Goal: Task Accomplishment & Management: Manage account settings

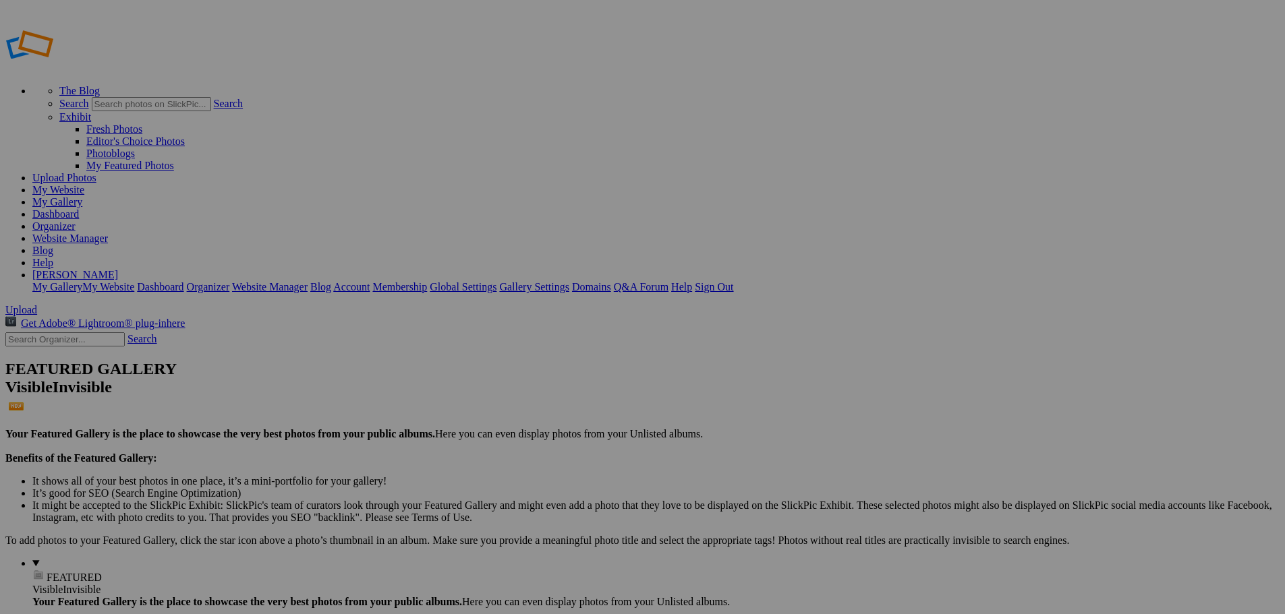
type input "New Bremen vs Ft. Recovery"
click at [522, 375] on span "Create" at bounding box center [508, 380] width 28 height 11
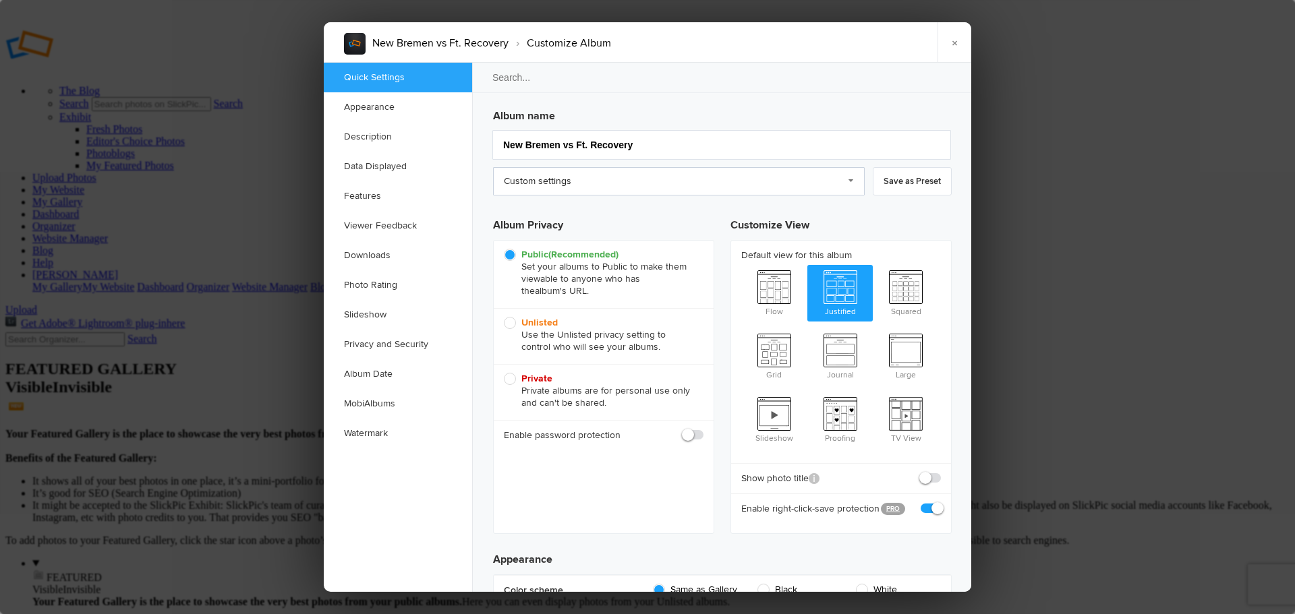
click at [591, 181] on link "Custom settings" at bounding box center [679, 181] width 372 height 28
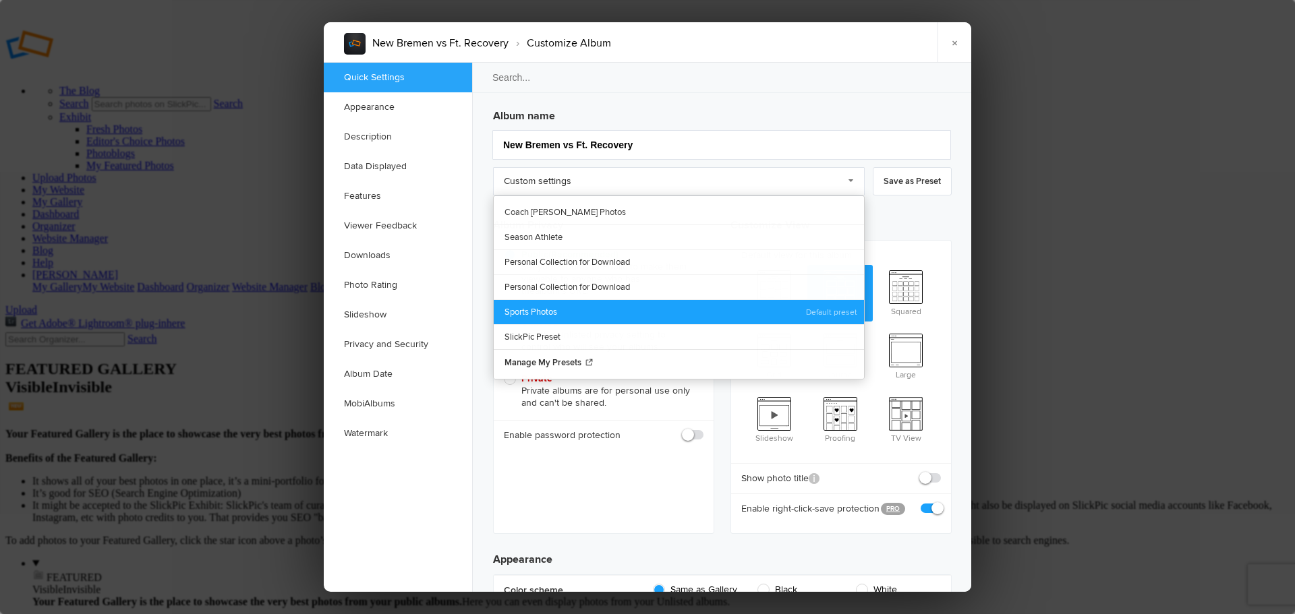
click at [556, 310] on link "Sports Photos" at bounding box center [679, 311] width 370 height 25
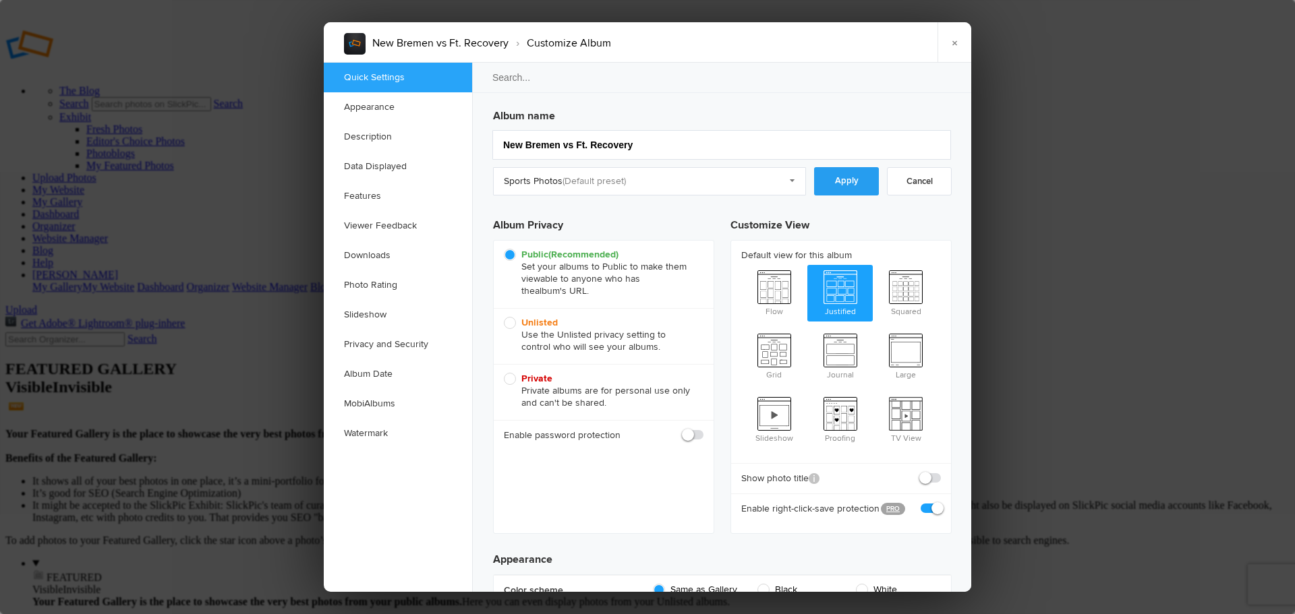
click at [847, 183] on link "Apply" at bounding box center [846, 181] width 65 height 28
click at [364, 253] on link "Downloads" at bounding box center [398, 256] width 148 height 30
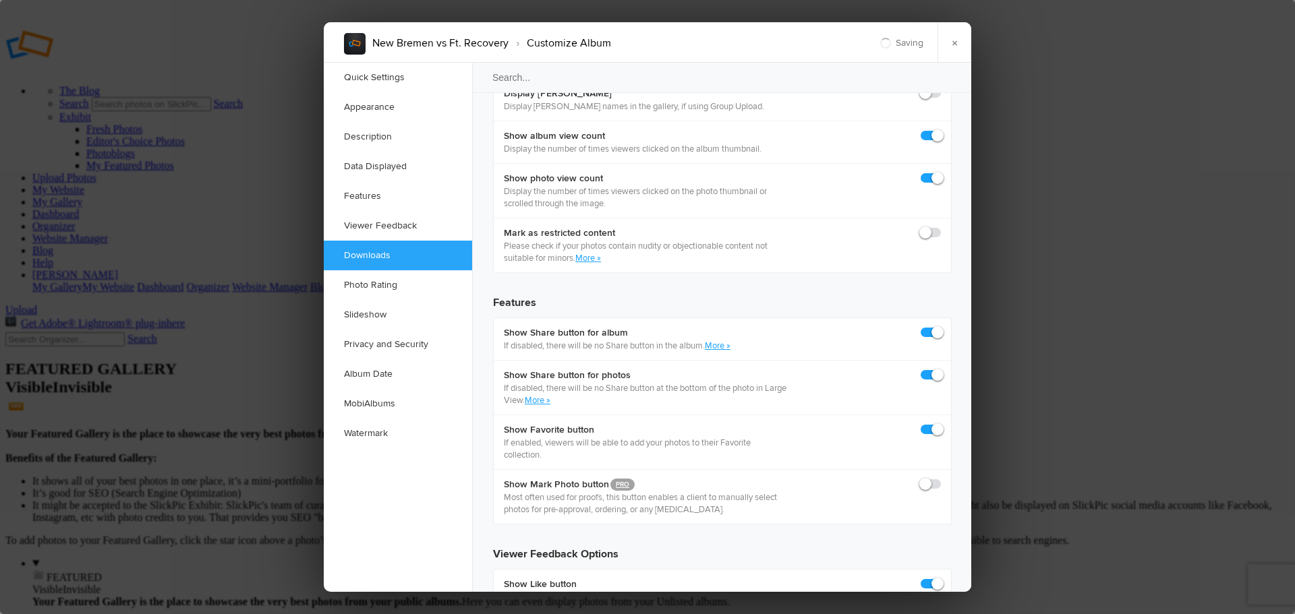
scroll to position [2091, 0]
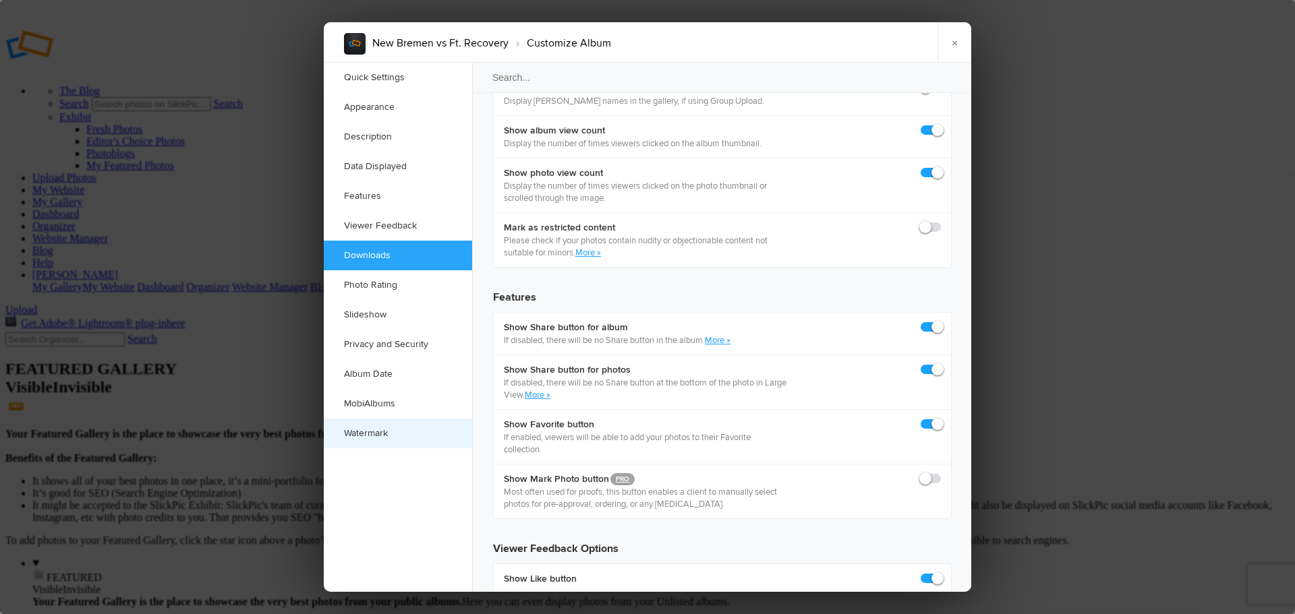
click at [379, 434] on link "Watermark" at bounding box center [398, 434] width 148 height 30
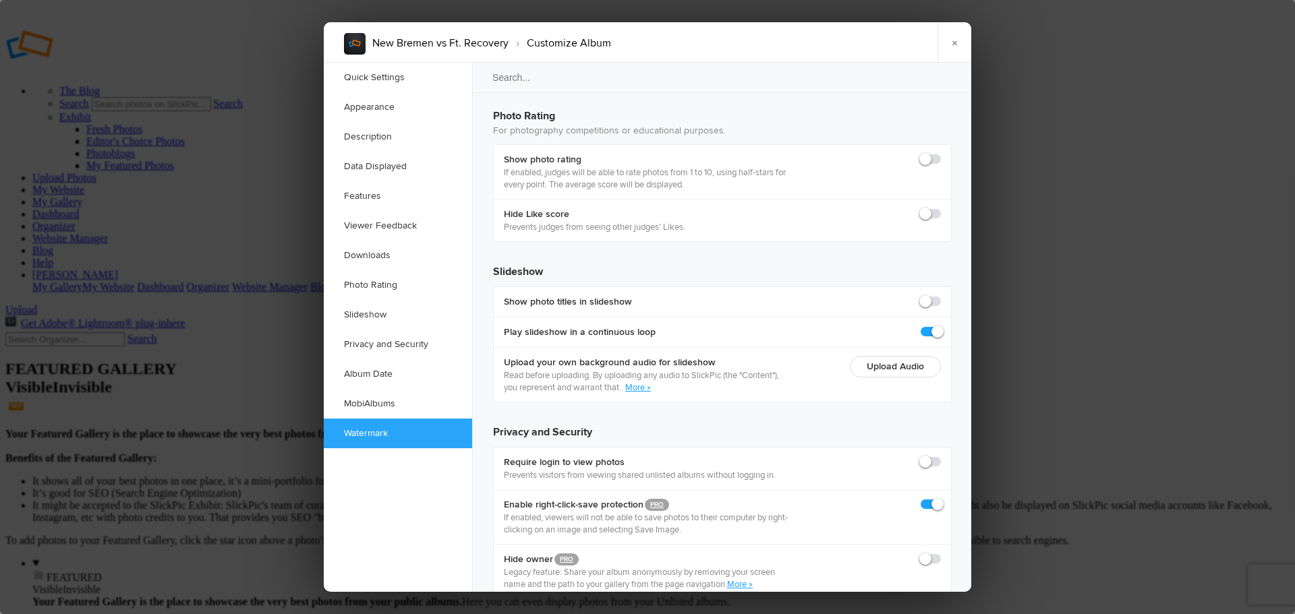
scroll to position [2926, 0]
checkbox input "true"
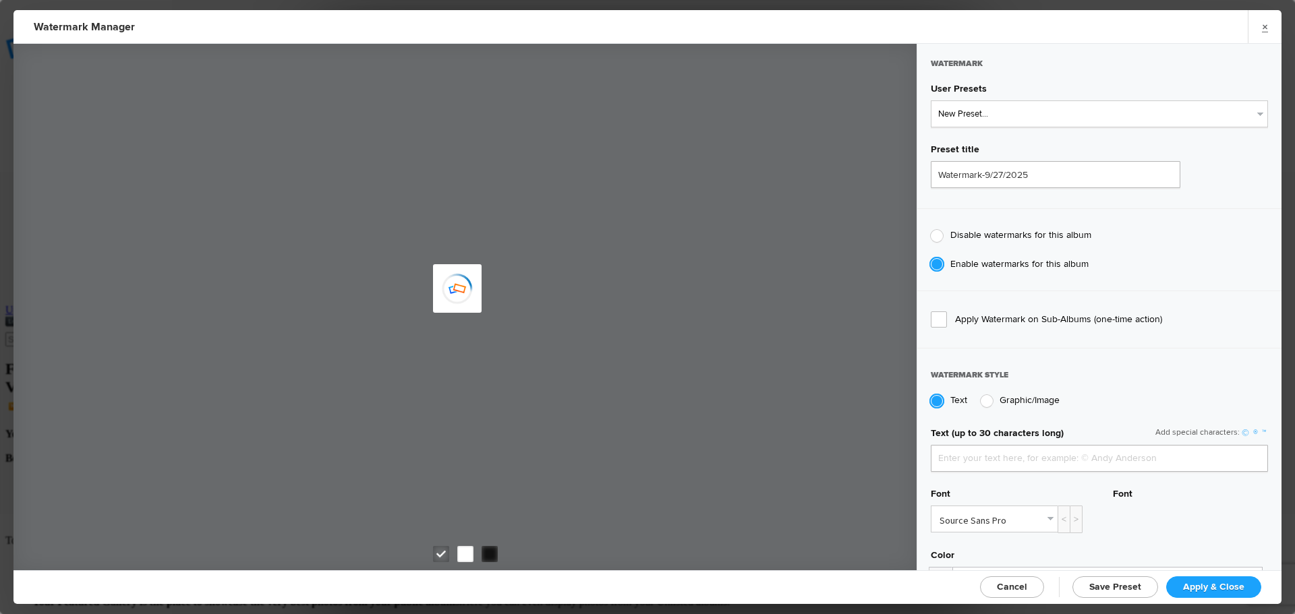
type input "jpphotography"
click at [1002, 111] on select "New Preset... JP Photography - White JP Photography - Black" at bounding box center [1099, 113] width 337 height 27
select select "1: Object"
click at [931, 100] on select "New Preset... JP Photography - White JP Photography - Black" at bounding box center [1099, 113] width 337 height 27
type input "JP Photography - White"
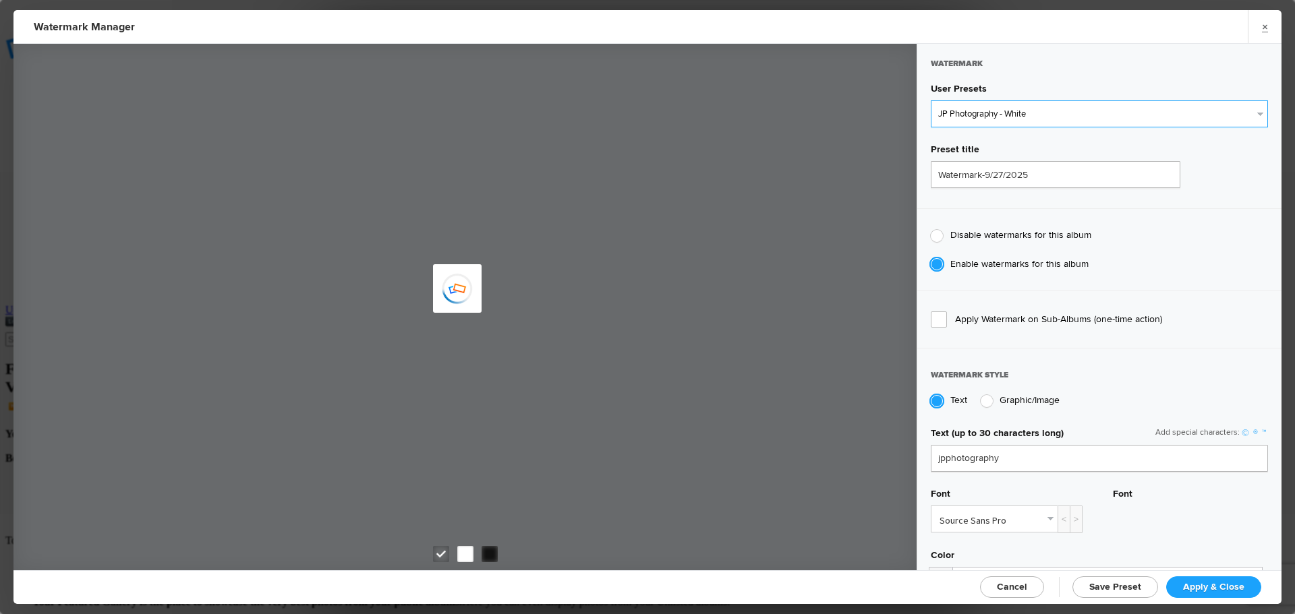
radio input "false"
radio input "true"
type input "128"
radio input "true"
radio input "false"
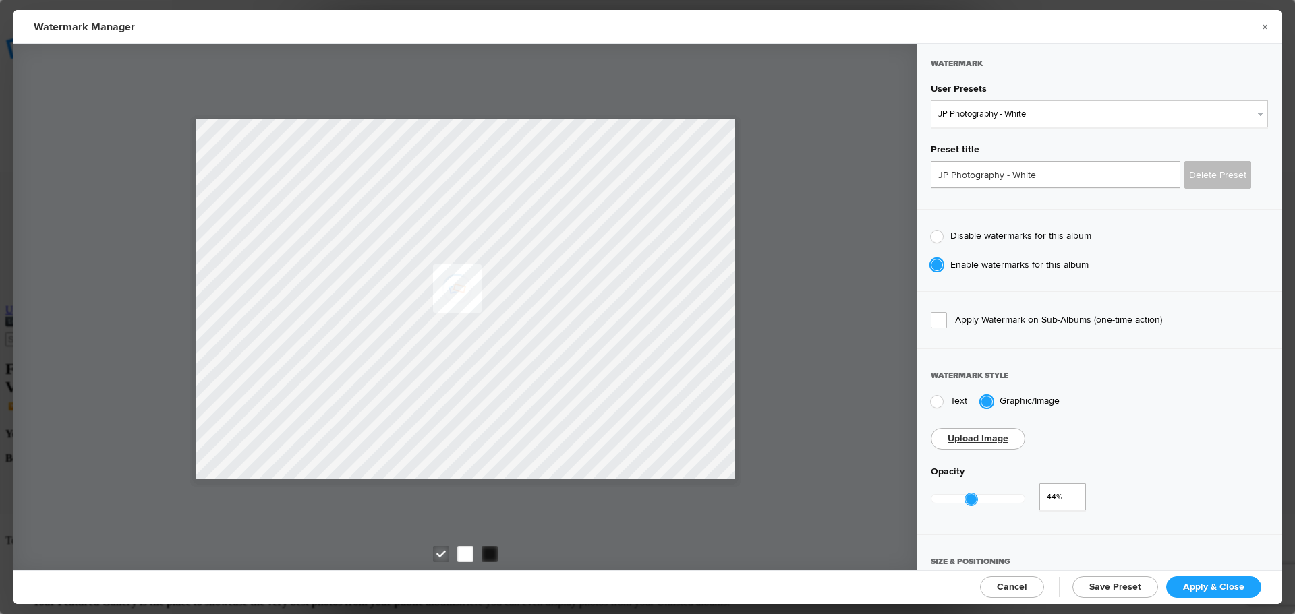
type input "0.46"
drag, startPoint x: 1025, startPoint y: 494, endPoint x: 971, endPoint y: 488, distance: 55.0
click at [971, 494] on div at bounding box center [973, 500] width 12 height 12
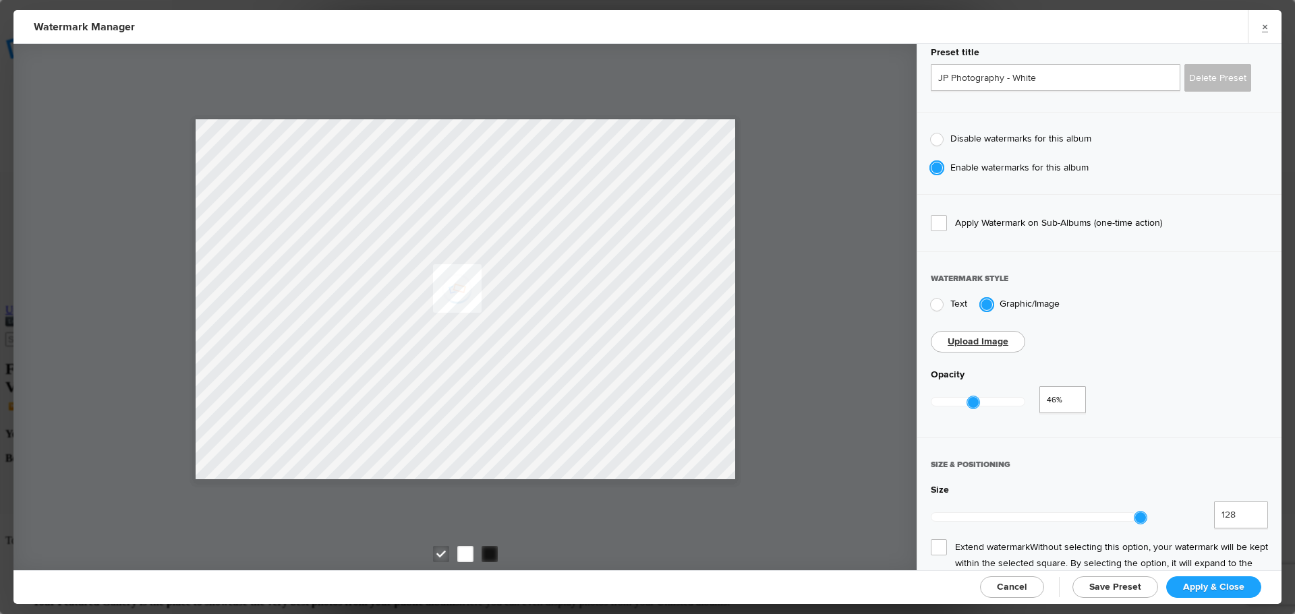
scroll to position [202, 0]
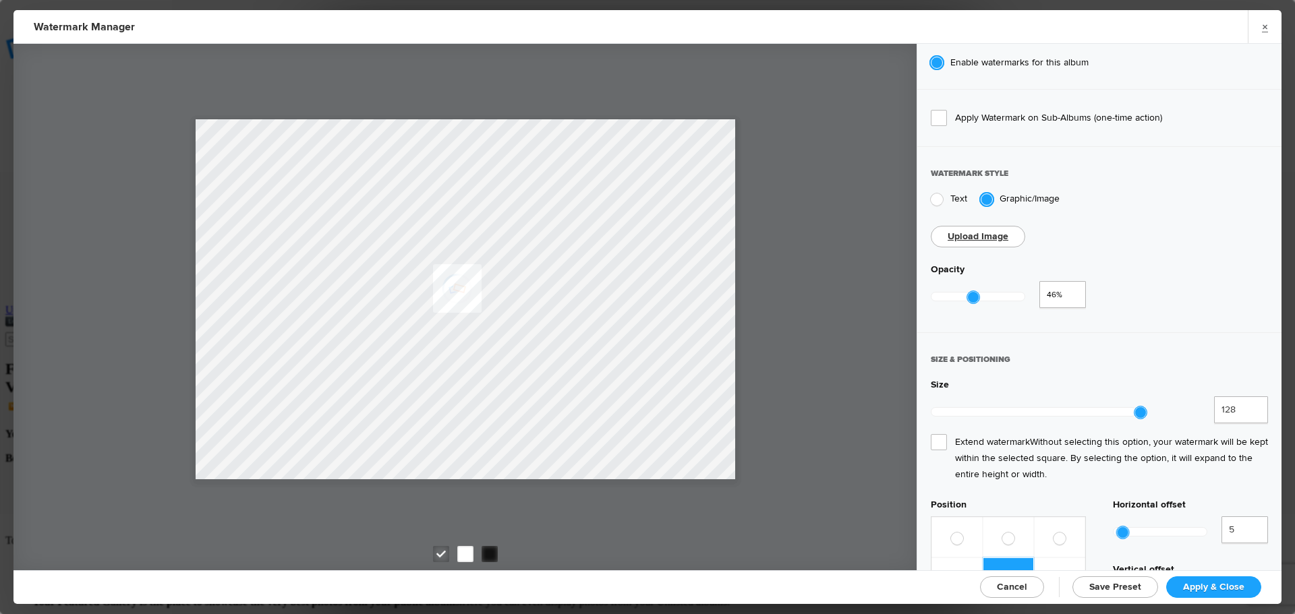
click at [936, 434] on span "Extend watermark Without selecting this option, your watermark will be kept wit…" at bounding box center [1099, 458] width 337 height 49
click at [0, 0] on input "Extend watermark Without selecting this option, your watermark will be kept wit…" at bounding box center [0, 0] width 0 height 0
click at [1201, 585] on span "Apply & Close" at bounding box center [1213, 586] width 61 height 11
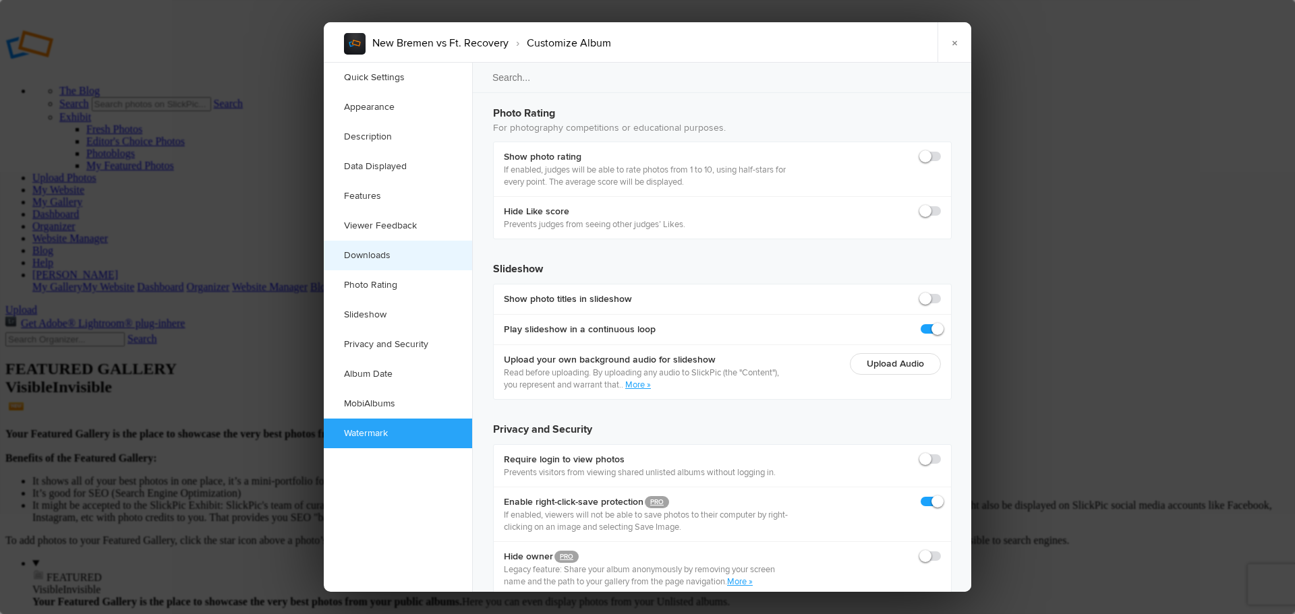
click at [374, 256] on link "Downloads" at bounding box center [398, 256] width 148 height 30
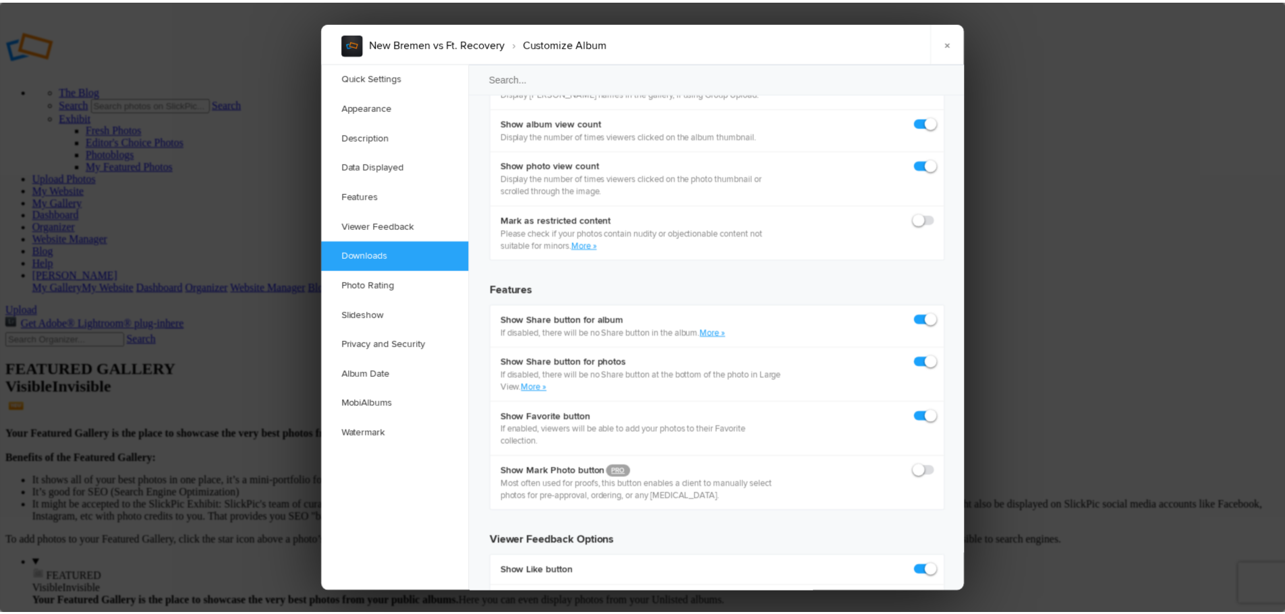
scroll to position [2091, 0]
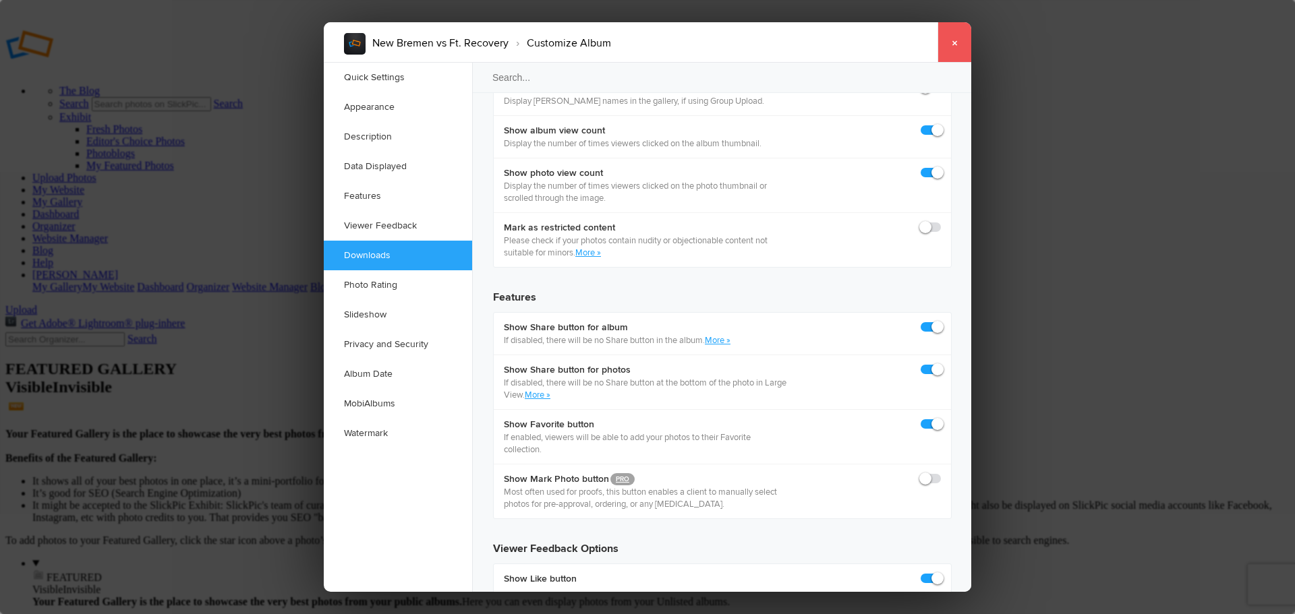
click at [946, 51] on link "×" at bounding box center [954, 42] width 34 height 40
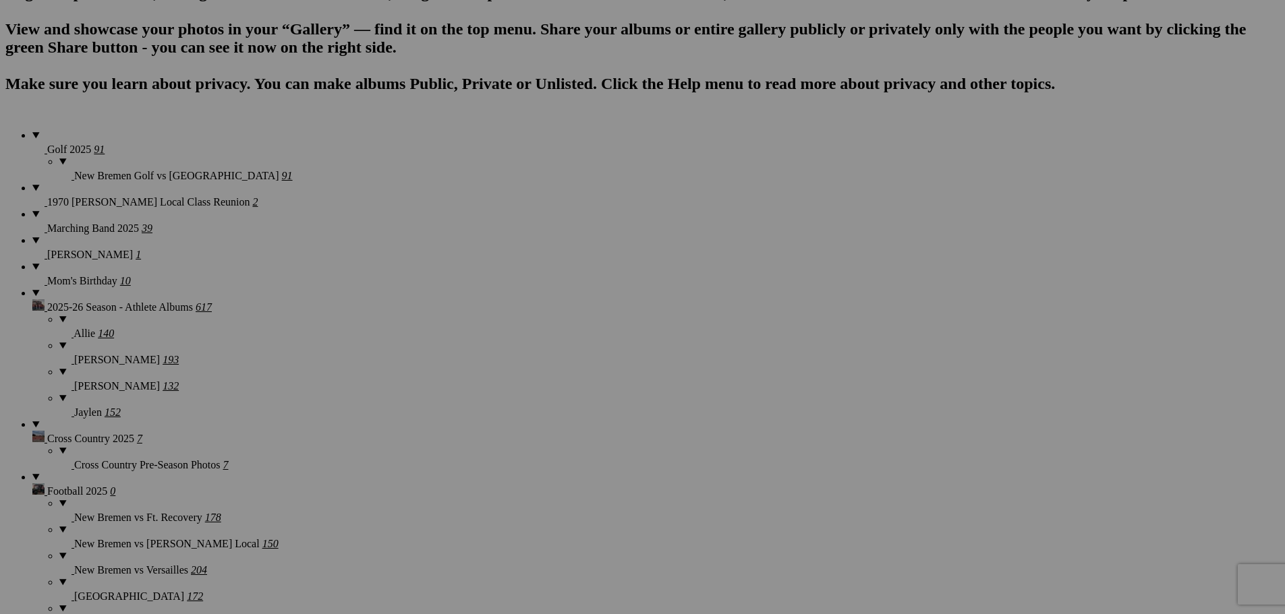
scroll to position [877, 0]
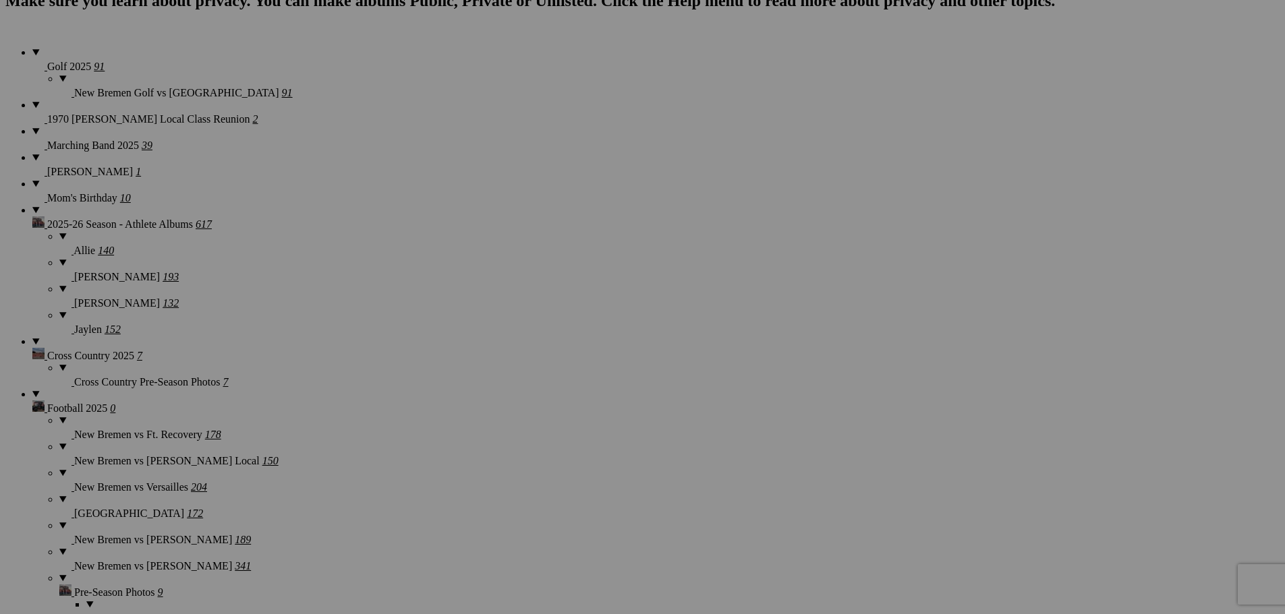
scroll to position [1079, 0]
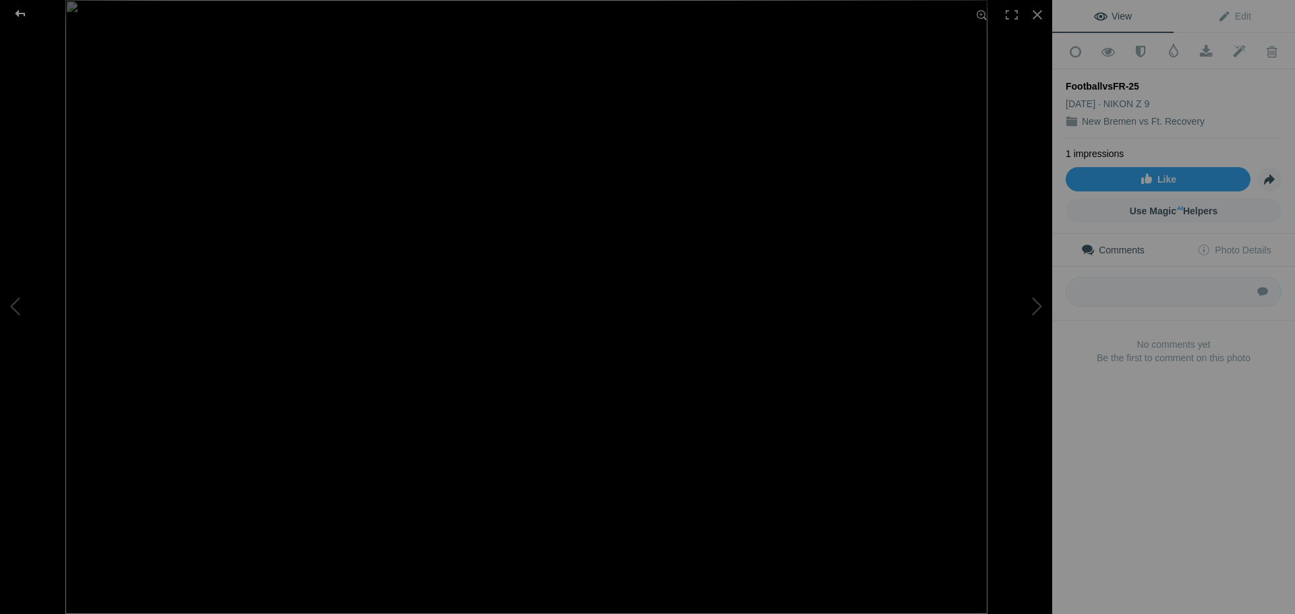
click at [24, 12] on div at bounding box center [20, 13] width 49 height 27
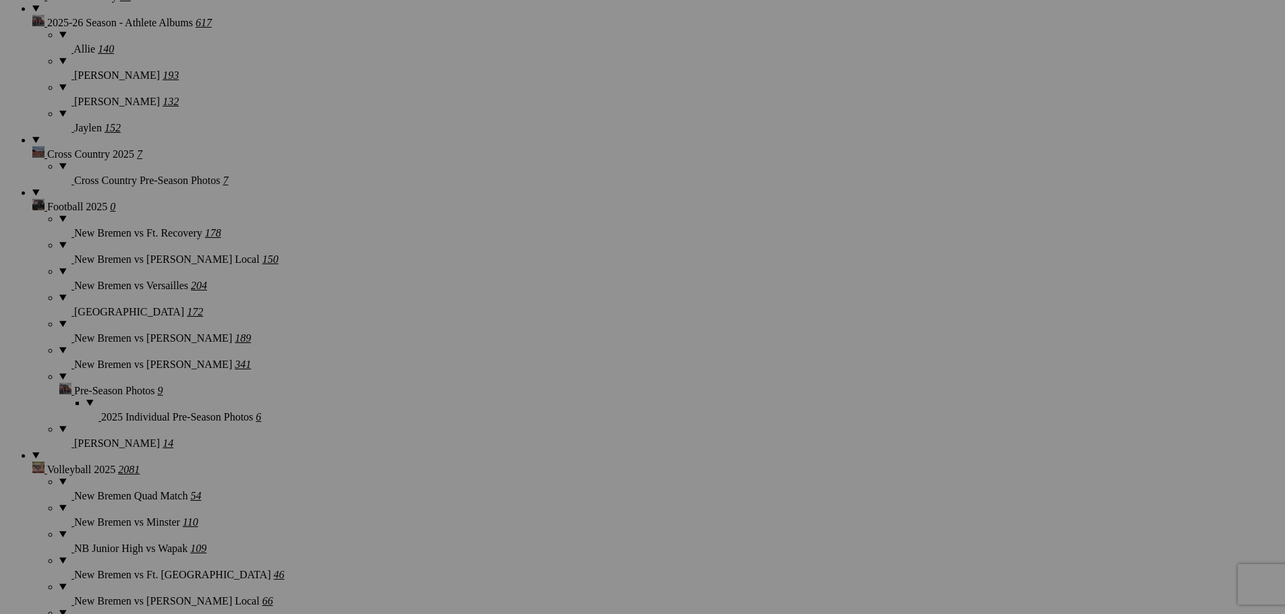
scroll to position [1281, 0]
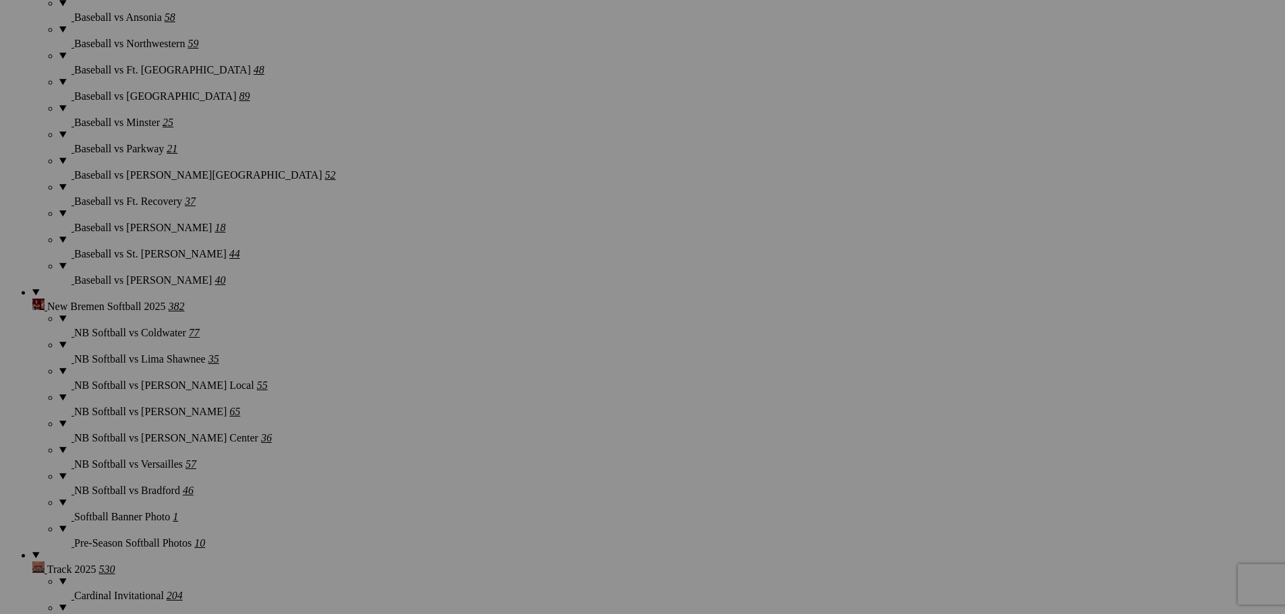
scroll to position [2293, 0]
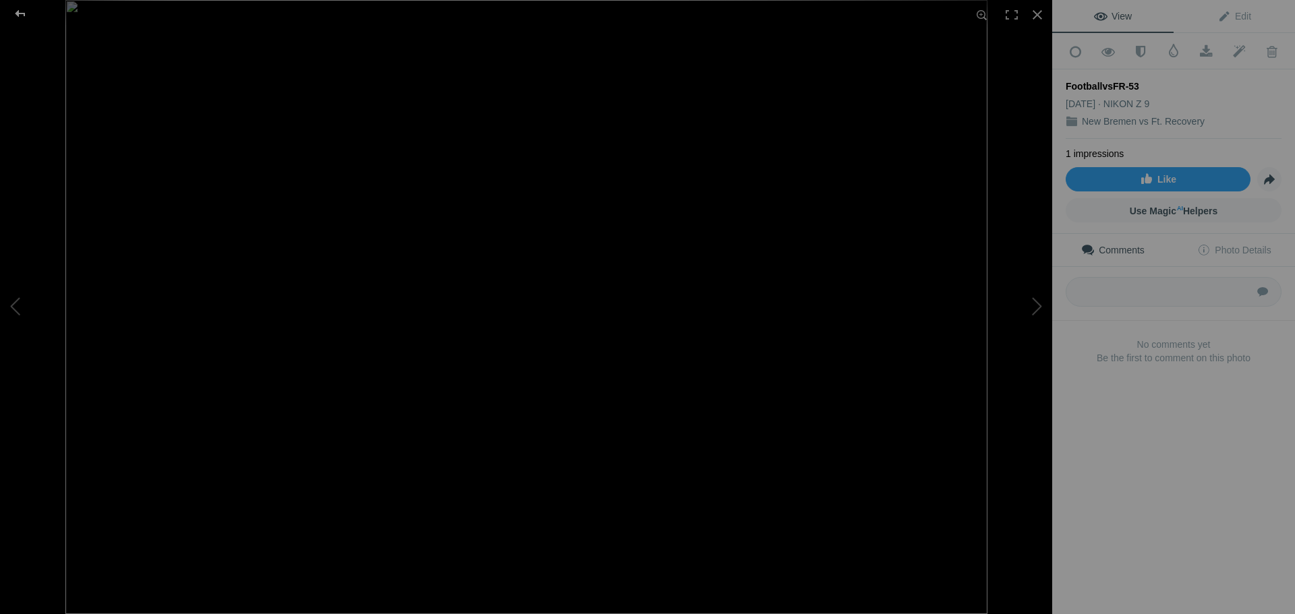
click at [23, 13] on div at bounding box center [20, 13] width 49 height 27
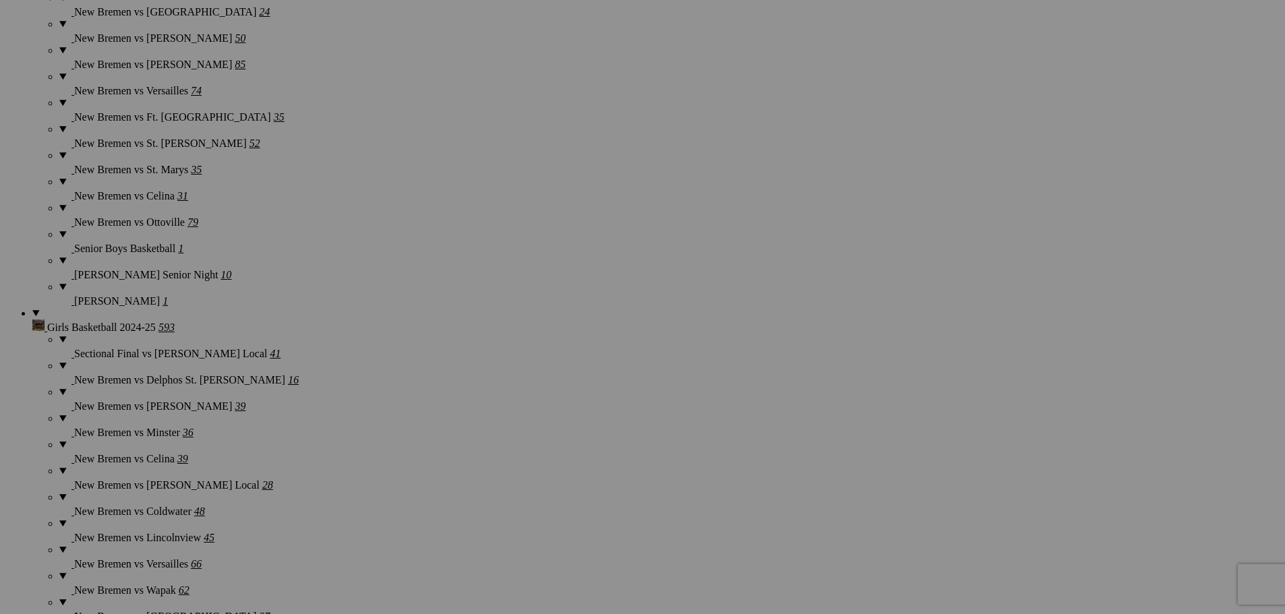
scroll to position [3440, 0]
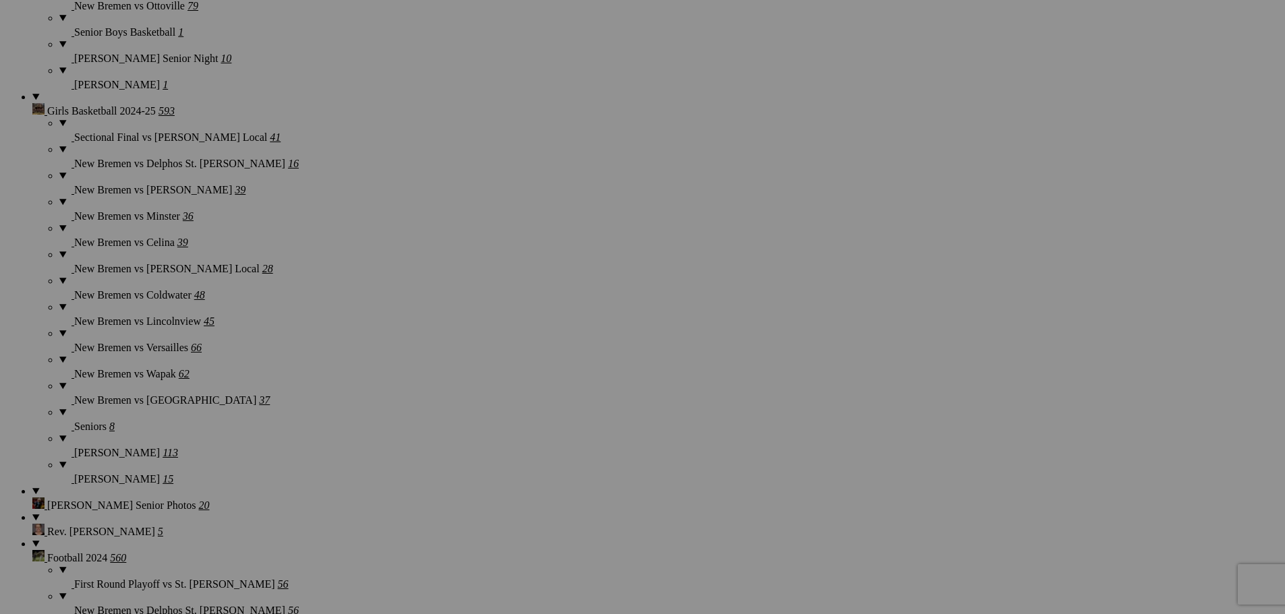
scroll to position [3642, 0]
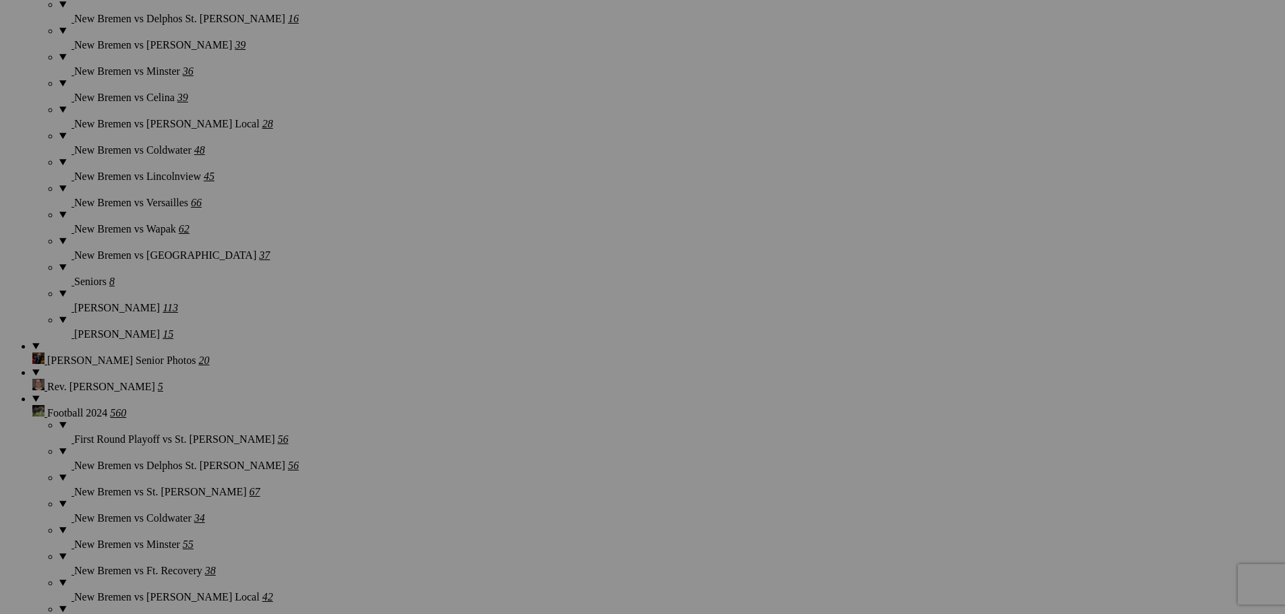
scroll to position [3912, 0]
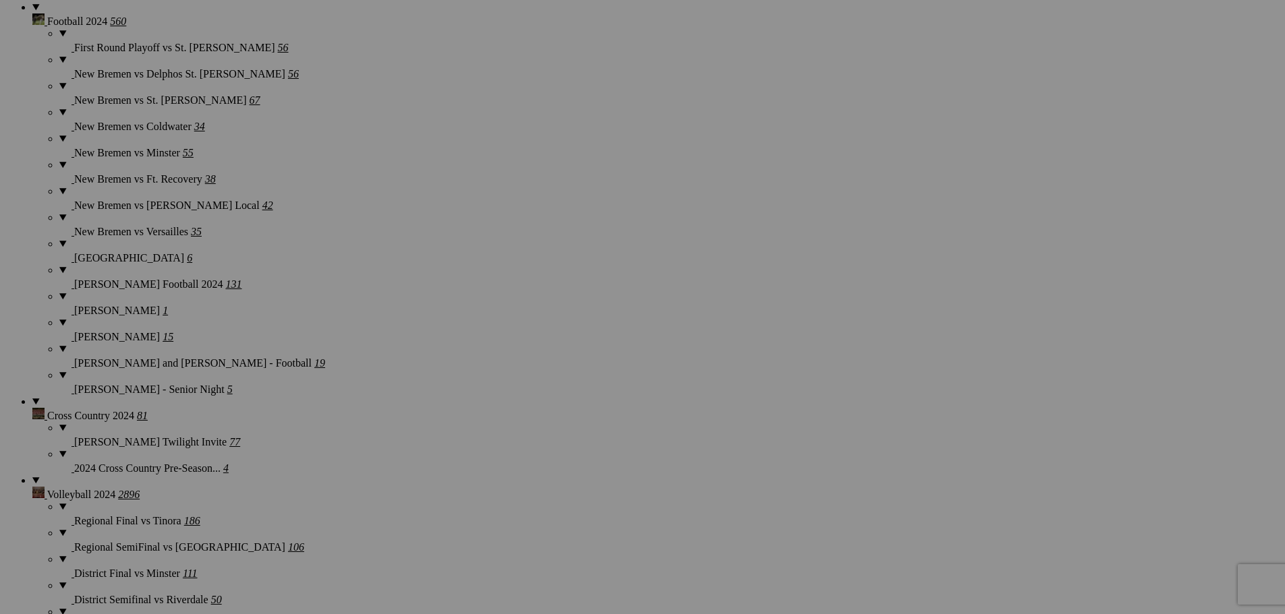
scroll to position [4182, 0]
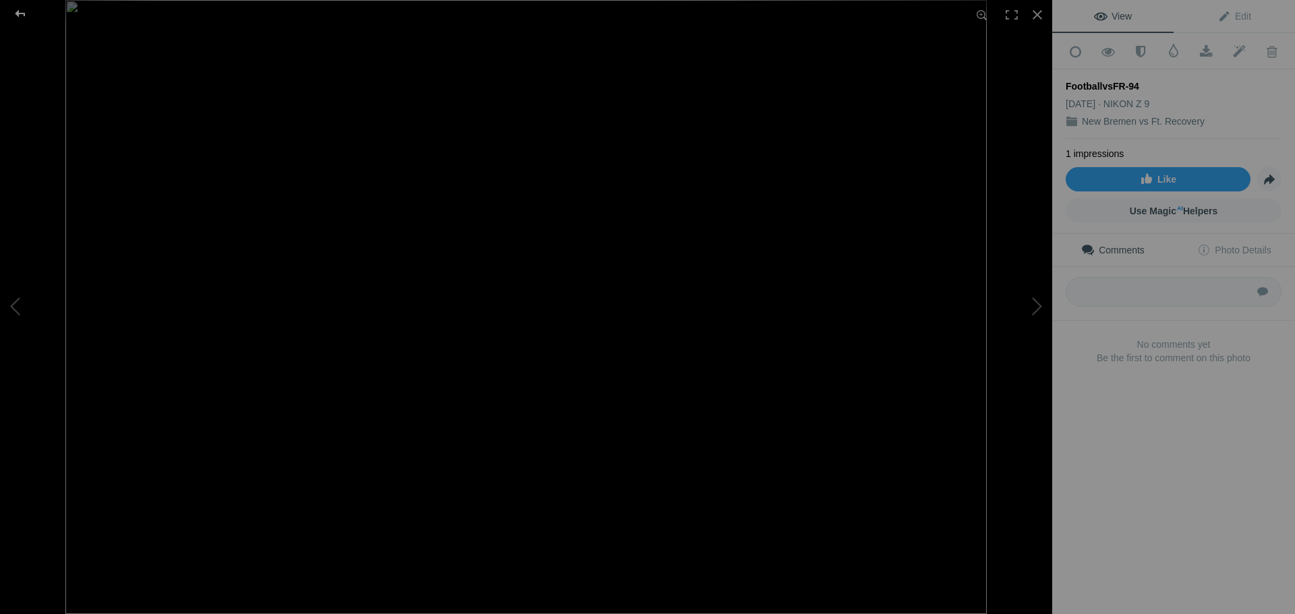
click at [22, 16] on div at bounding box center [20, 13] width 49 height 27
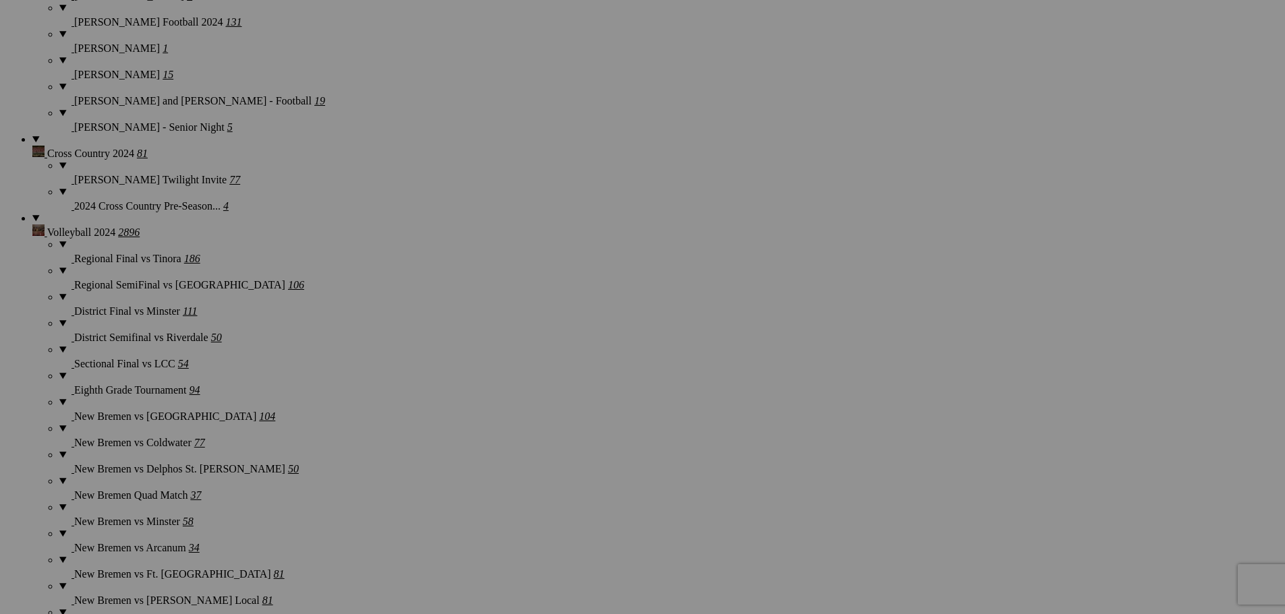
scroll to position [4451, 0]
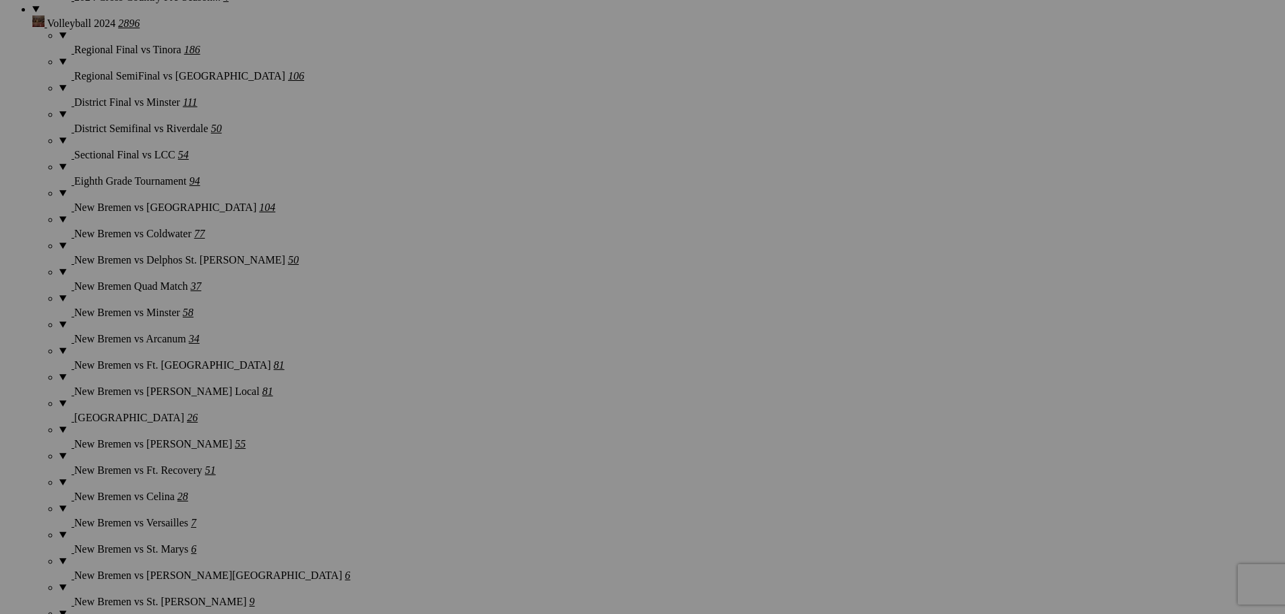
scroll to position [4654, 0]
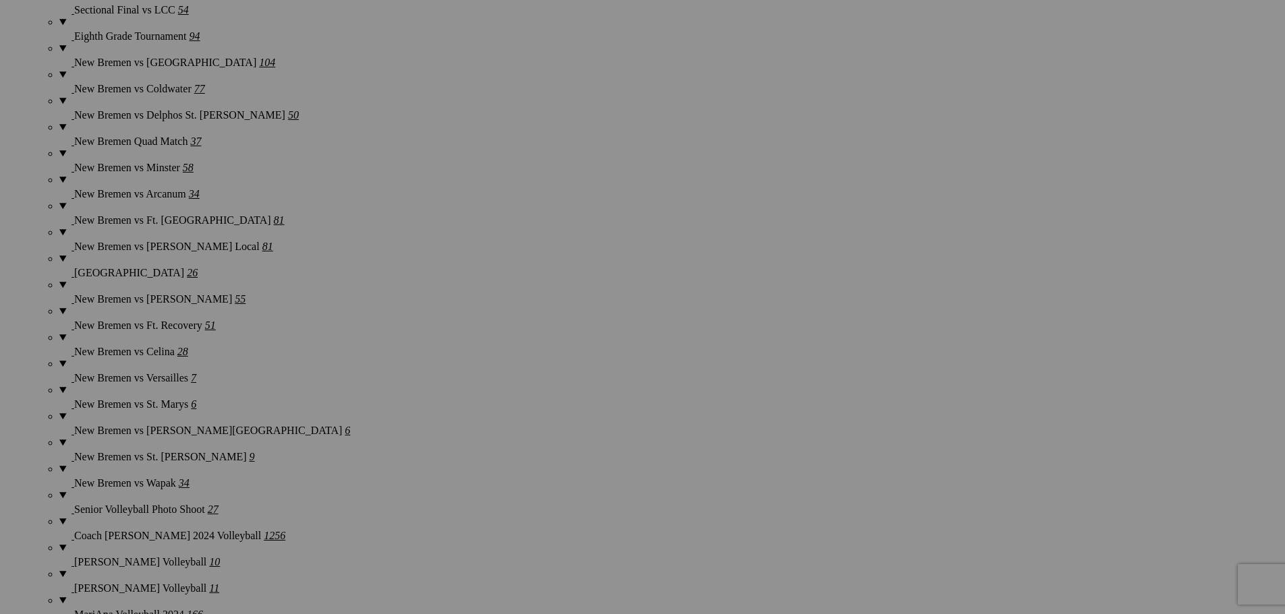
scroll to position [4856, 0]
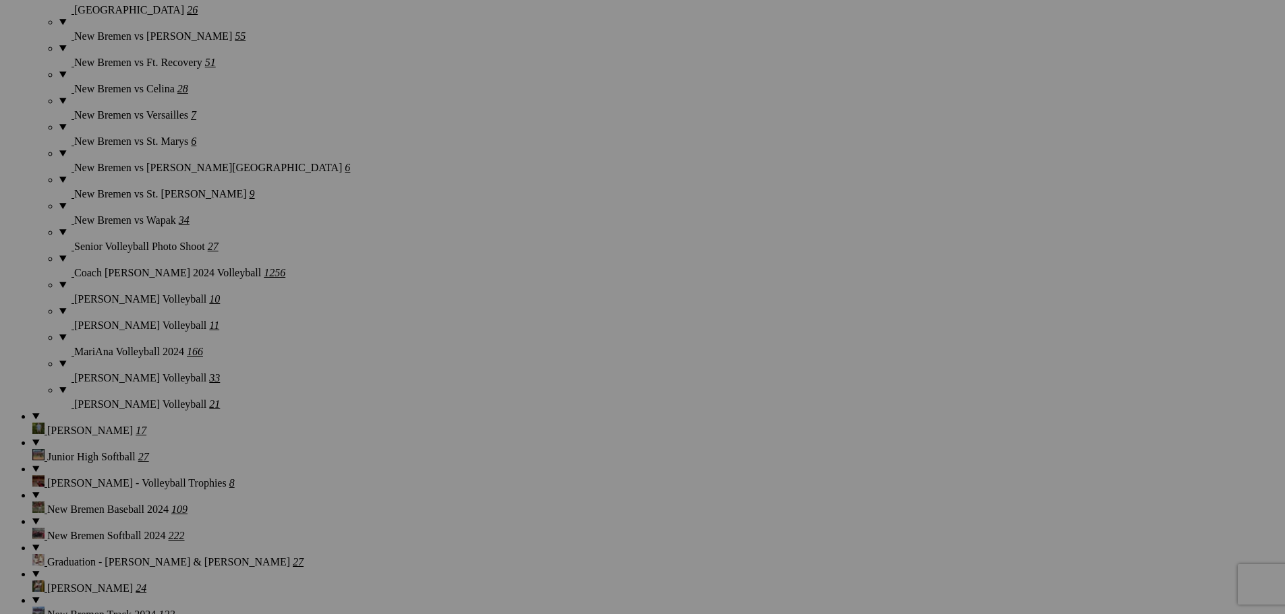
scroll to position [5058, 0]
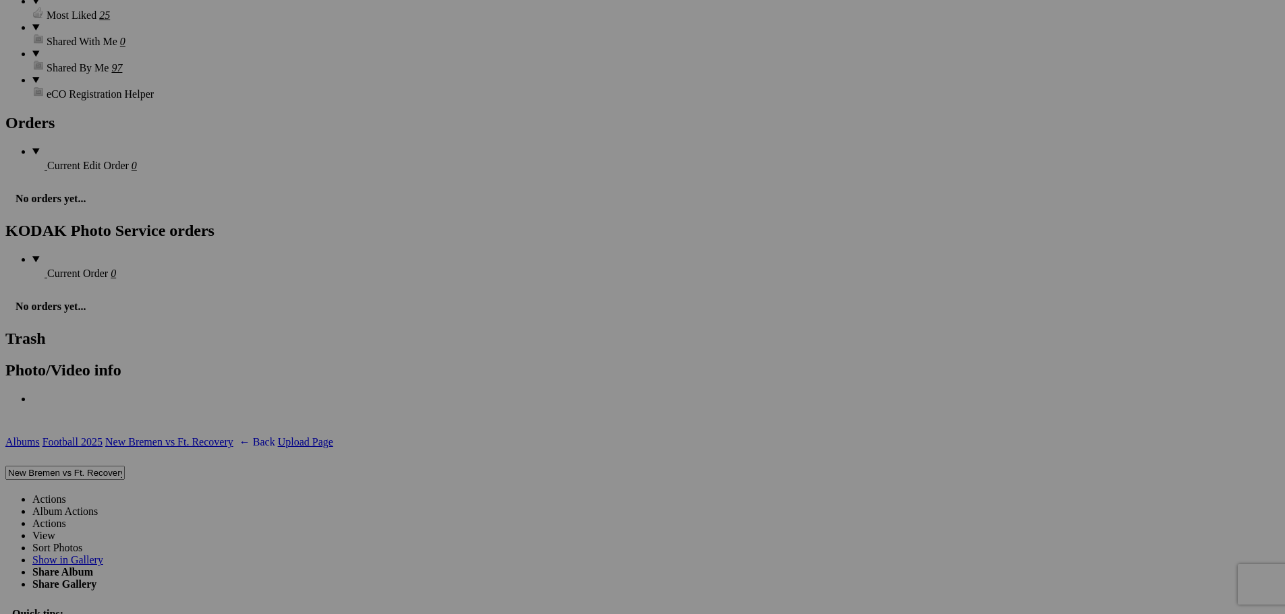
scroll to position [6272, 0]
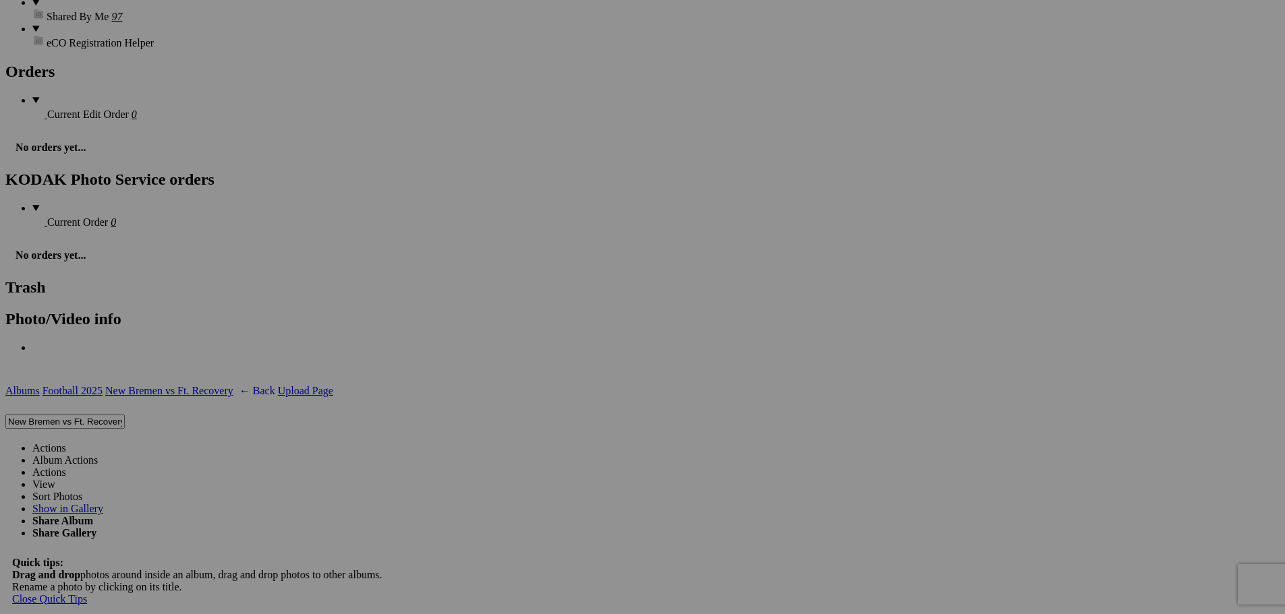
scroll to position [6407, 0]
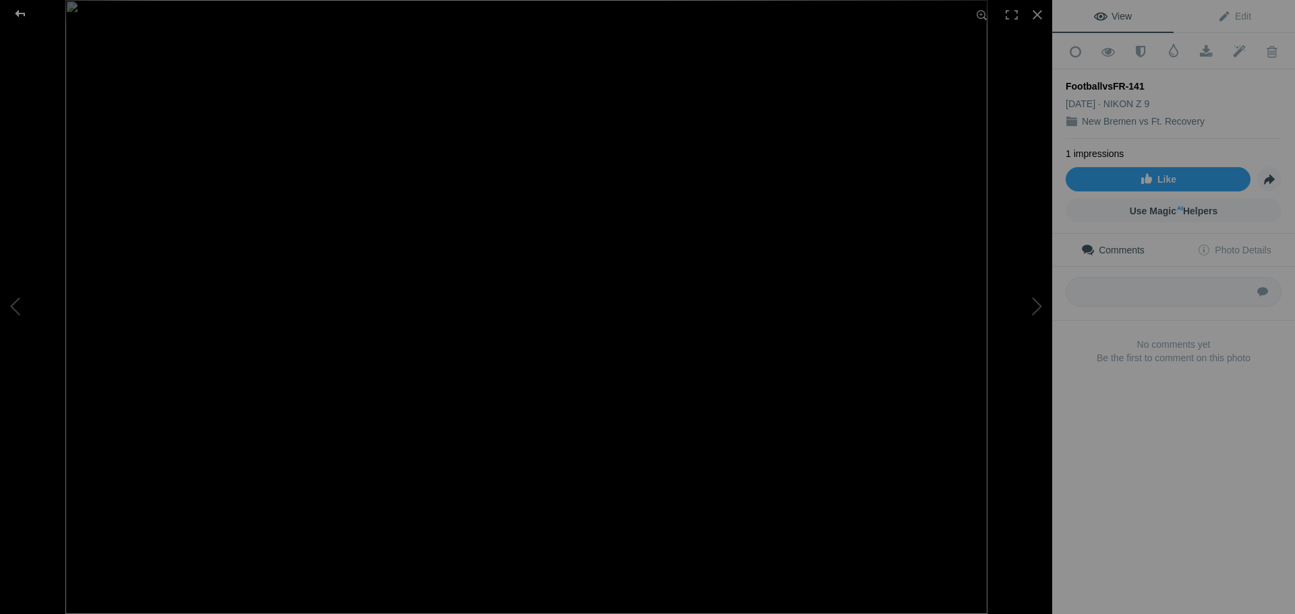
click at [22, 16] on div at bounding box center [20, 13] width 49 height 27
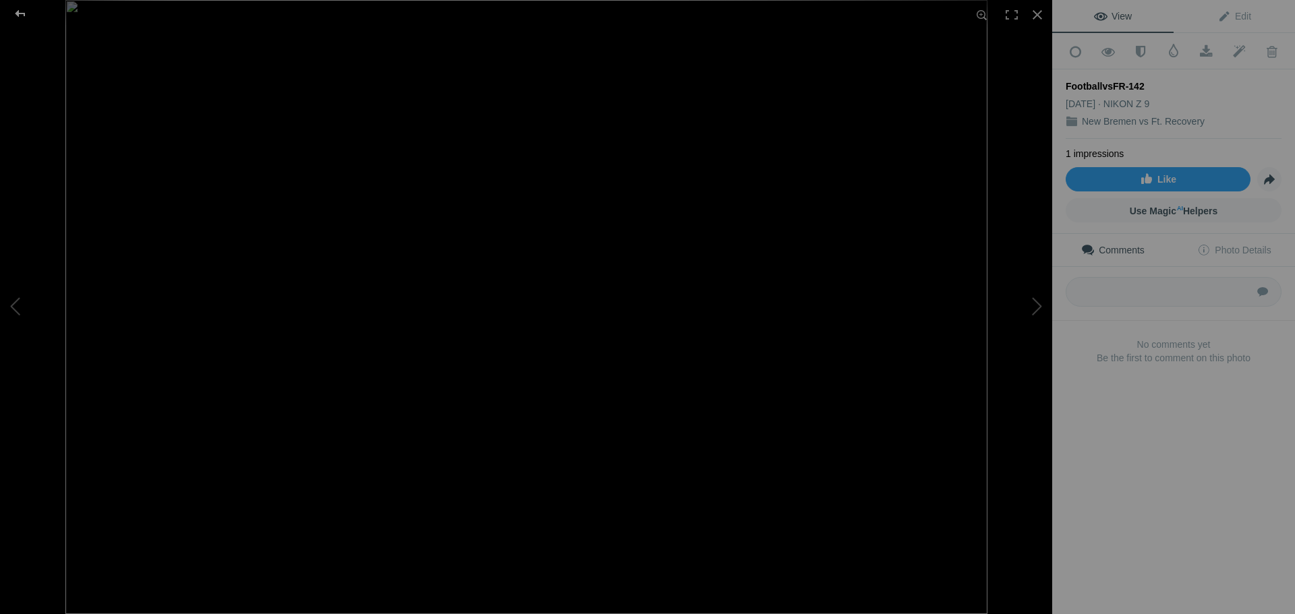
click at [23, 18] on div at bounding box center [20, 13] width 49 height 27
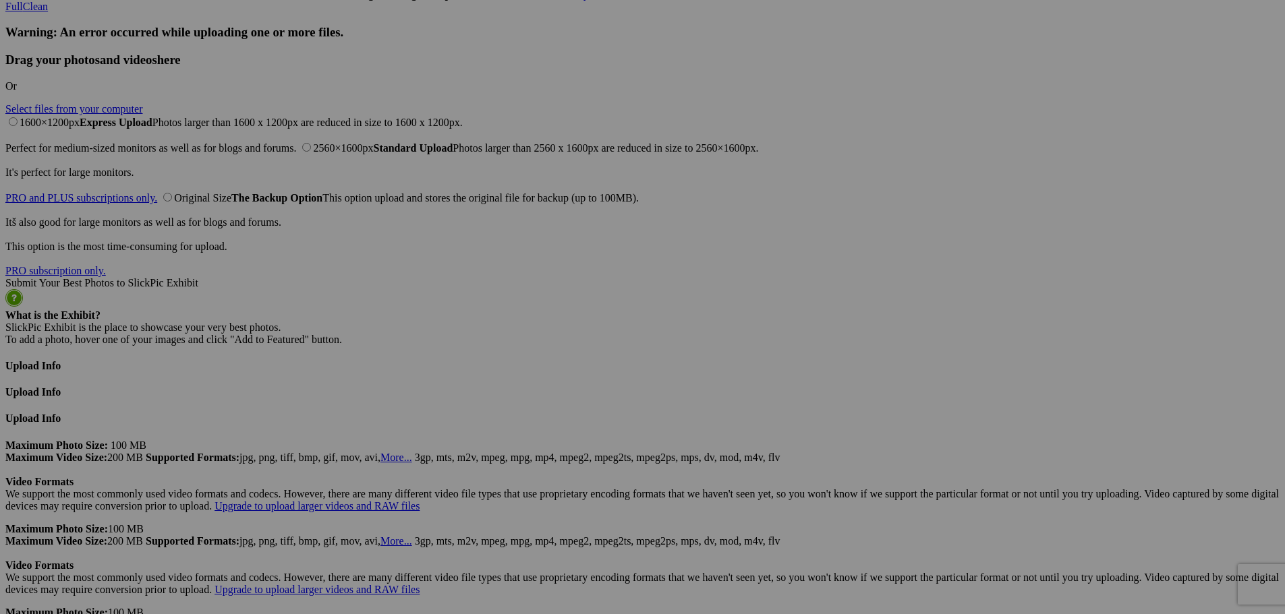
scroll to position [7486, 0]
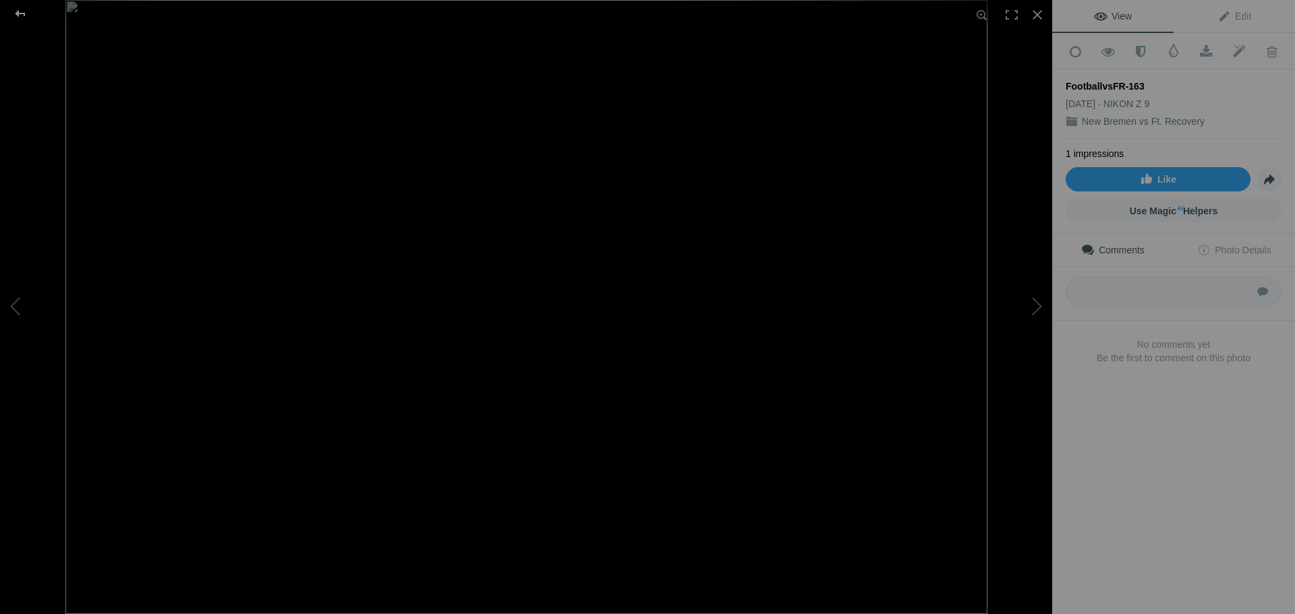
click at [25, 14] on div at bounding box center [20, 13] width 49 height 27
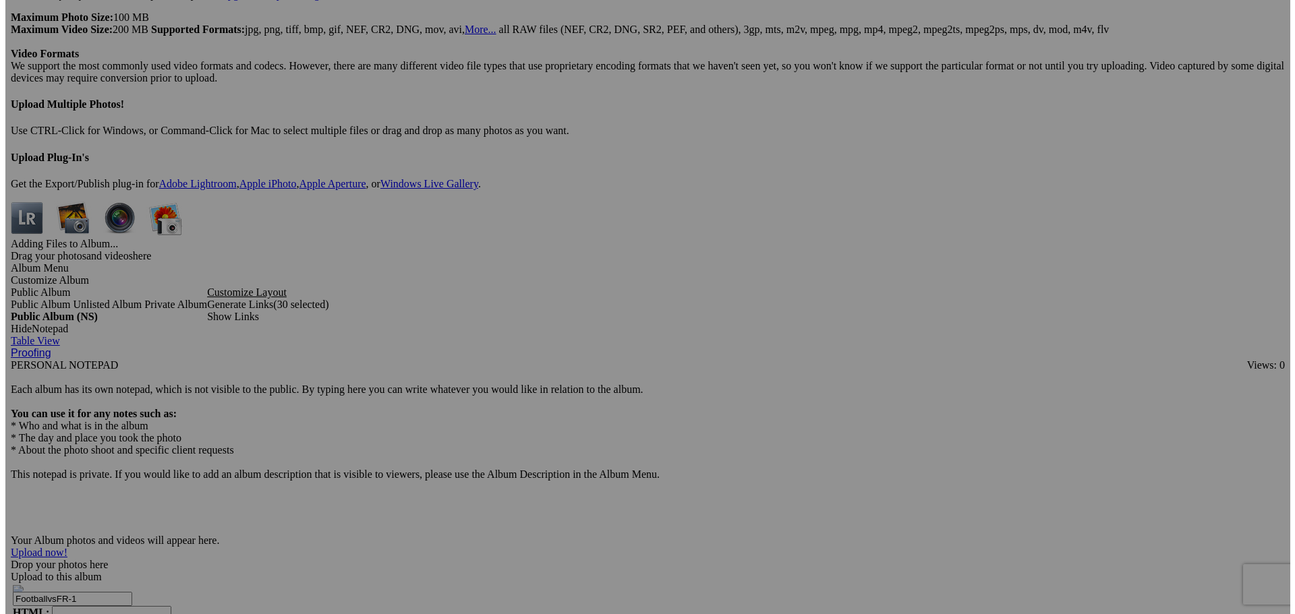
scroll to position [8089, 0]
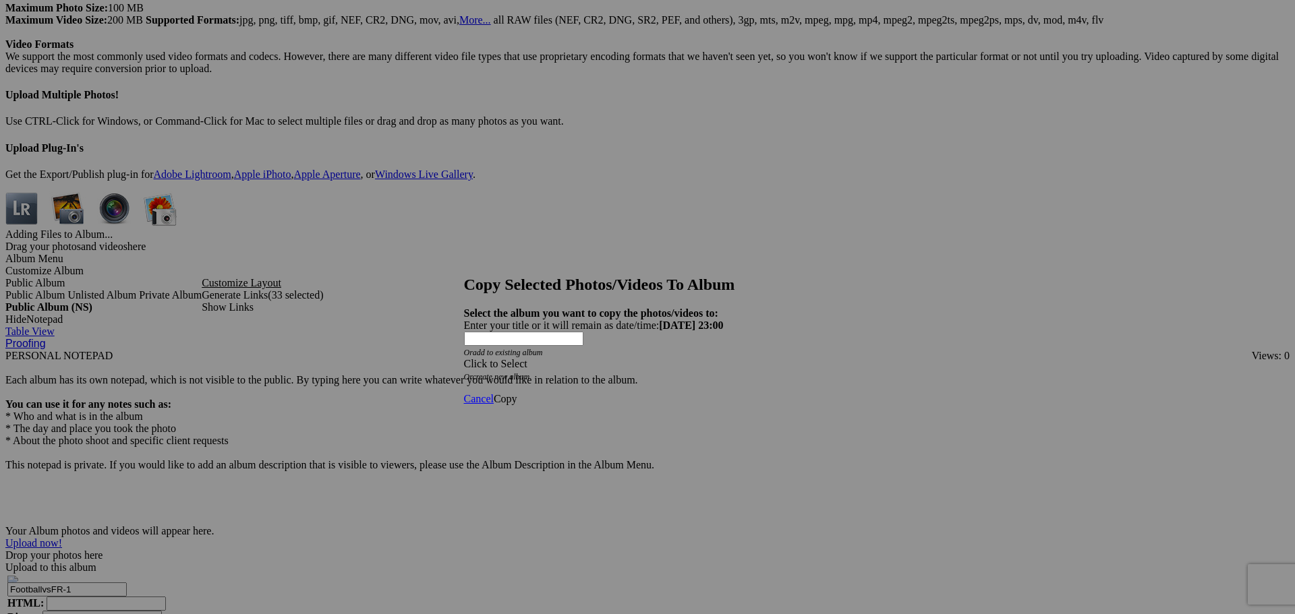
click at [464, 358] on span at bounding box center [464, 363] width 0 height 11
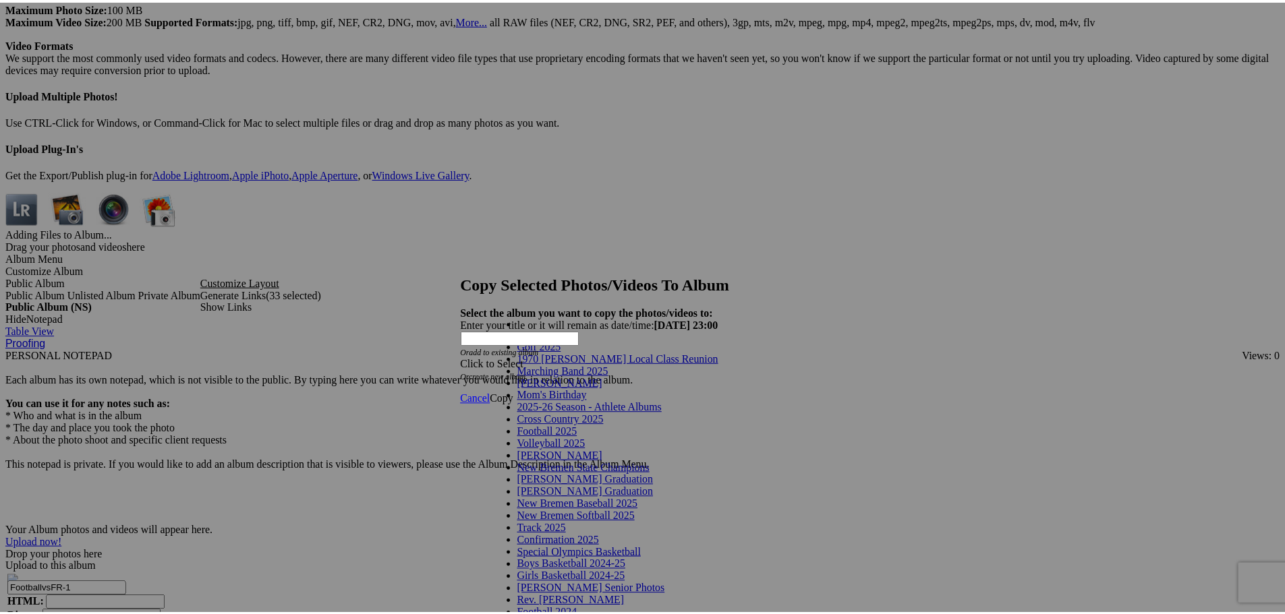
scroll to position [0, 0]
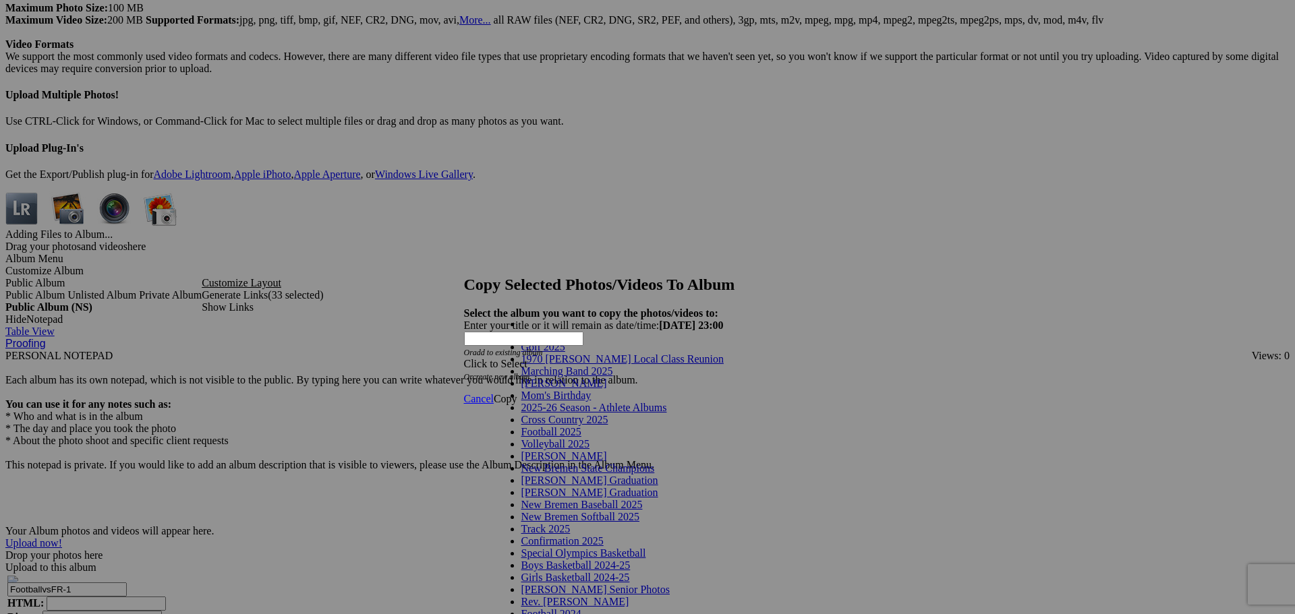
click at [595, 413] on span "2025-26 Season - Athlete Albums" at bounding box center [594, 407] width 146 height 11
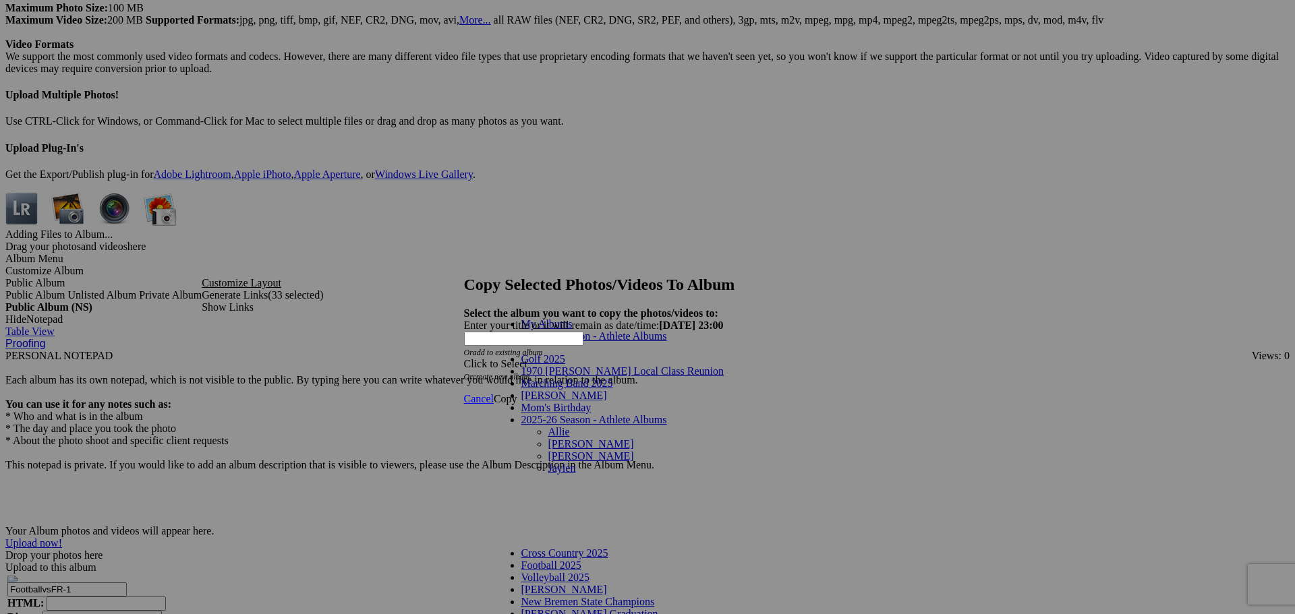
click at [548, 451] on link "[PERSON_NAME]" at bounding box center [591, 456] width 86 height 11
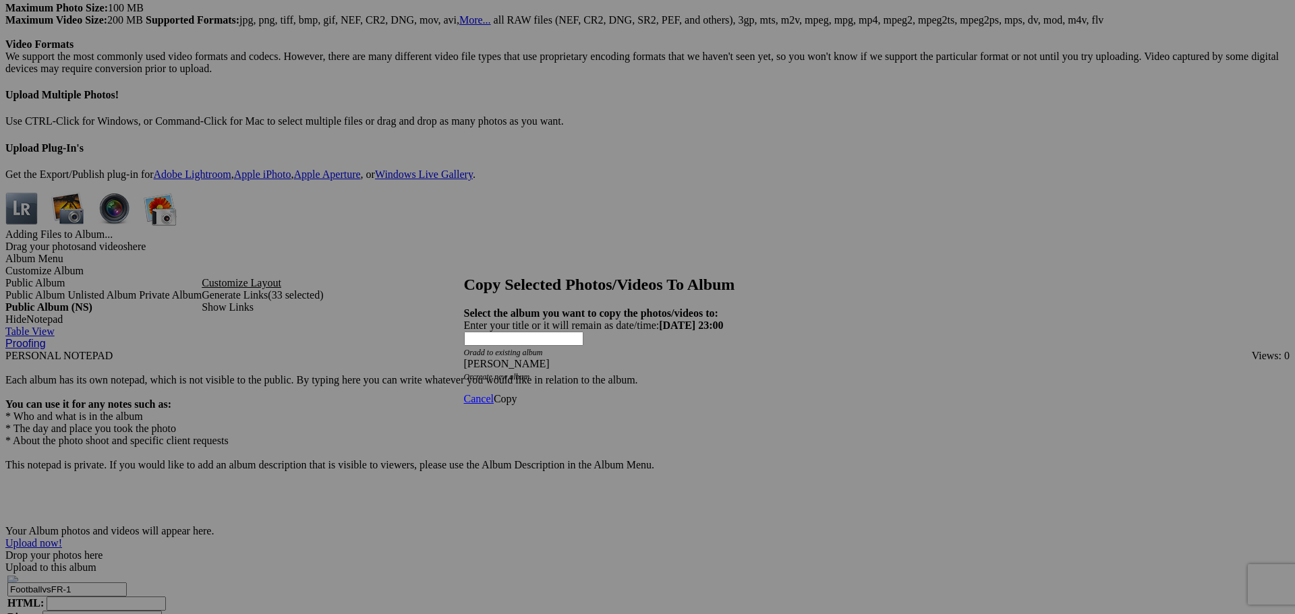
click at [517, 393] on span "Copy" at bounding box center [506, 398] width 24 height 11
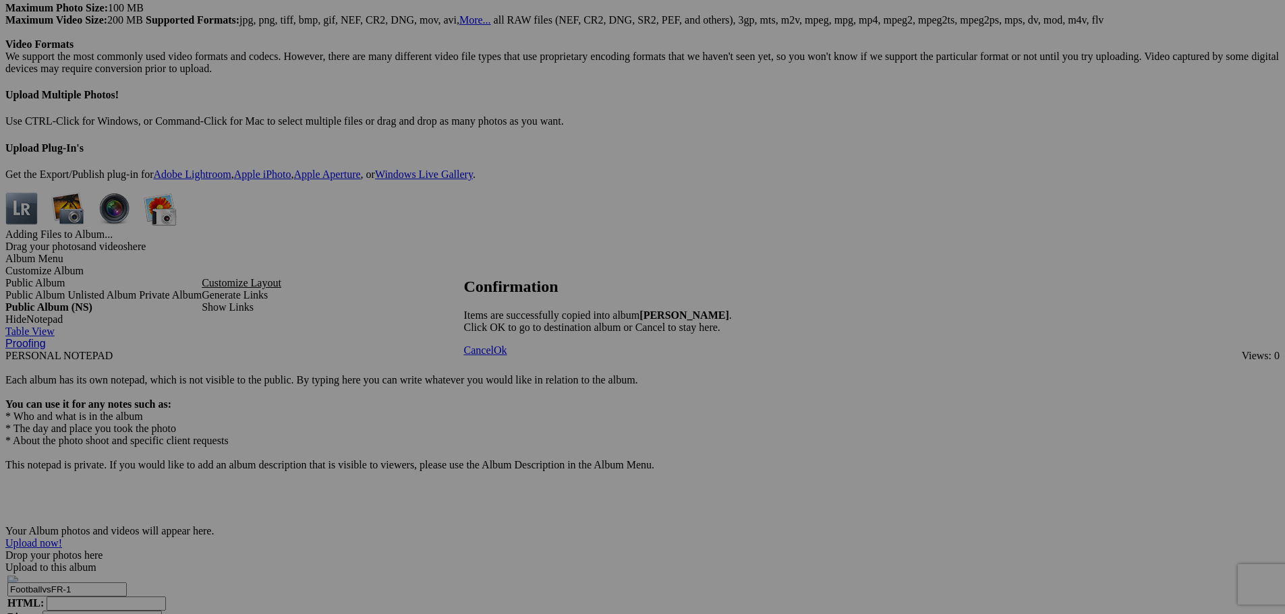
click at [507, 356] on span "Ok" at bounding box center [500, 350] width 13 height 11
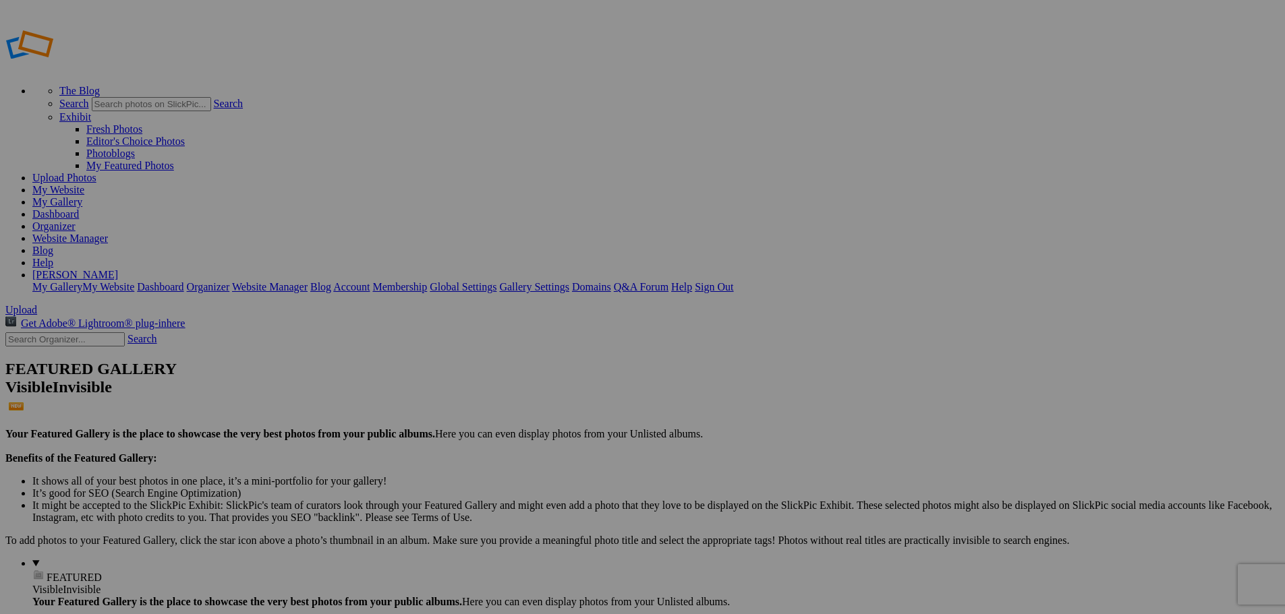
type input "[PERSON_NAME]"
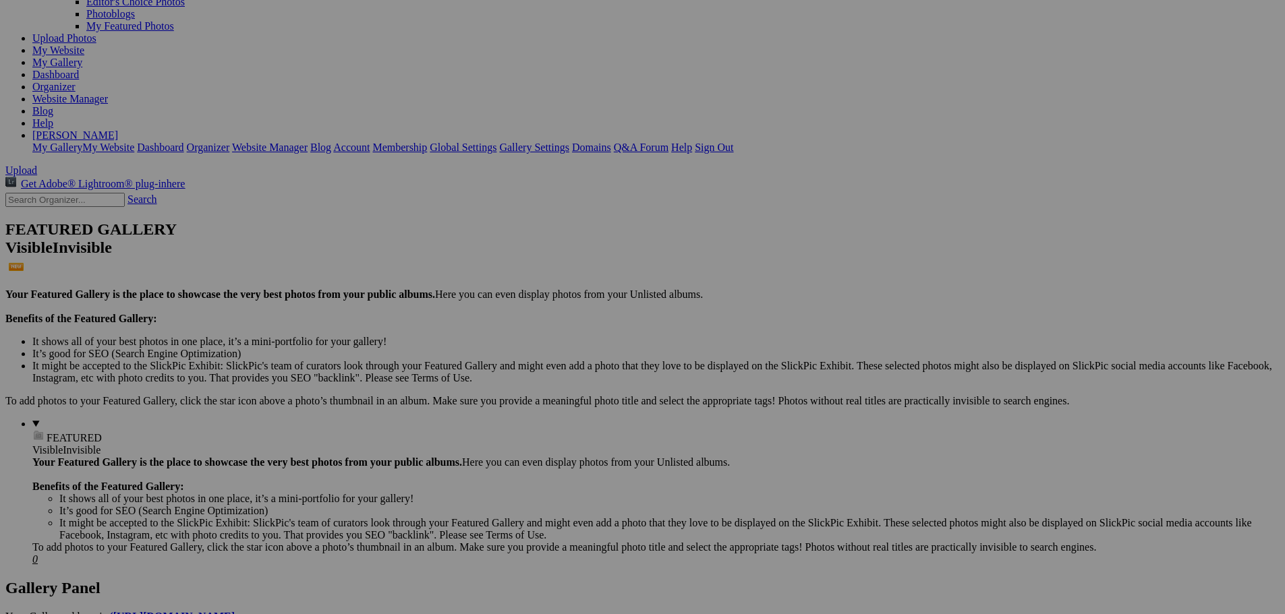
scroll to position [135, 0]
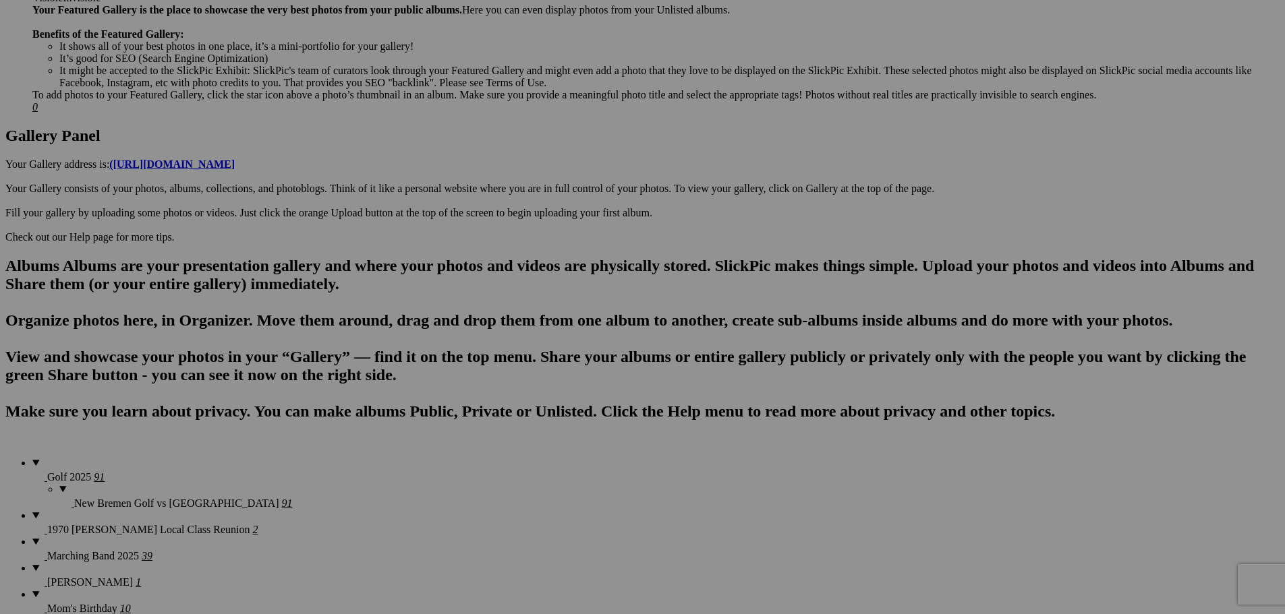
scroll to position [607, 0]
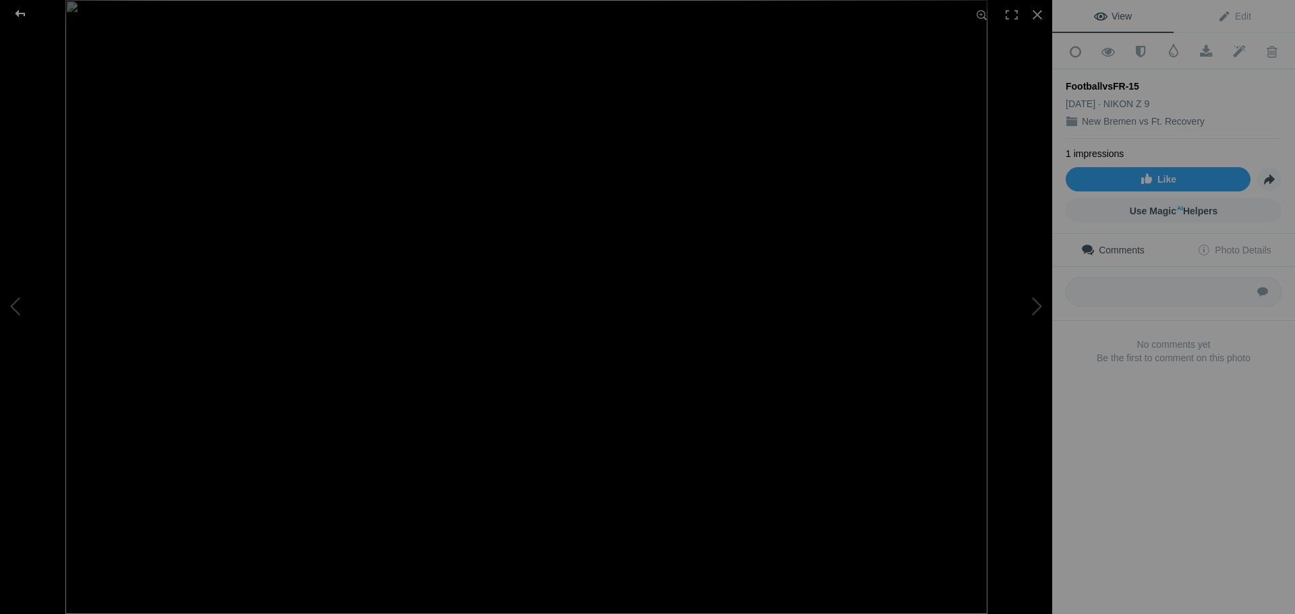
click at [23, 14] on div at bounding box center [20, 13] width 49 height 27
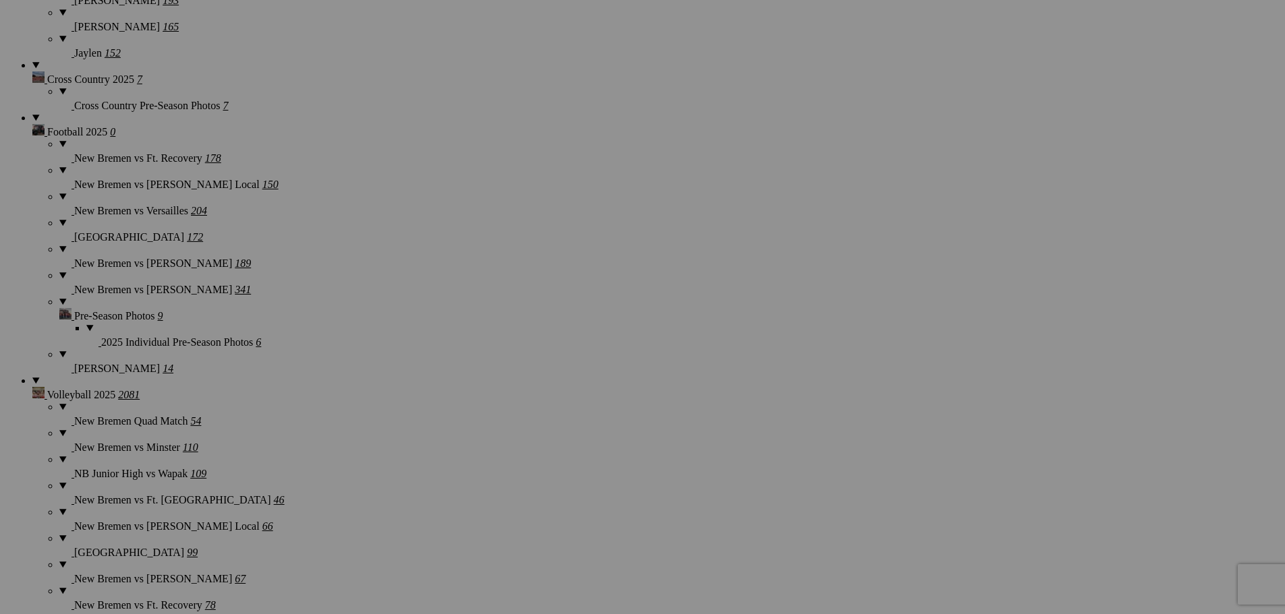
scroll to position [1281, 0]
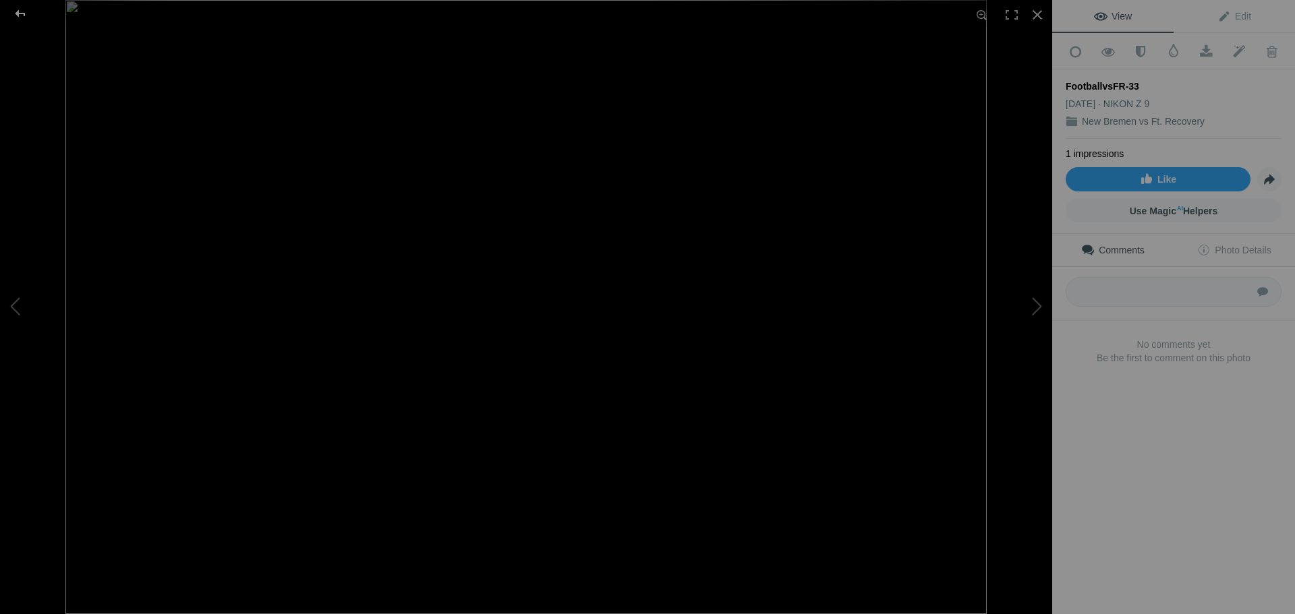
click at [22, 16] on div at bounding box center [20, 13] width 49 height 27
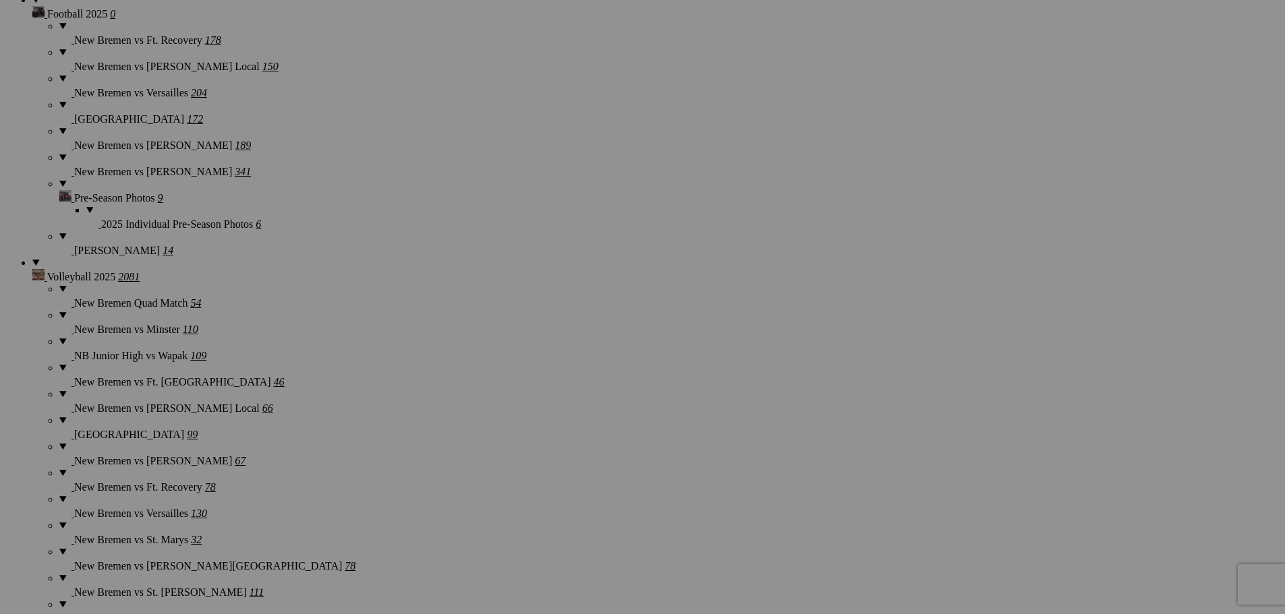
scroll to position [1484, 0]
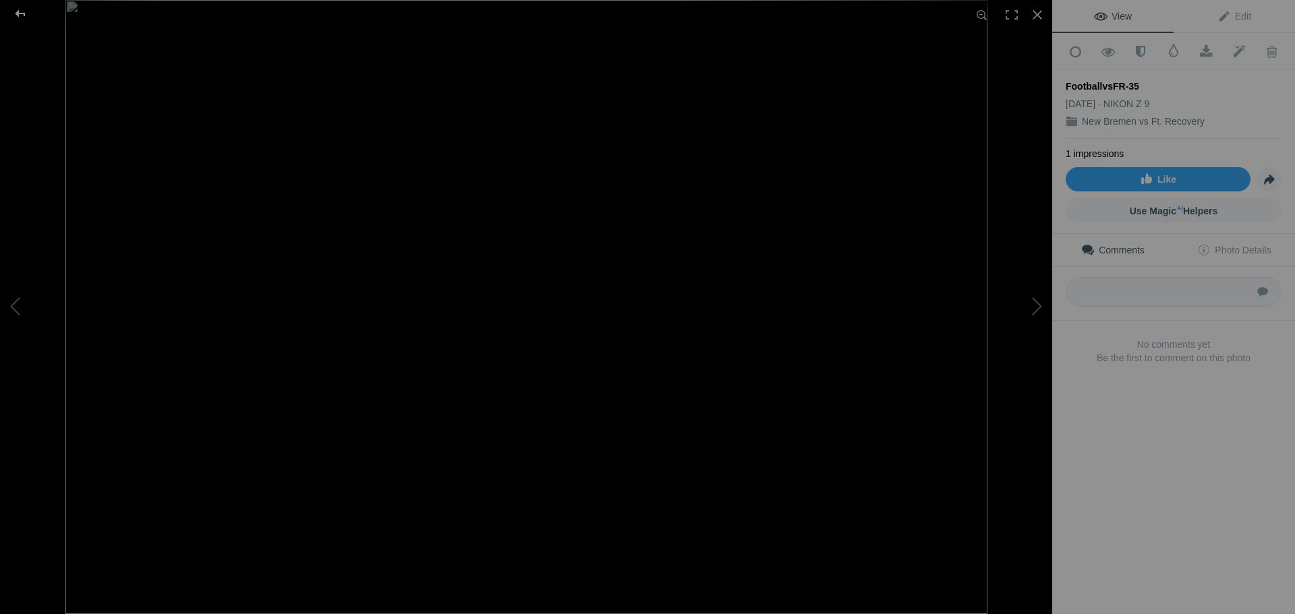
click at [19, 12] on div at bounding box center [20, 13] width 49 height 27
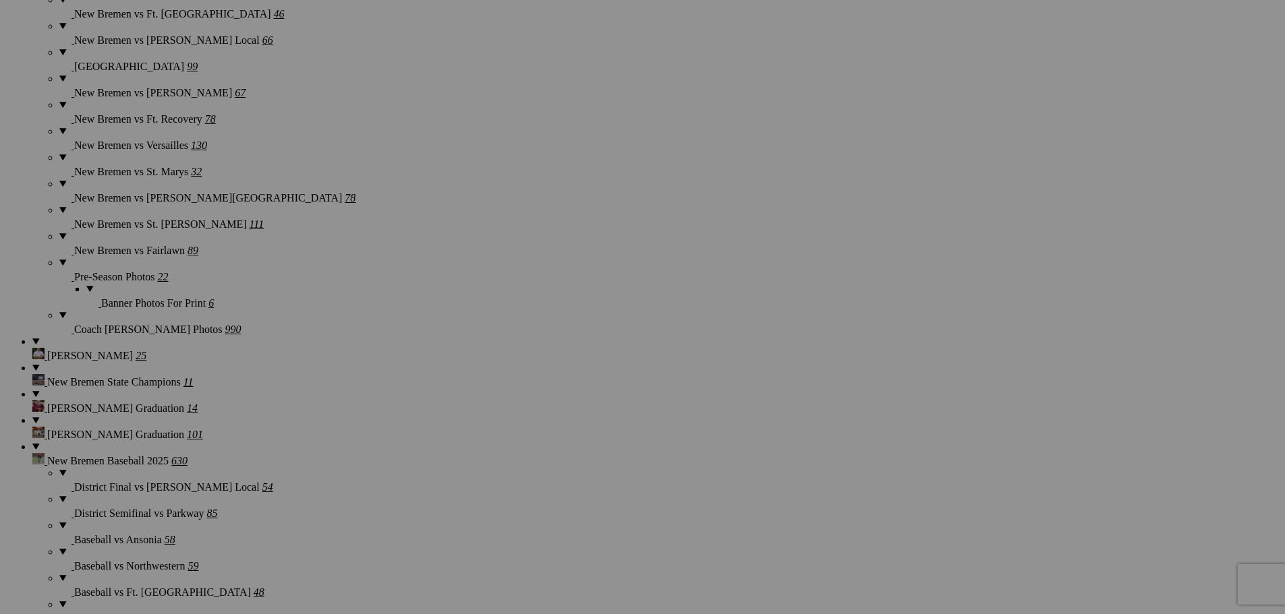
scroll to position [1821, 0]
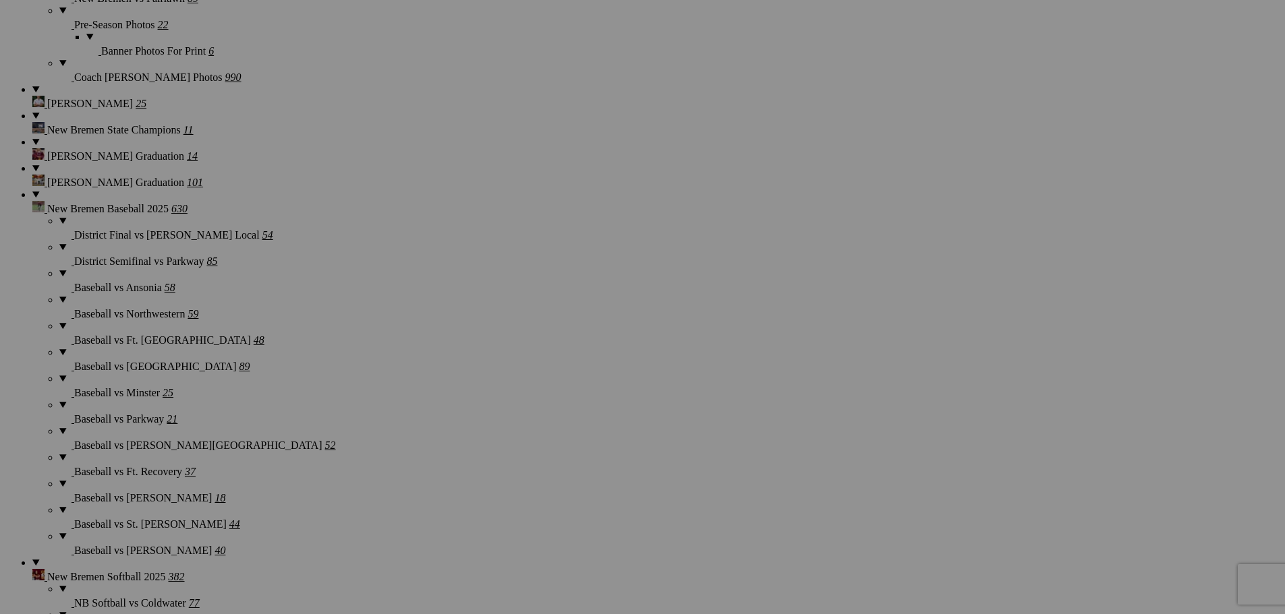
scroll to position [2023, 0]
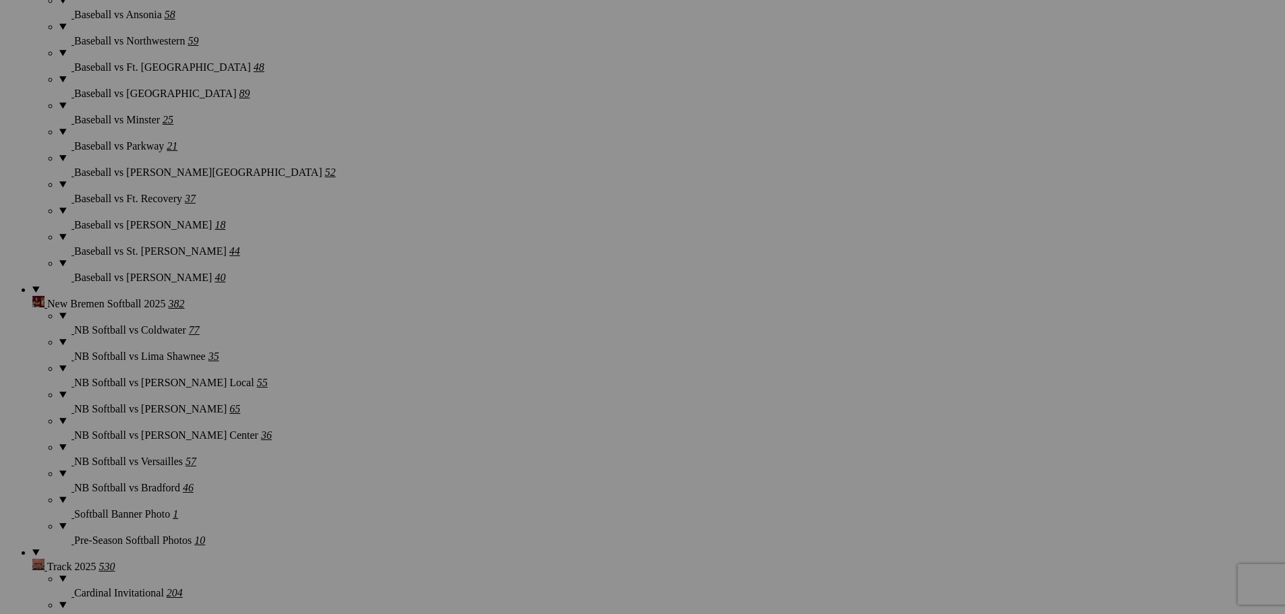
scroll to position [2293, 0]
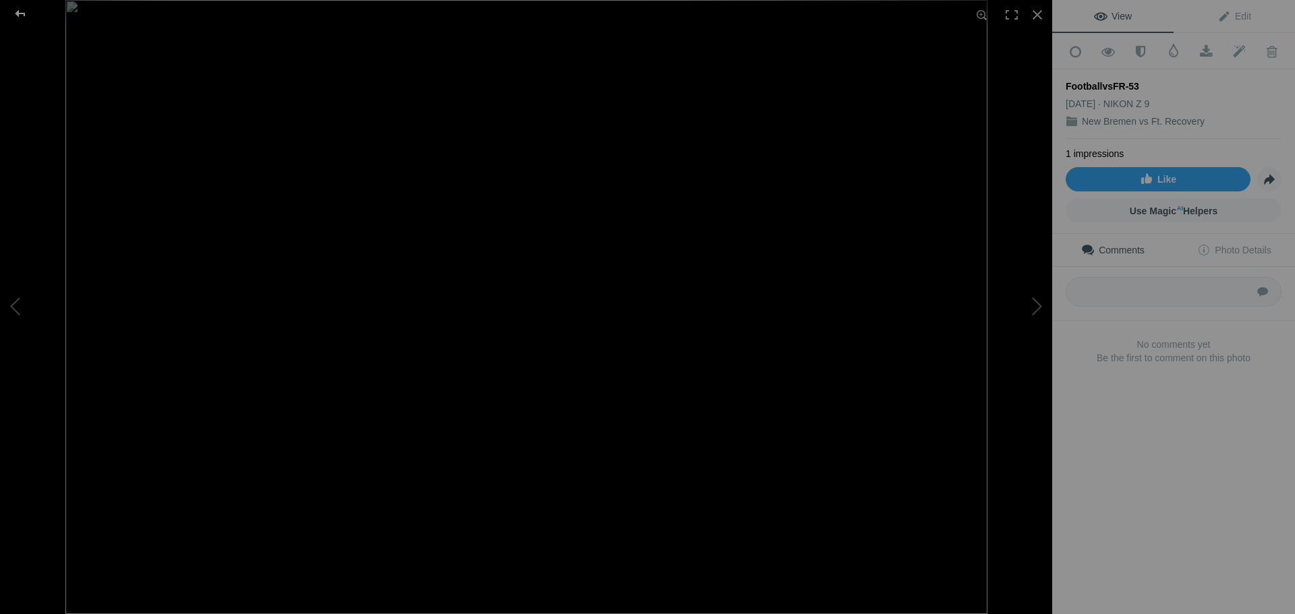
click at [21, 16] on div at bounding box center [20, 13] width 49 height 27
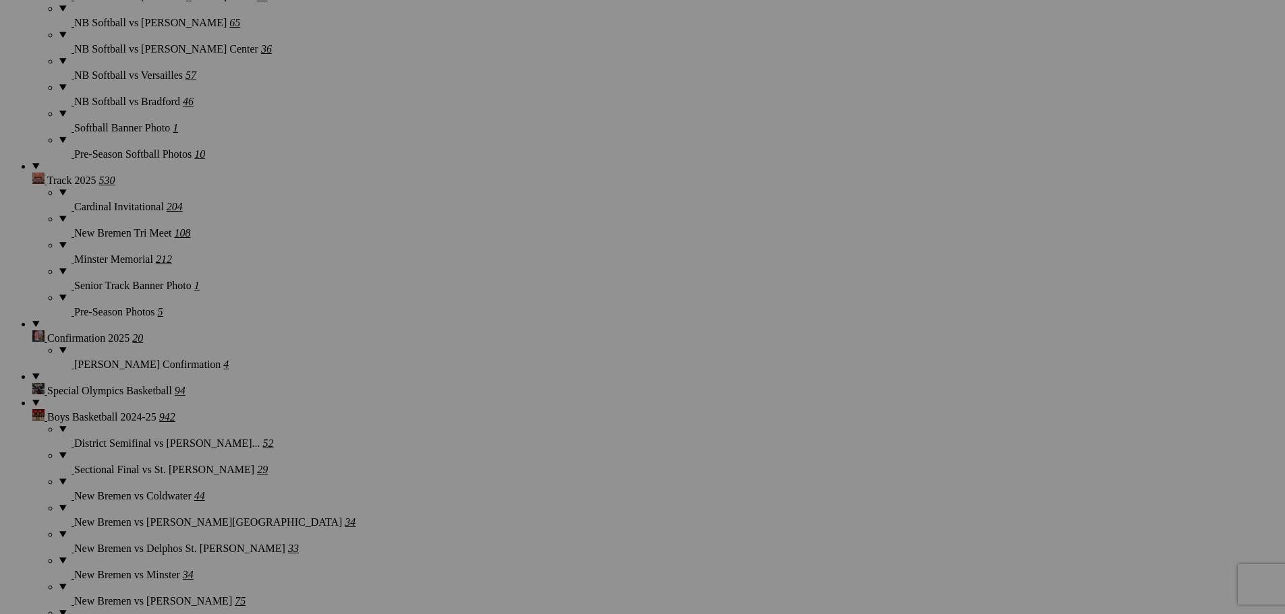
scroll to position [2698, 0]
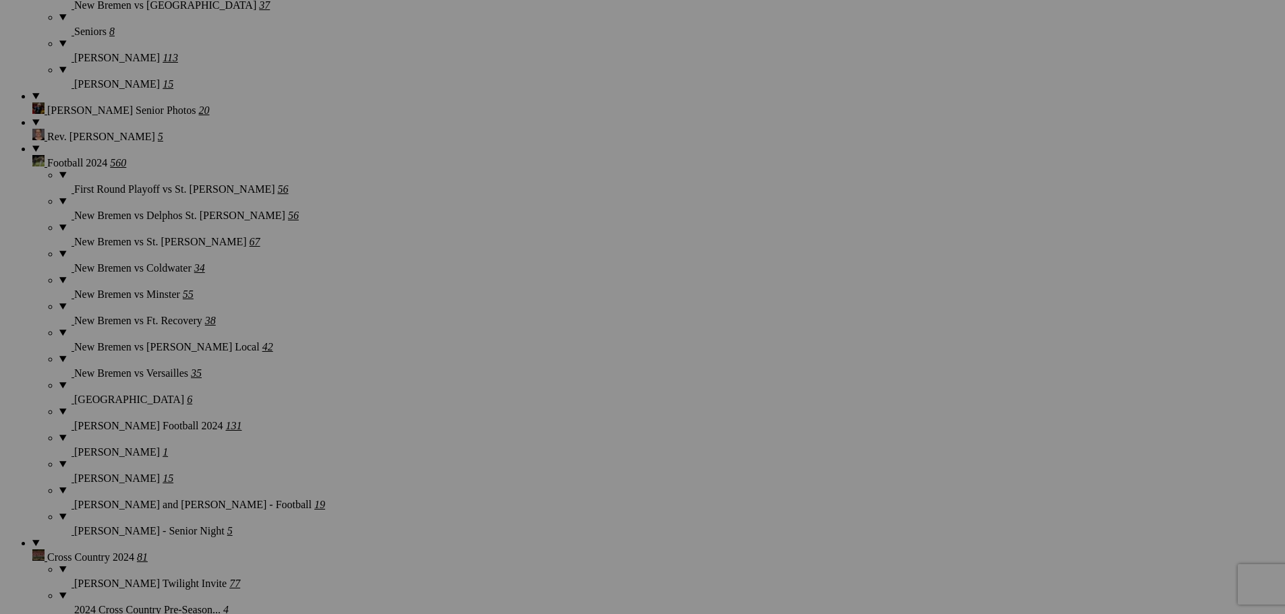
scroll to position [4047, 0]
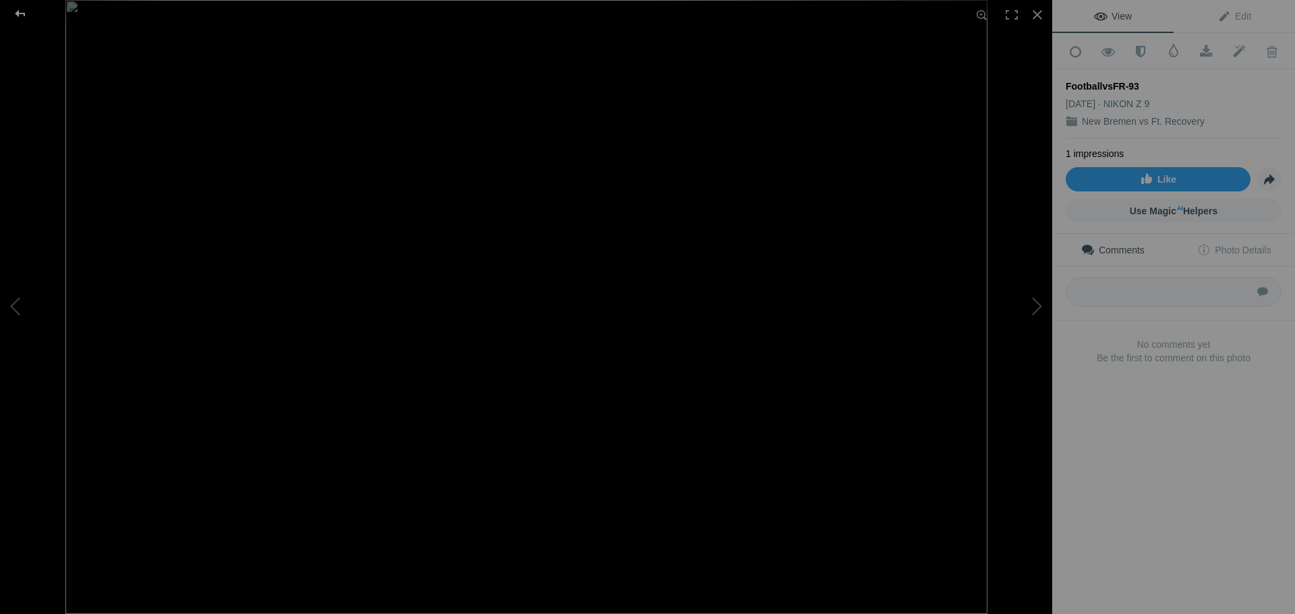
click at [23, 11] on div at bounding box center [20, 13] width 49 height 27
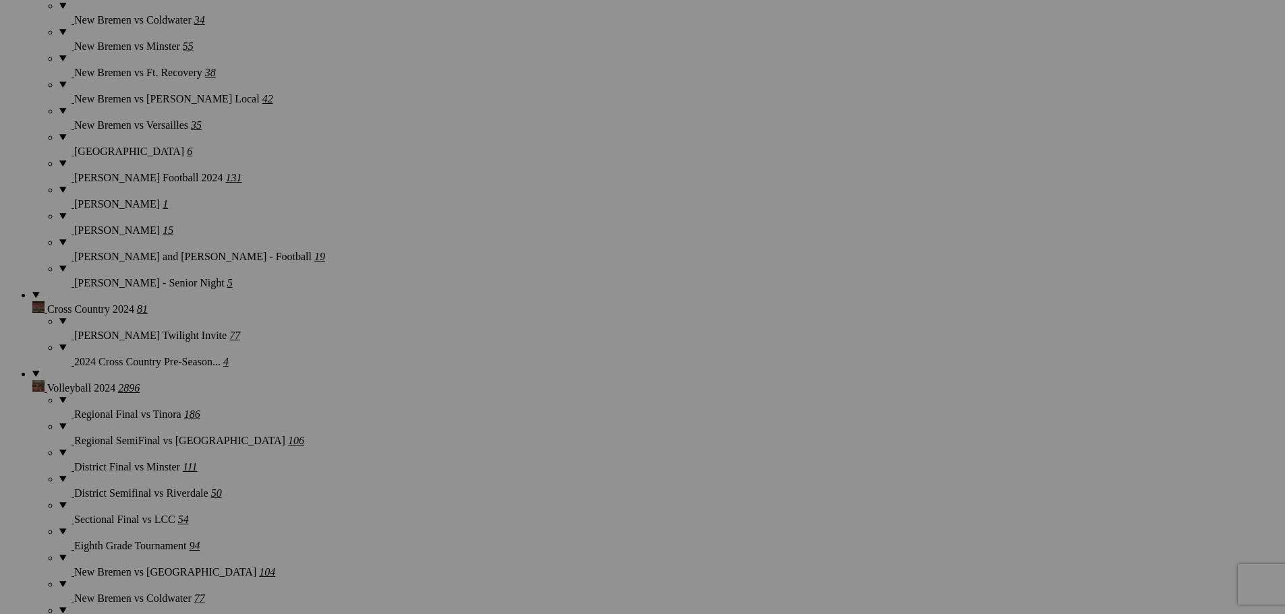
scroll to position [4316, 0]
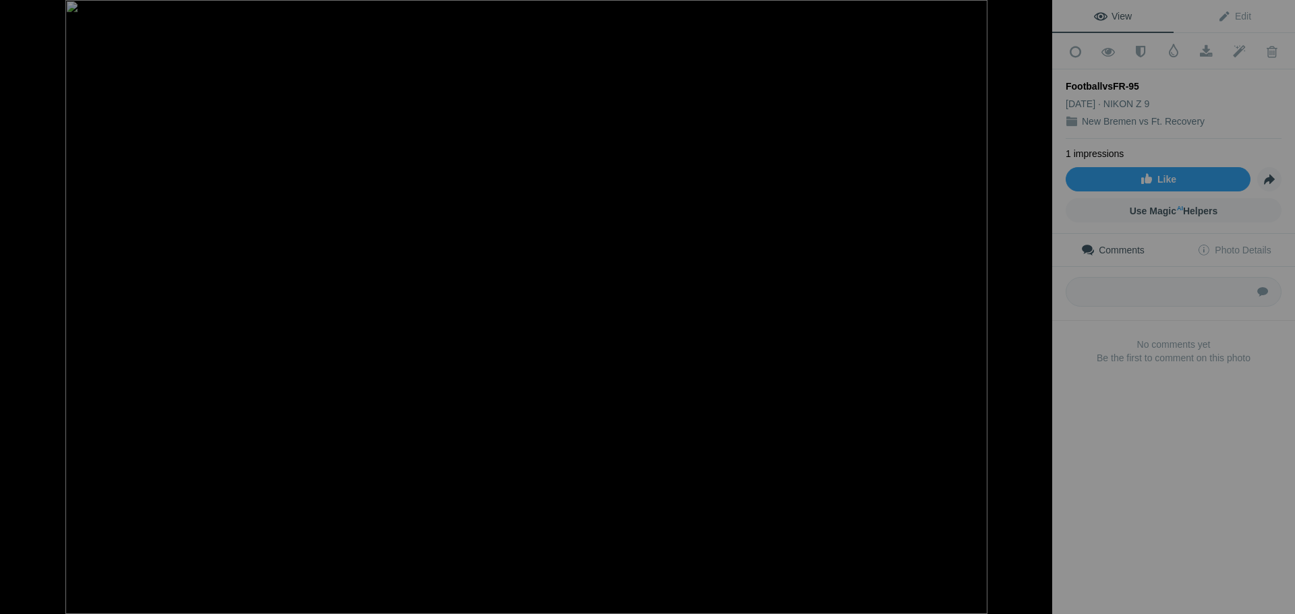
click at [21, 13] on div at bounding box center [20, 13] width 49 height 27
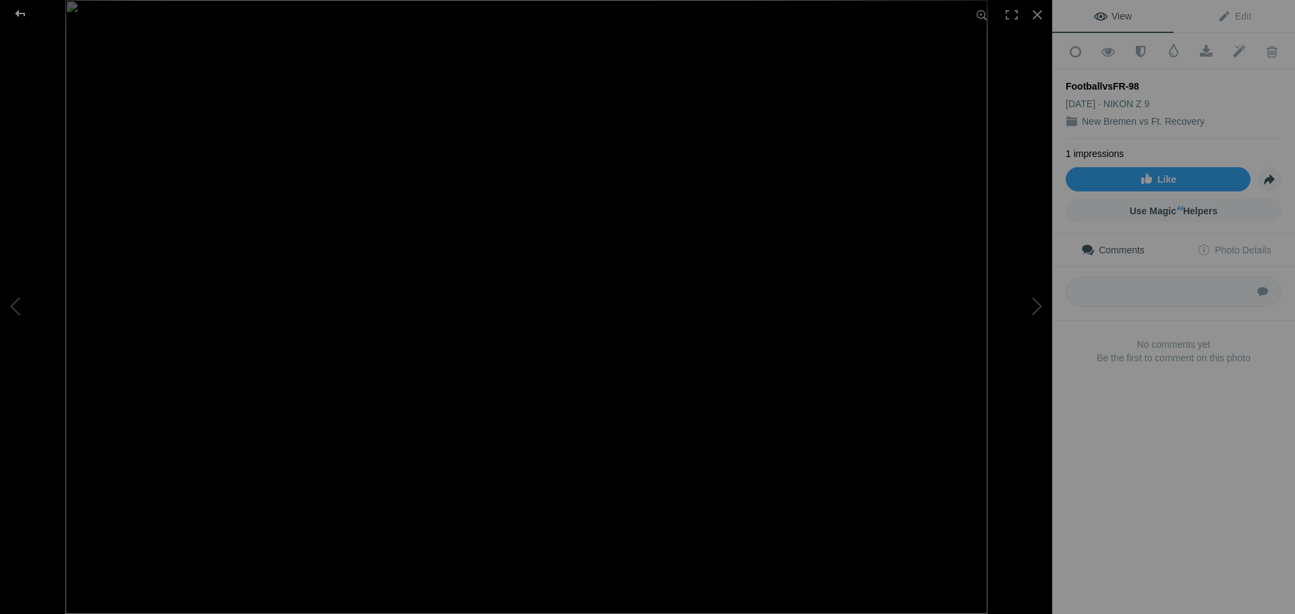
click at [20, 16] on div at bounding box center [20, 13] width 49 height 27
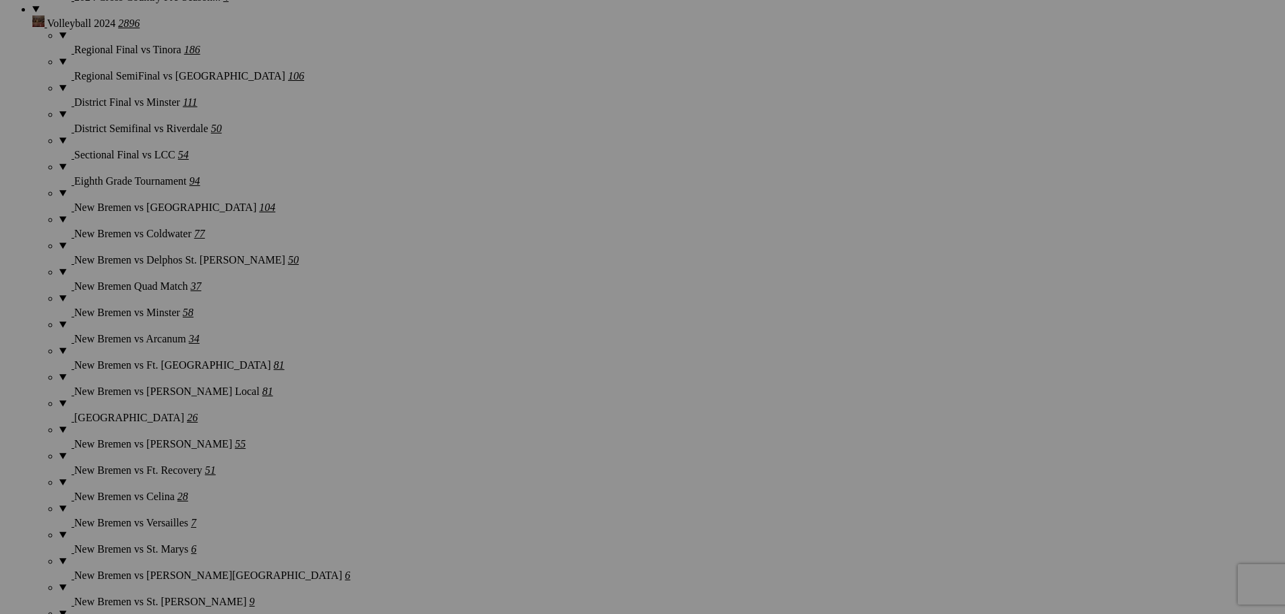
scroll to position [4654, 0]
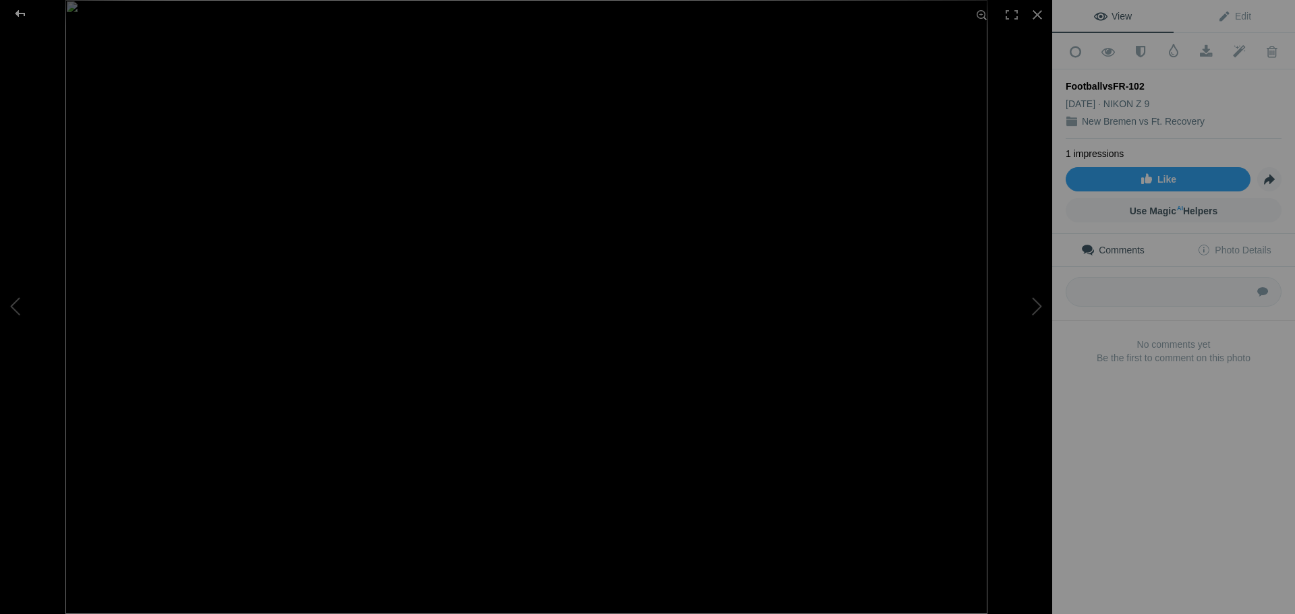
click at [18, 9] on div at bounding box center [20, 13] width 49 height 27
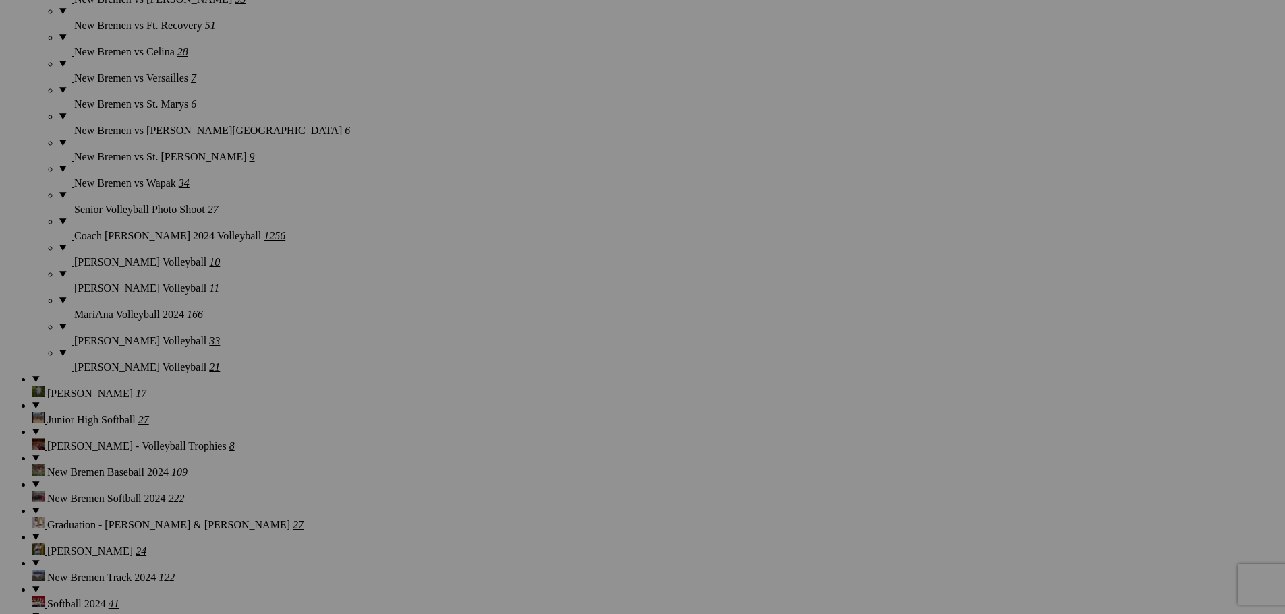
scroll to position [5126, 0]
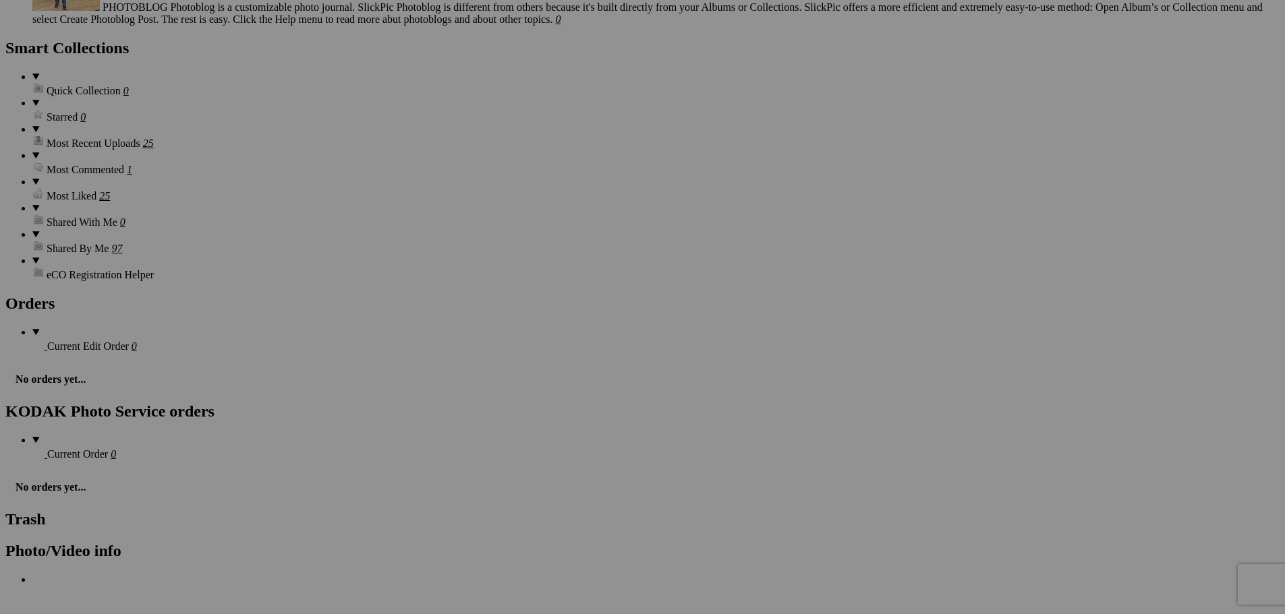
scroll to position [6070, 0]
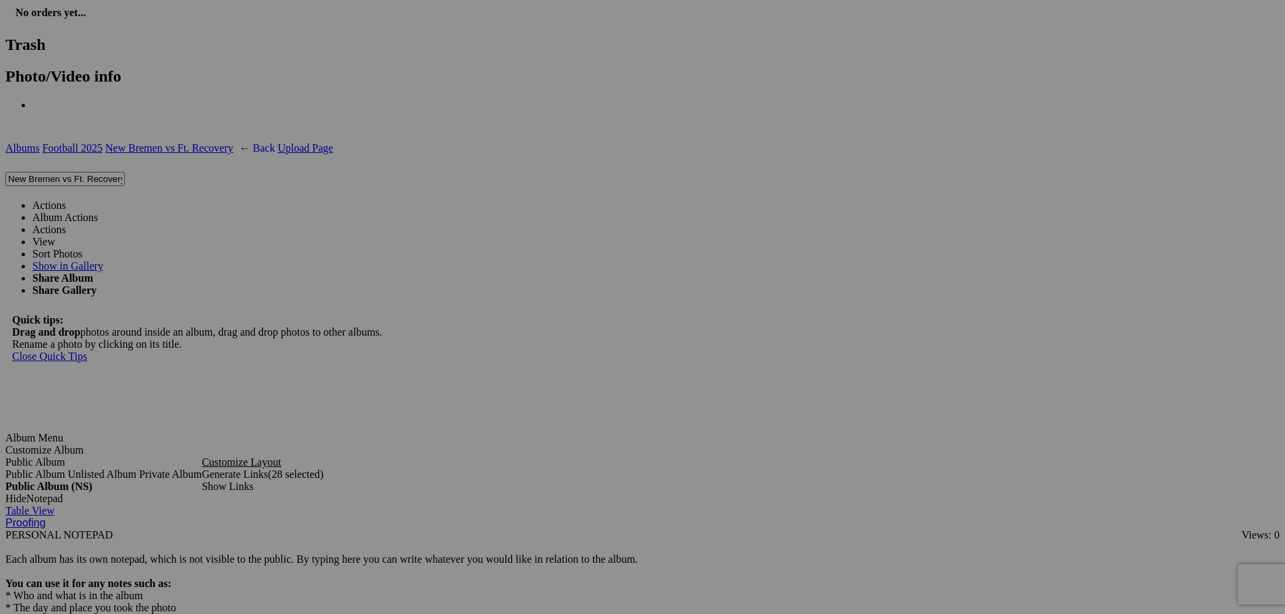
scroll to position [6542, 0]
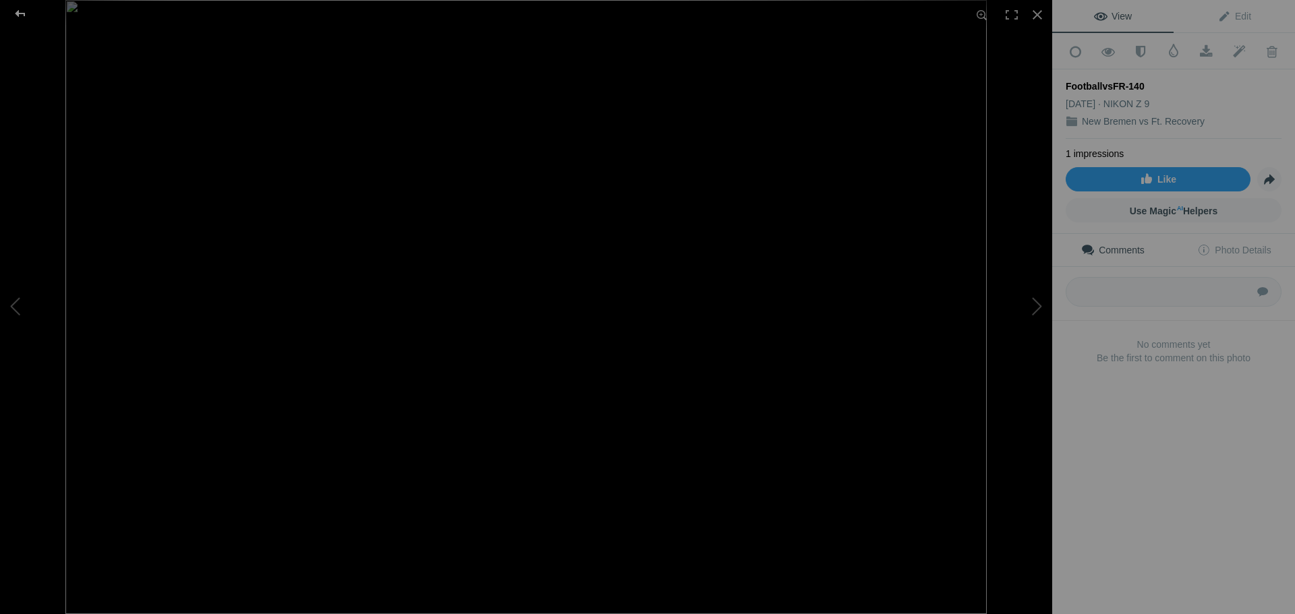
click at [19, 15] on div at bounding box center [20, 13] width 49 height 27
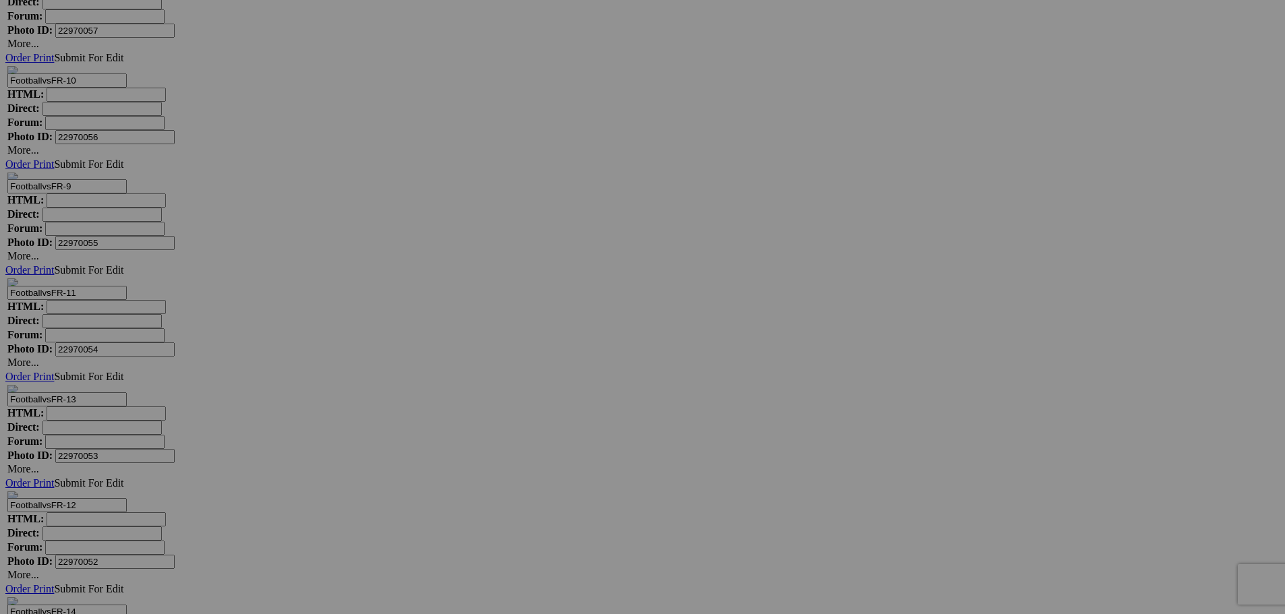
scroll to position [8089, 0]
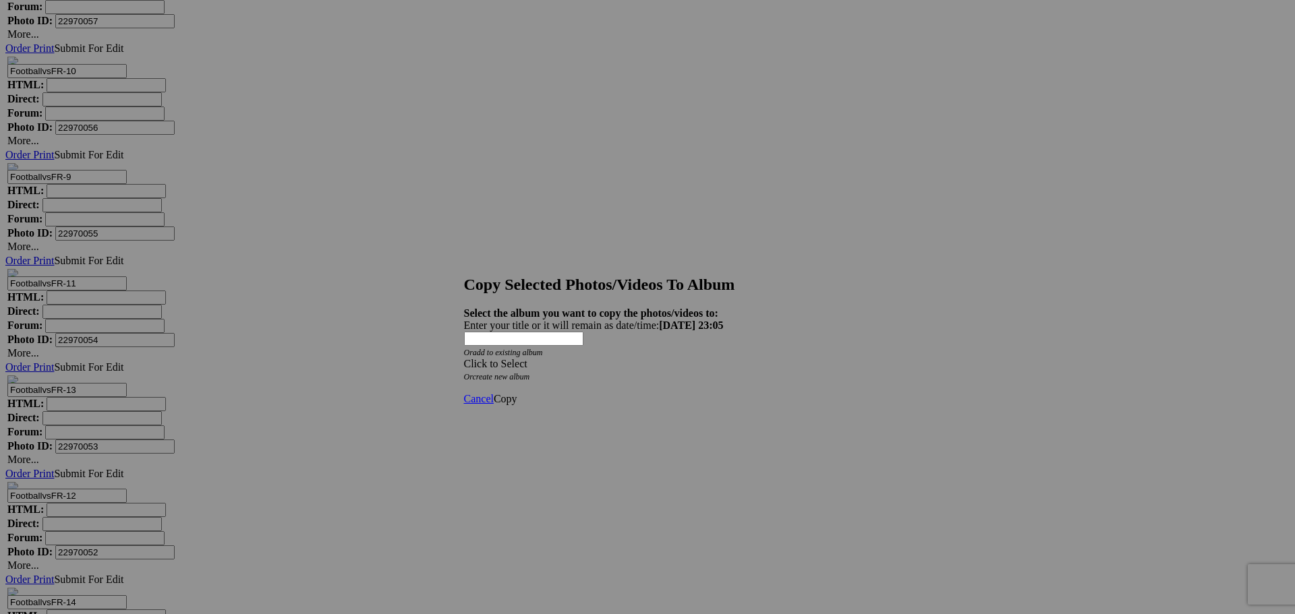
click at [464, 358] on span at bounding box center [464, 363] width 0 height 11
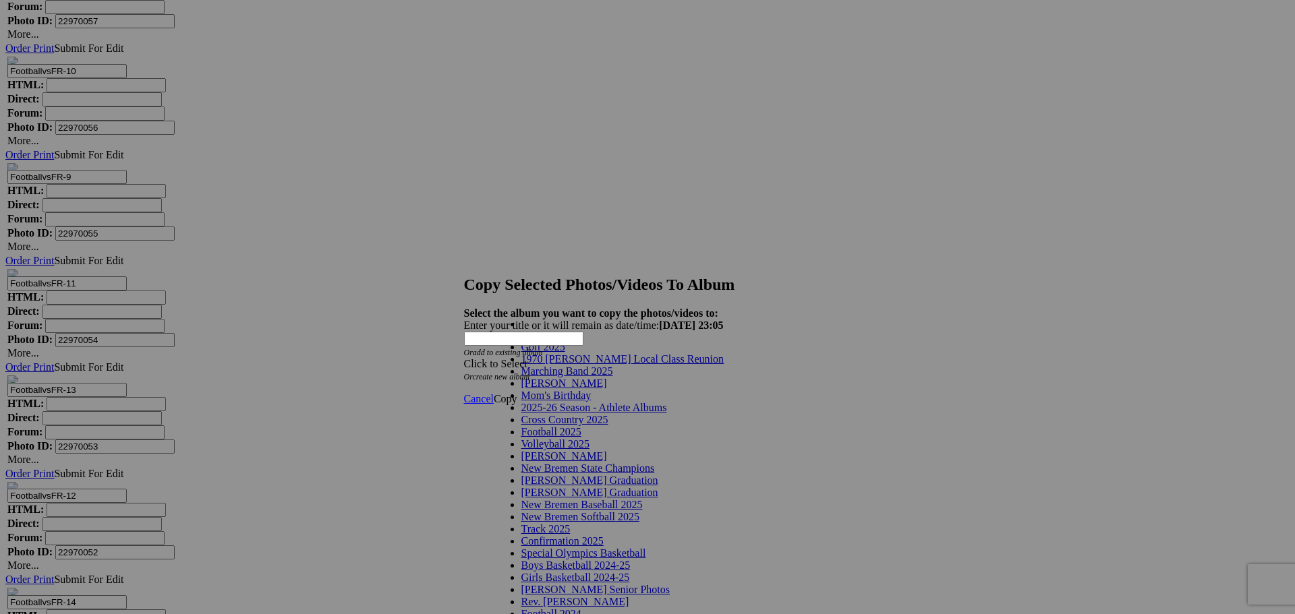
click at [620, 413] on link "2025-26 Season - Athlete Albums" at bounding box center [594, 407] width 146 height 11
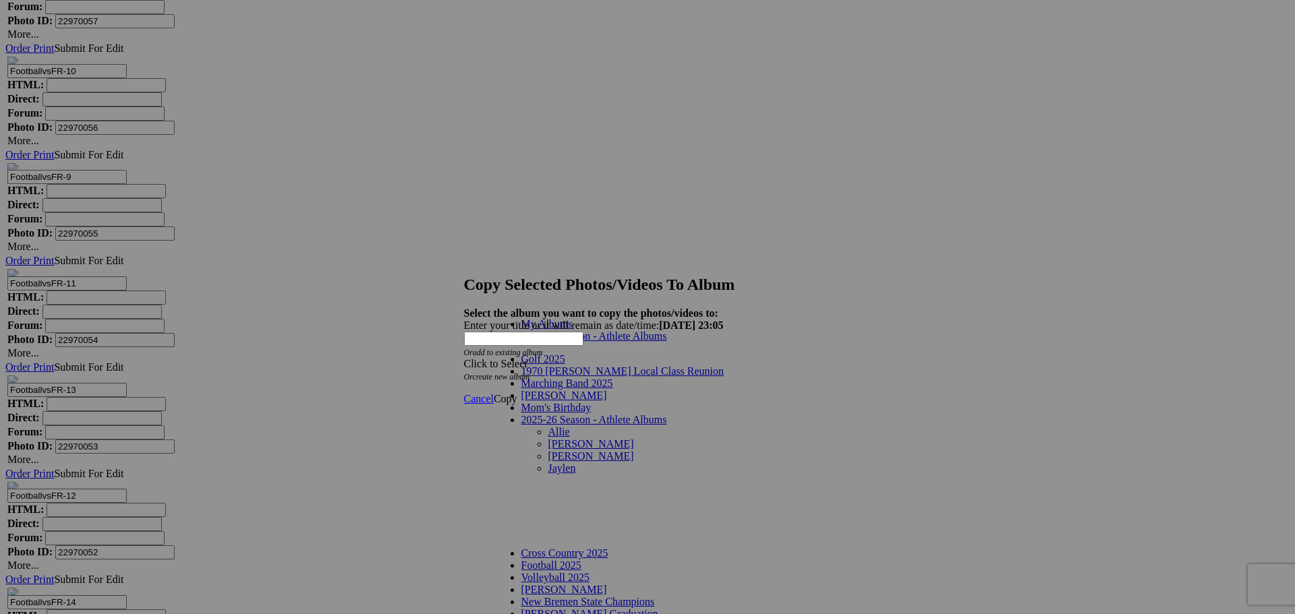
click at [548, 463] on link "Jaylen" at bounding box center [562, 468] width 28 height 11
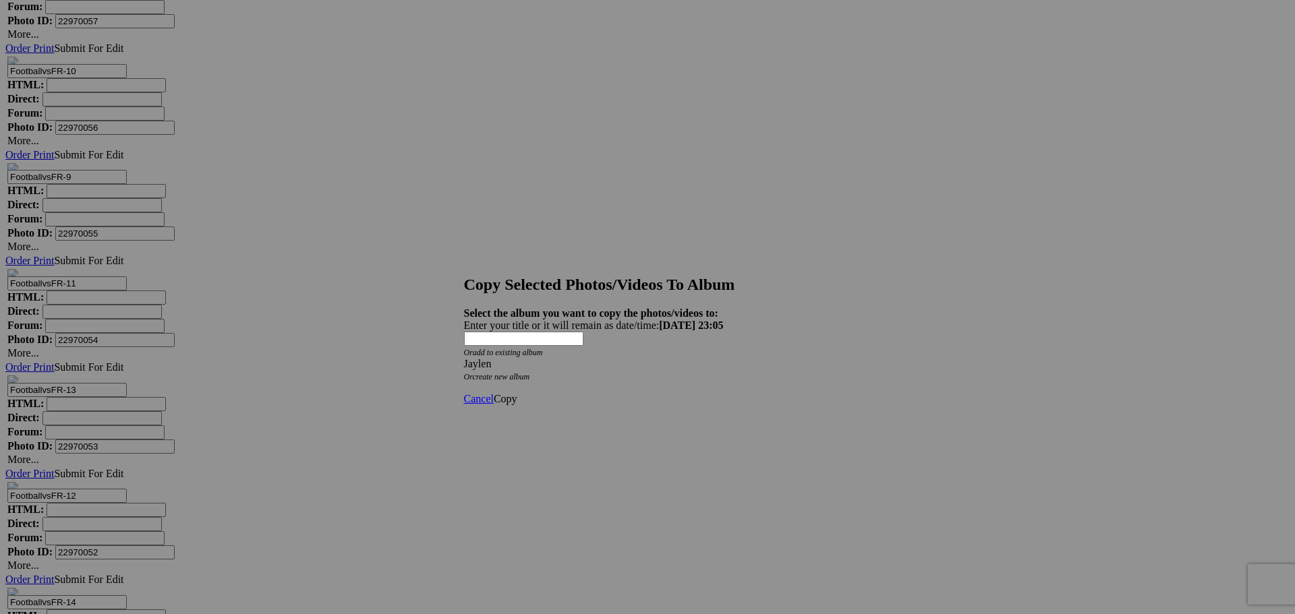
click at [517, 393] on span "Copy" at bounding box center [506, 398] width 24 height 11
click at [507, 356] on span "Ok" at bounding box center [500, 350] width 13 height 11
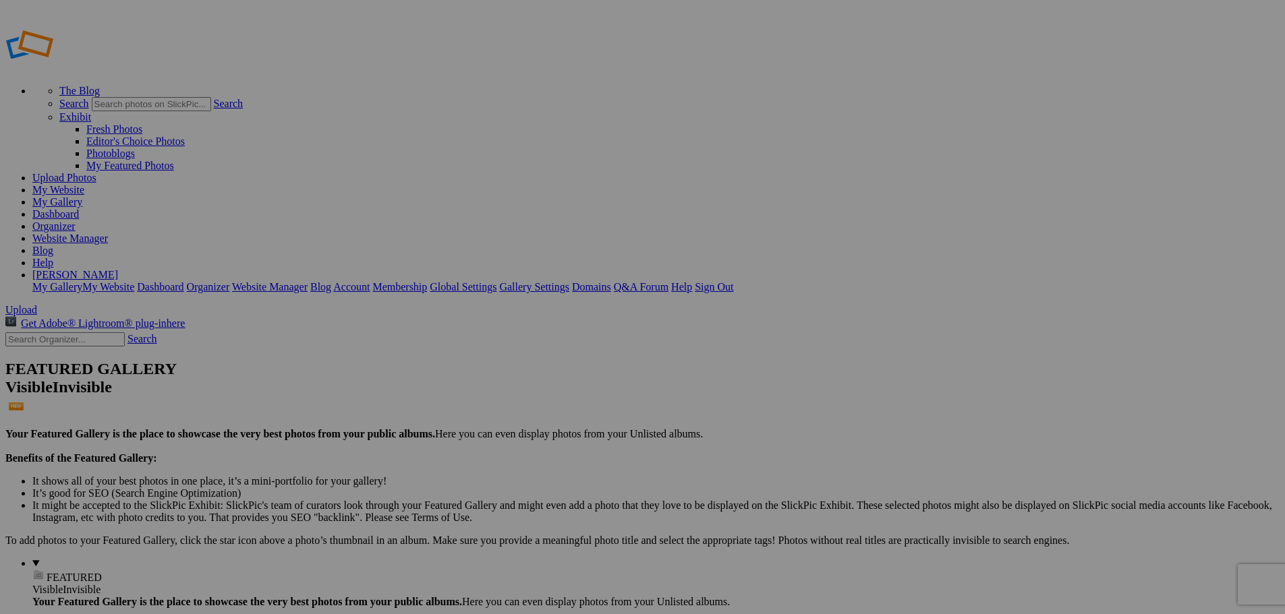
type input "Jaylen"
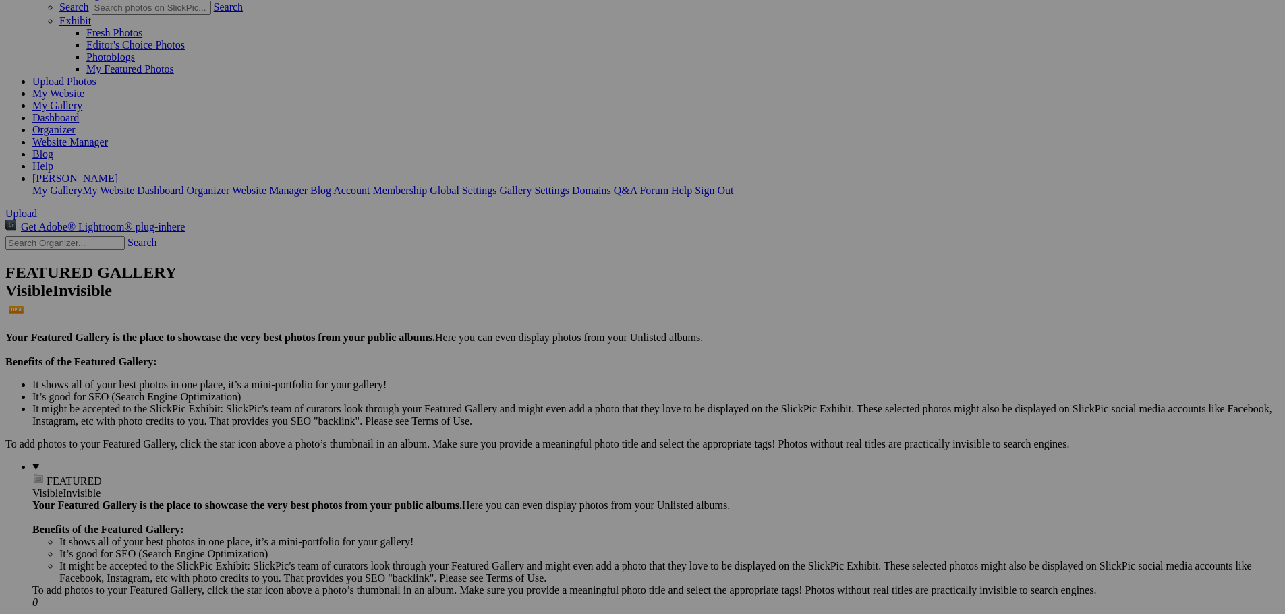
scroll to position [135, 0]
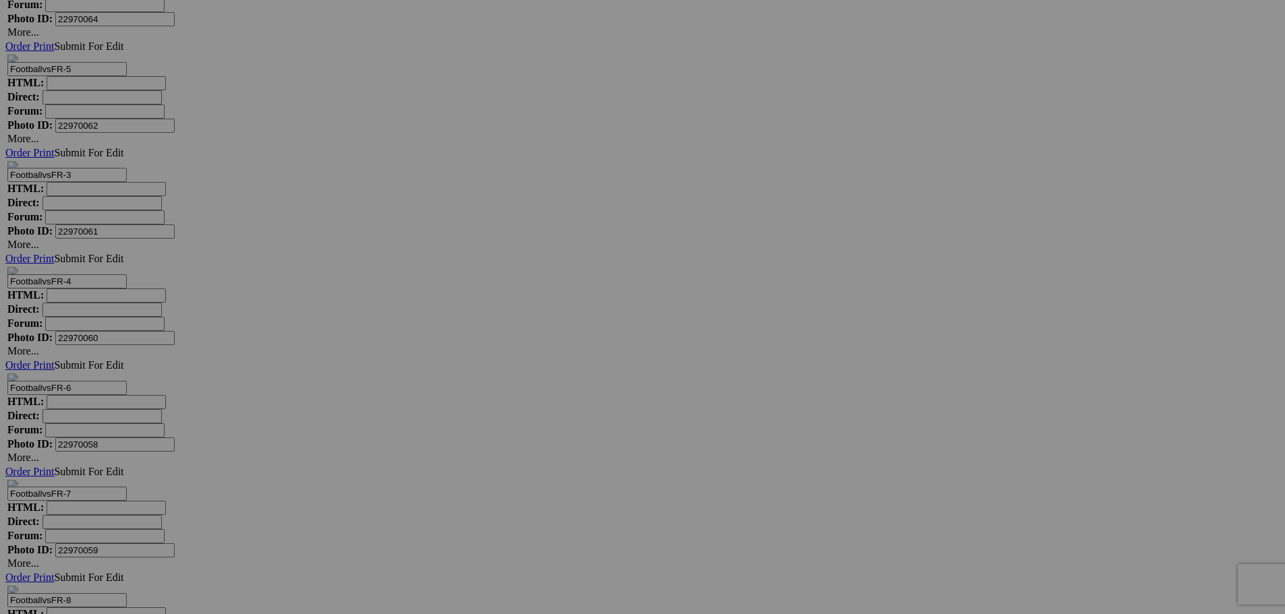
scroll to position [7472, 0]
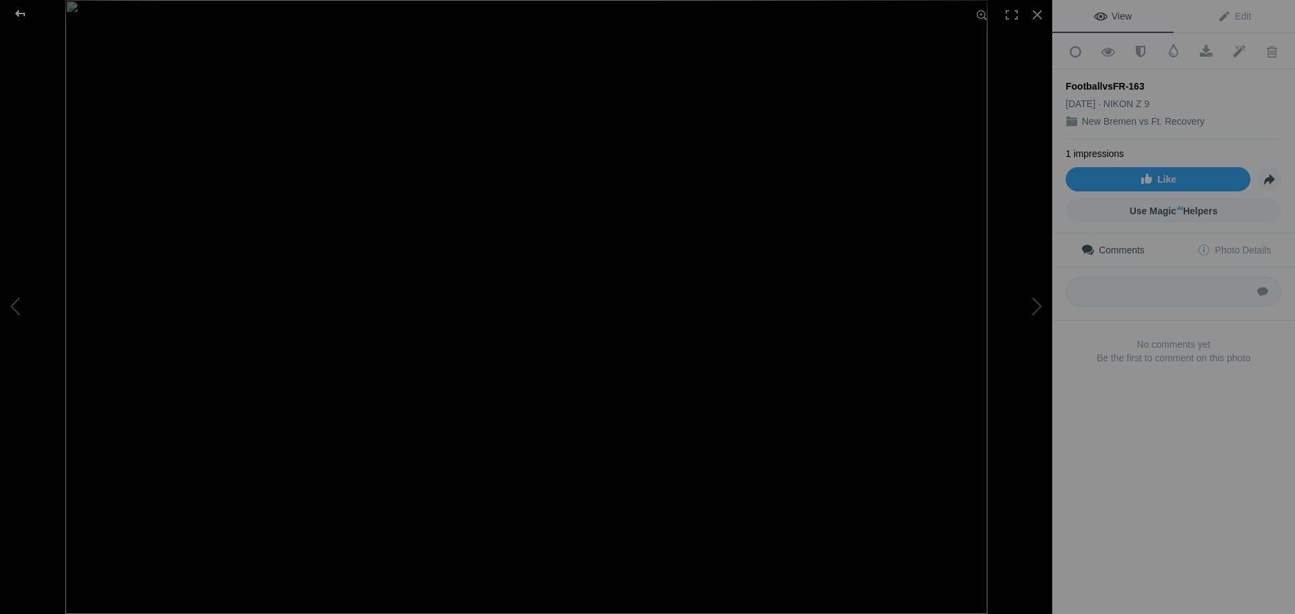
click at [22, 13] on div at bounding box center [20, 13] width 49 height 27
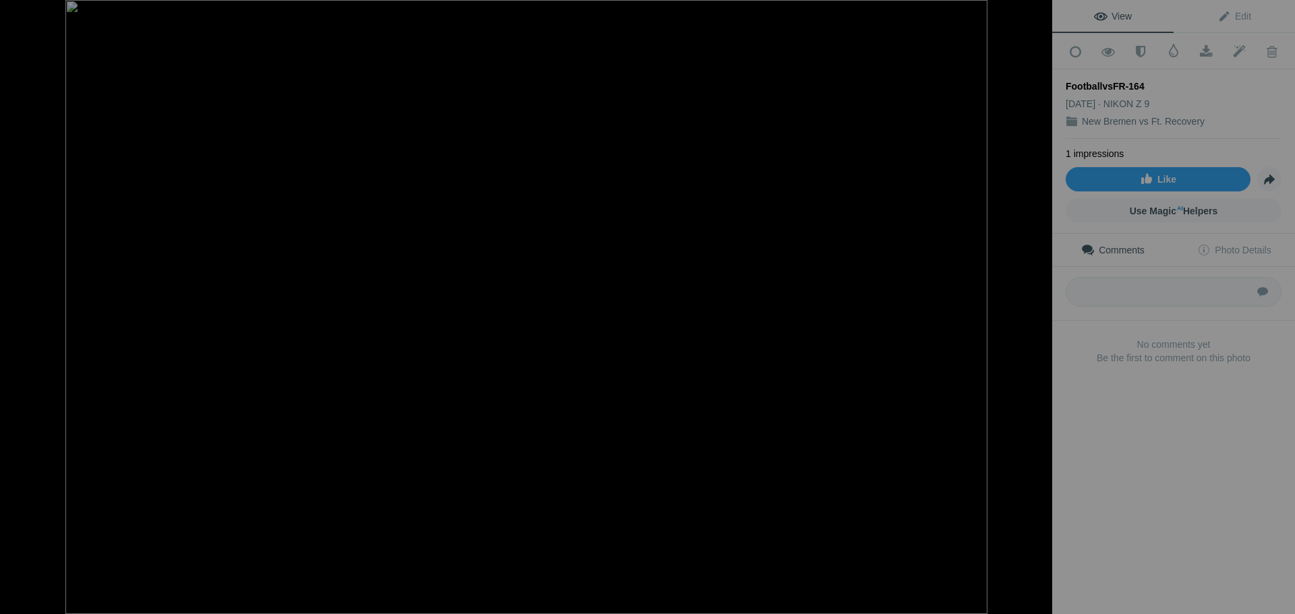
click at [22, 16] on div at bounding box center [20, 13] width 49 height 27
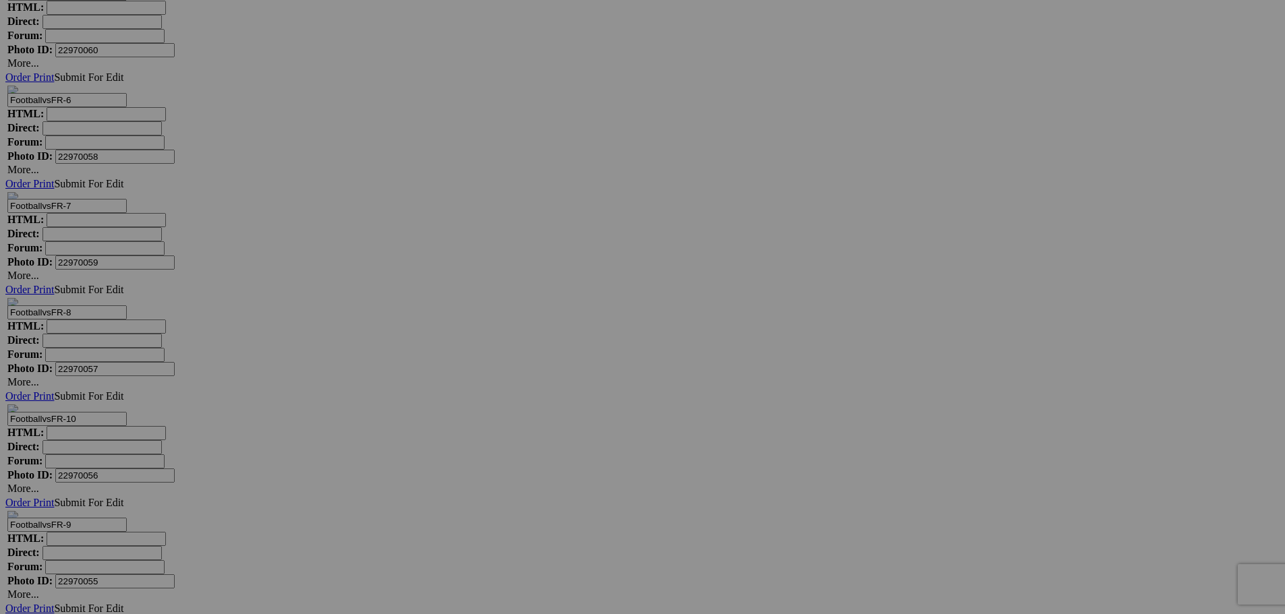
scroll to position [7742, 0]
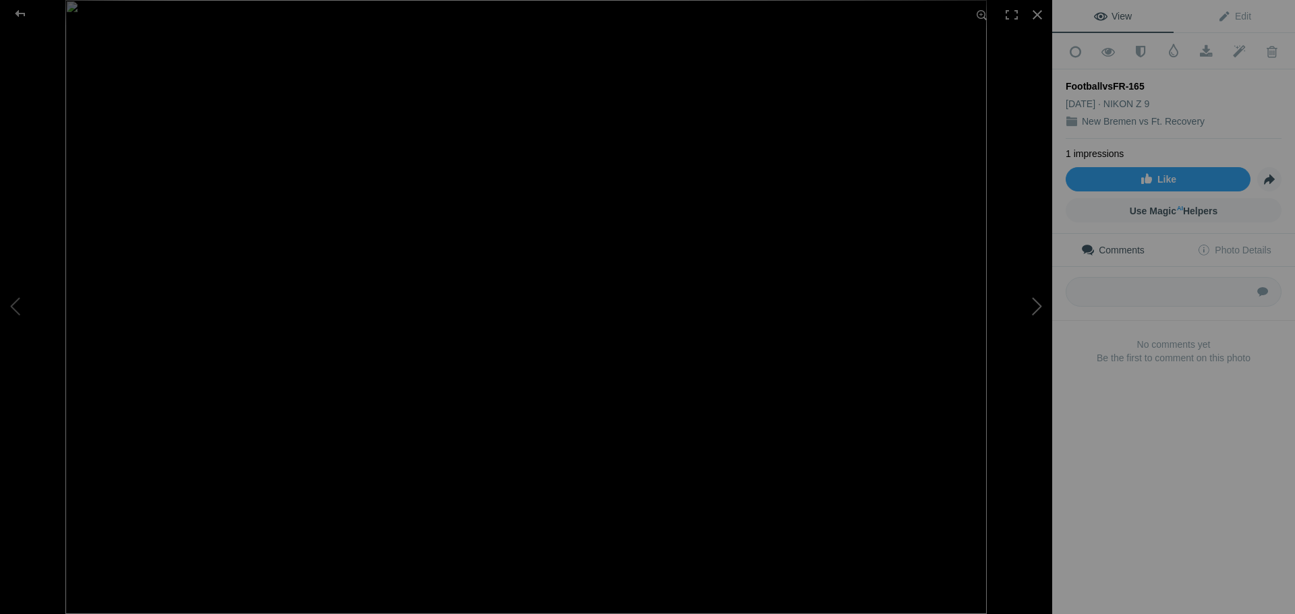
click at [1038, 309] on button at bounding box center [1001, 307] width 101 height 221
click at [24, 18] on div at bounding box center [20, 13] width 49 height 27
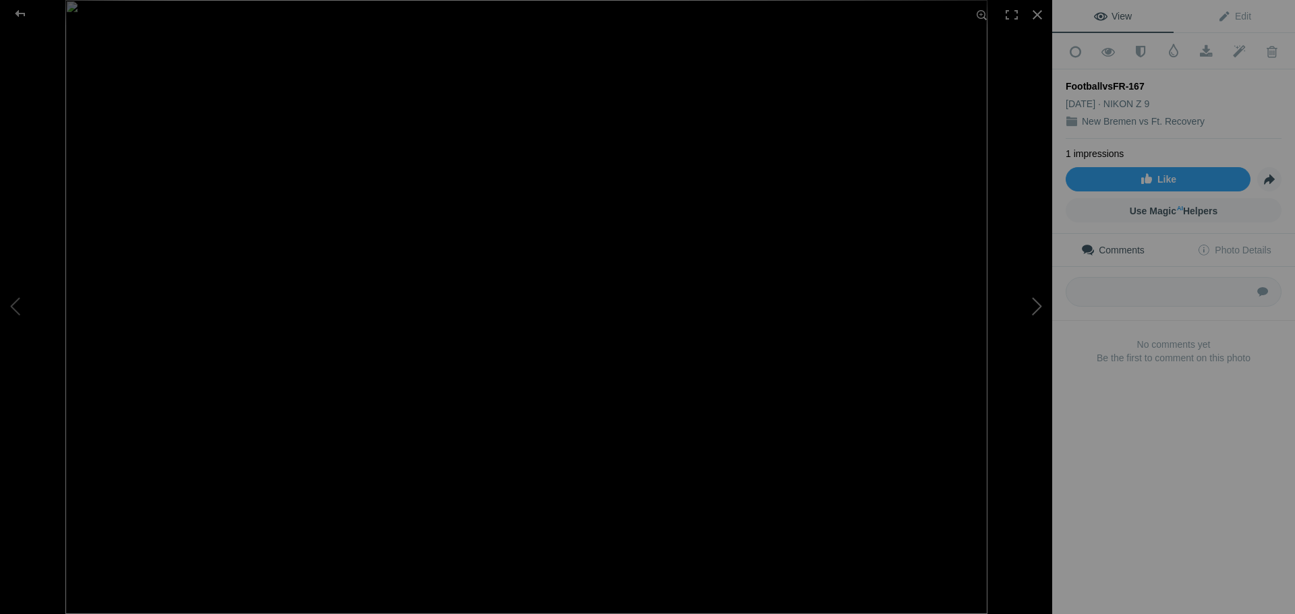
click at [1029, 304] on button at bounding box center [1001, 307] width 101 height 221
click at [22, 16] on div at bounding box center [20, 13] width 49 height 27
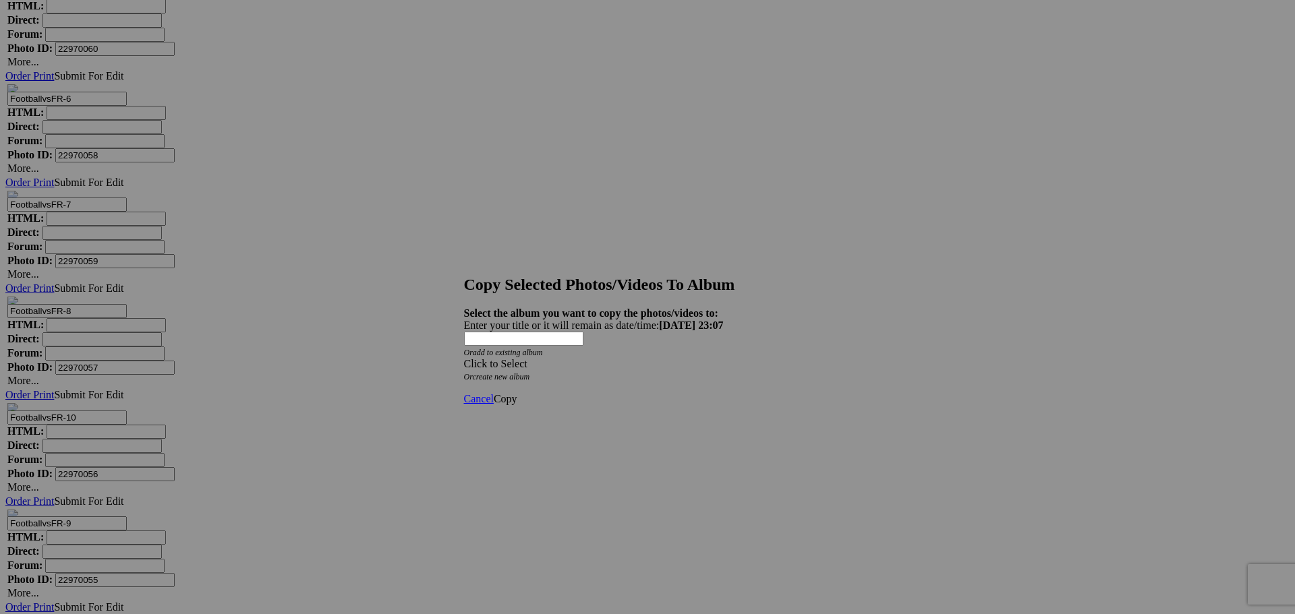
click at [683, 358] on div "Click to Select" at bounding box center [642, 364] width 357 height 12
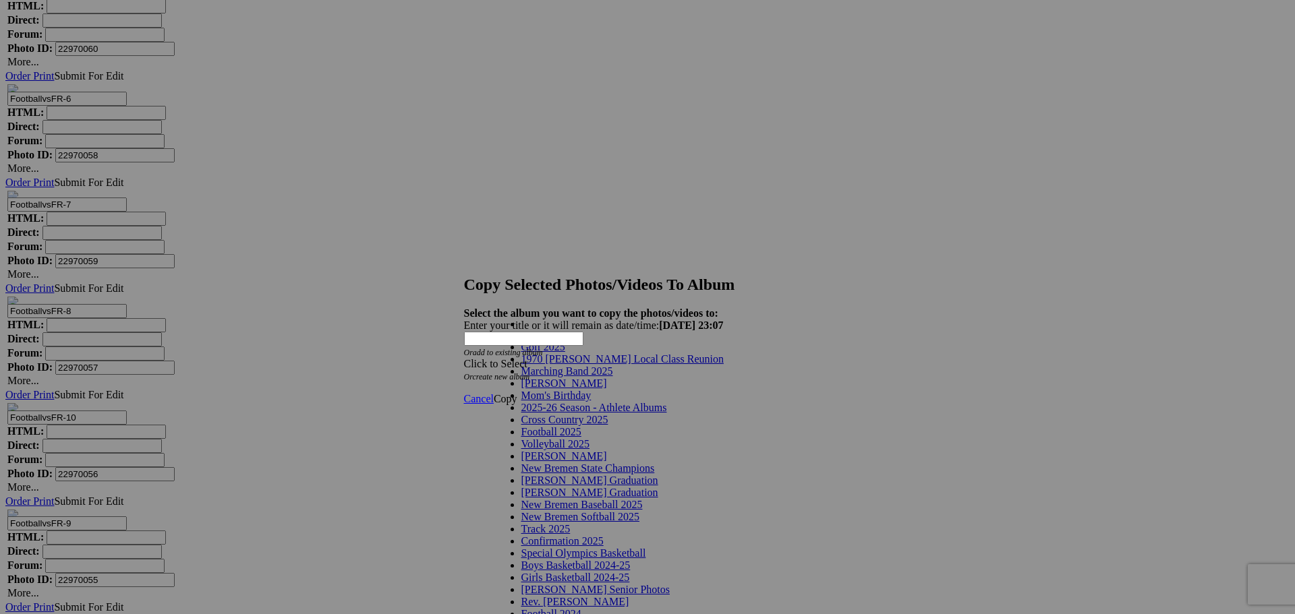
click at [643, 413] on link "2025-26 Season - Athlete Albums" at bounding box center [594, 407] width 146 height 11
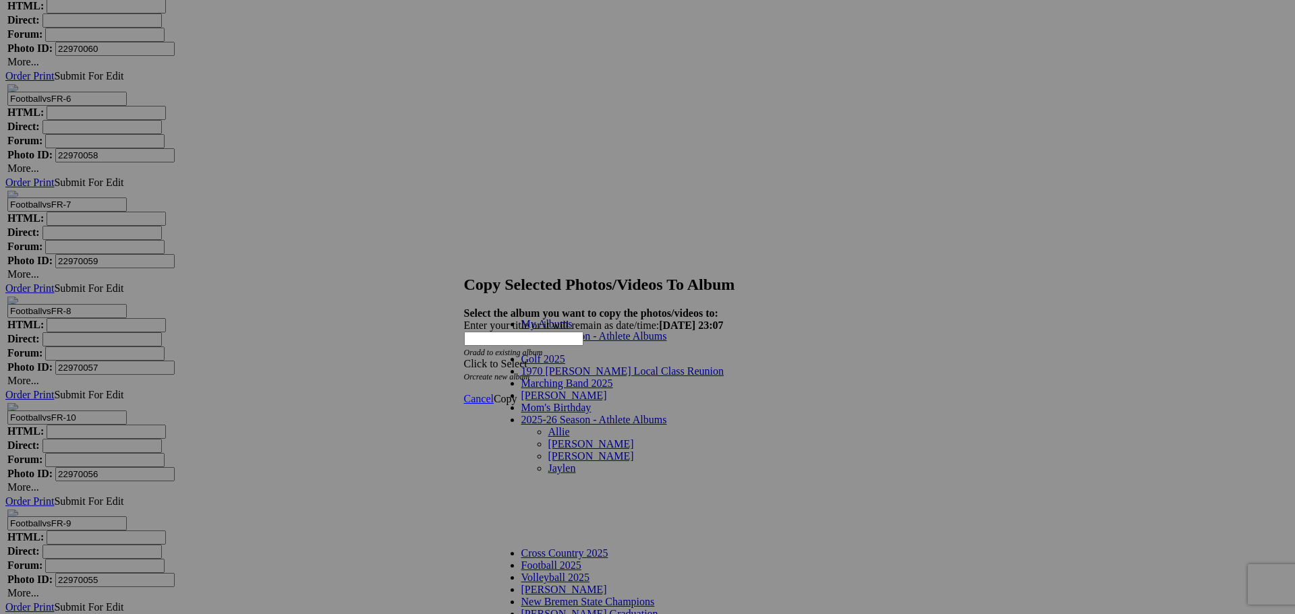
click at [548, 438] on link "[PERSON_NAME]" at bounding box center [591, 443] width 86 height 11
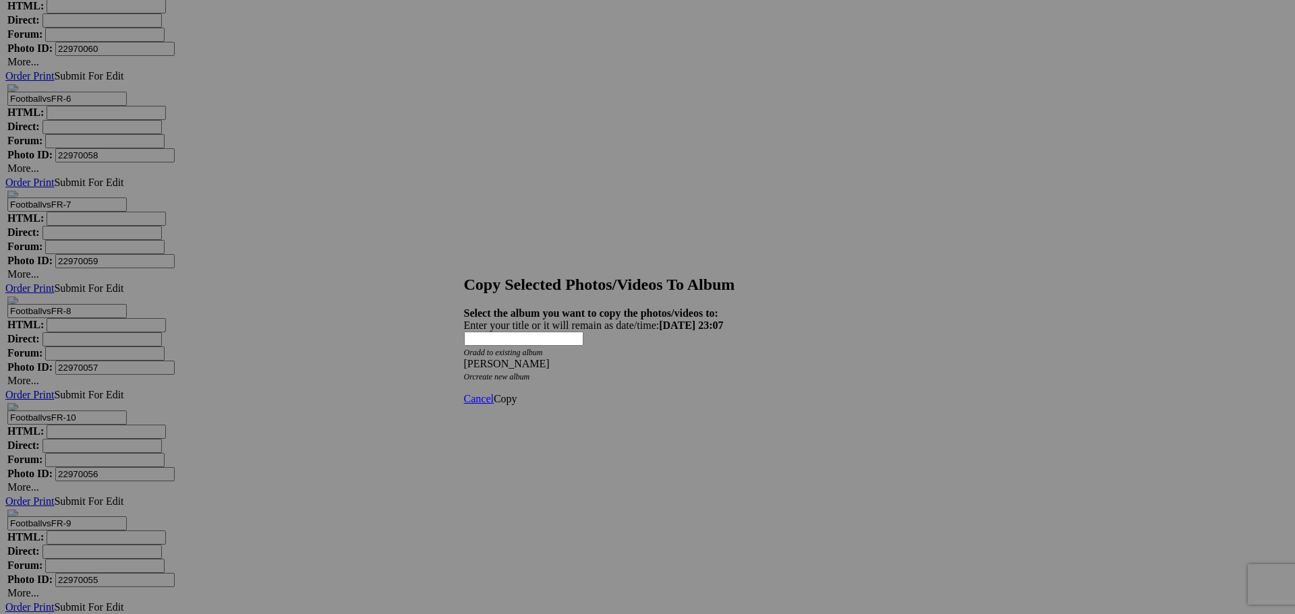
click at [517, 393] on span "Copy" at bounding box center [506, 398] width 24 height 11
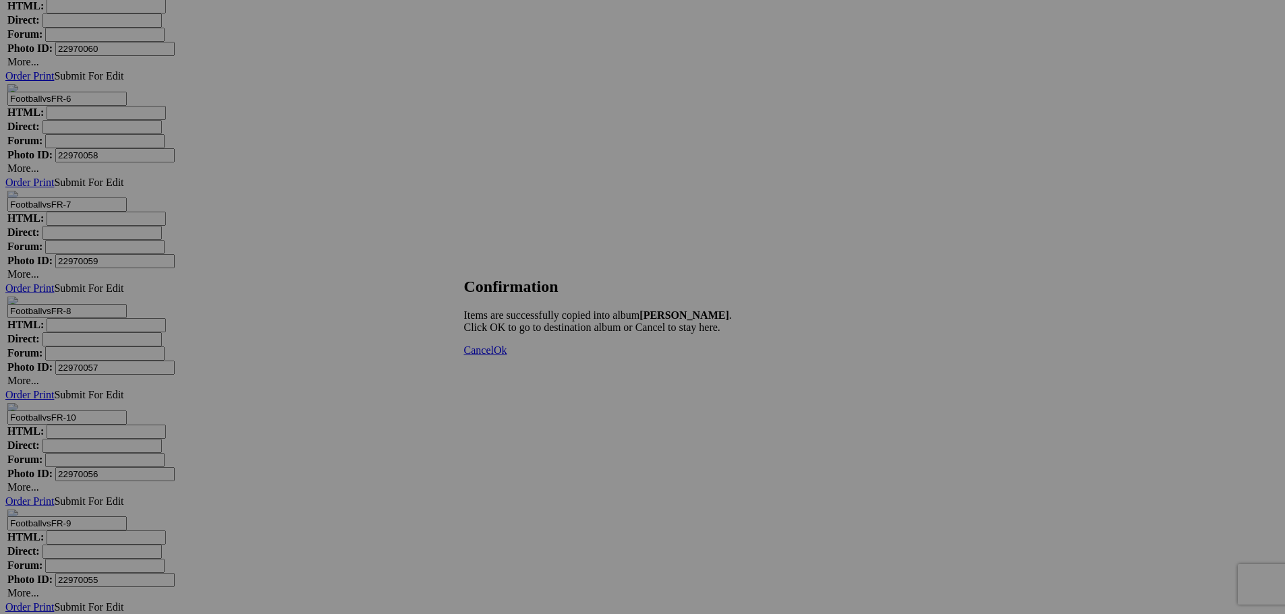
click at [507, 356] on span "Ok" at bounding box center [500, 350] width 13 height 11
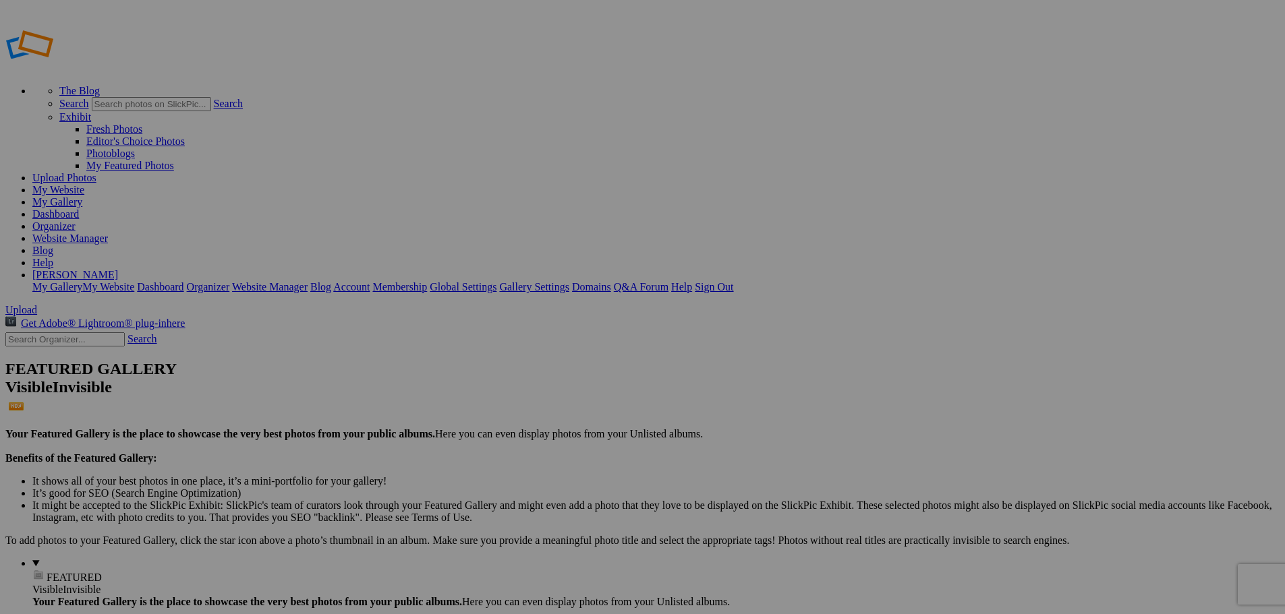
type input "[PERSON_NAME]"
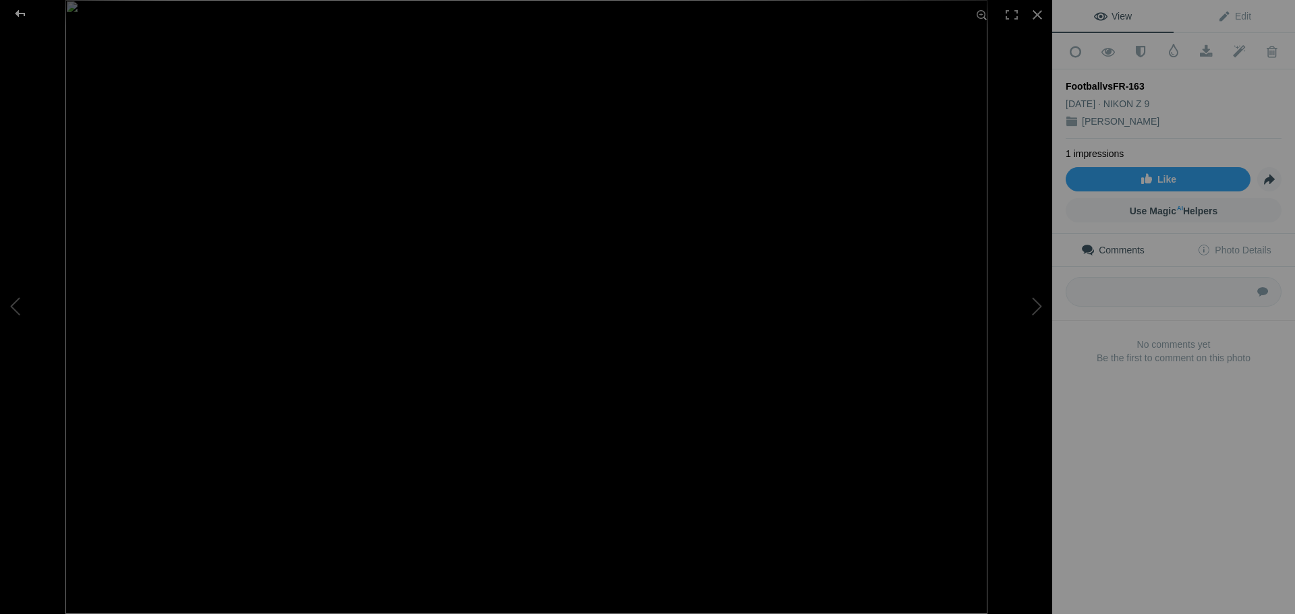
click at [20, 13] on div at bounding box center [20, 13] width 49 height 27
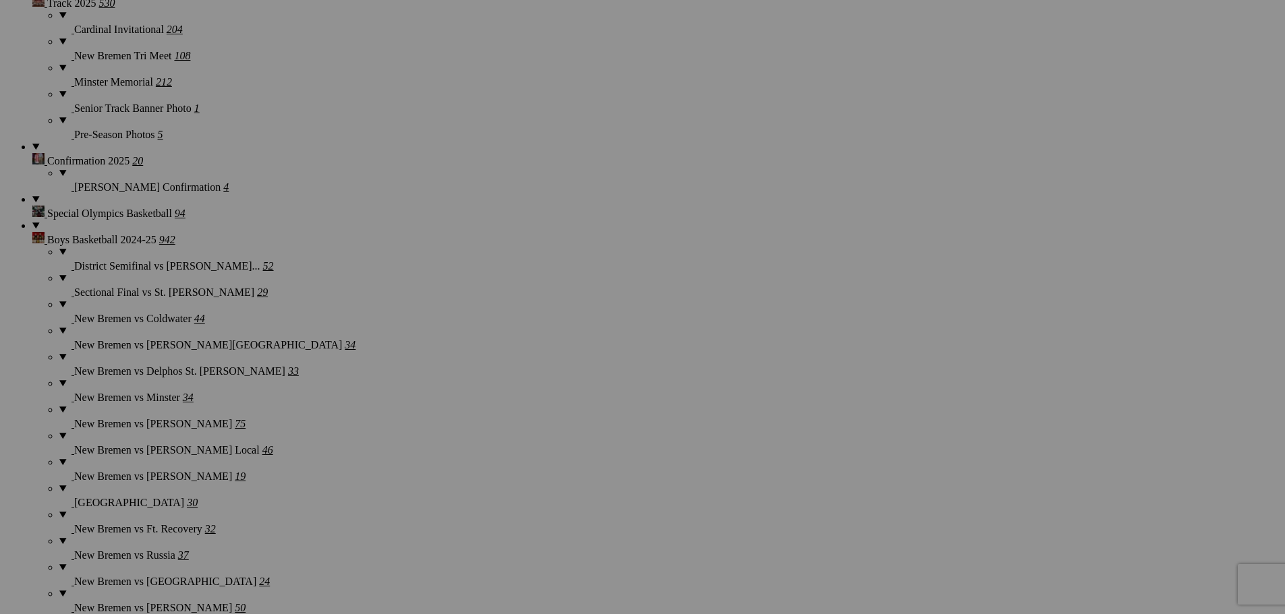
scroll to position [2885, 0]
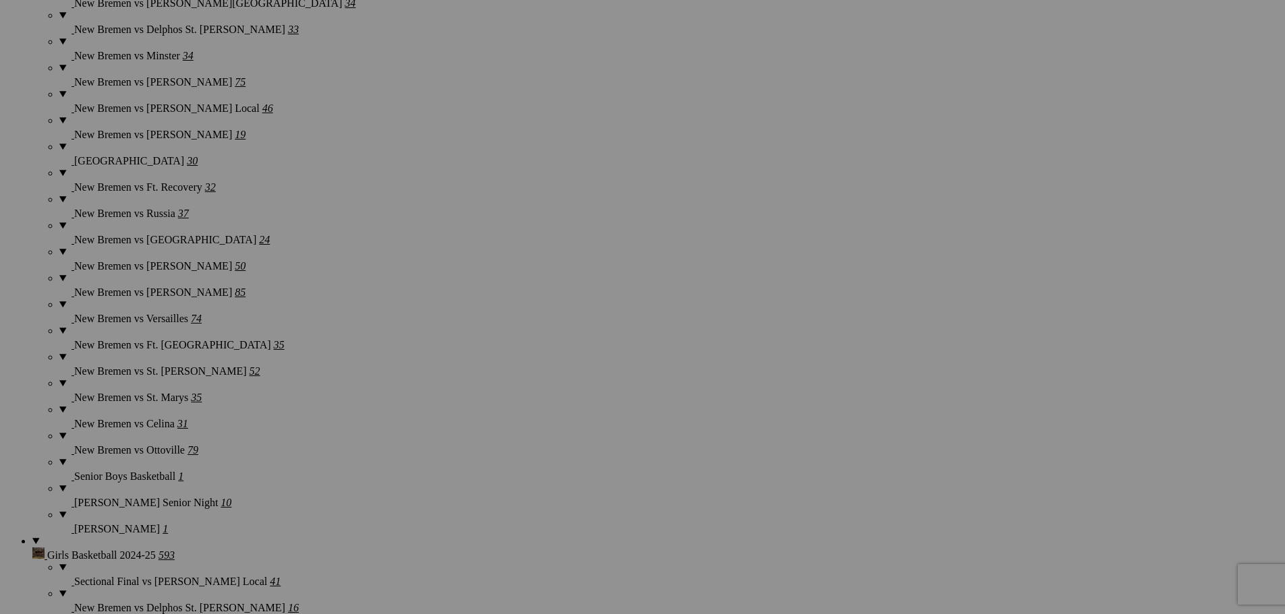
scroll to position [3222, 0]
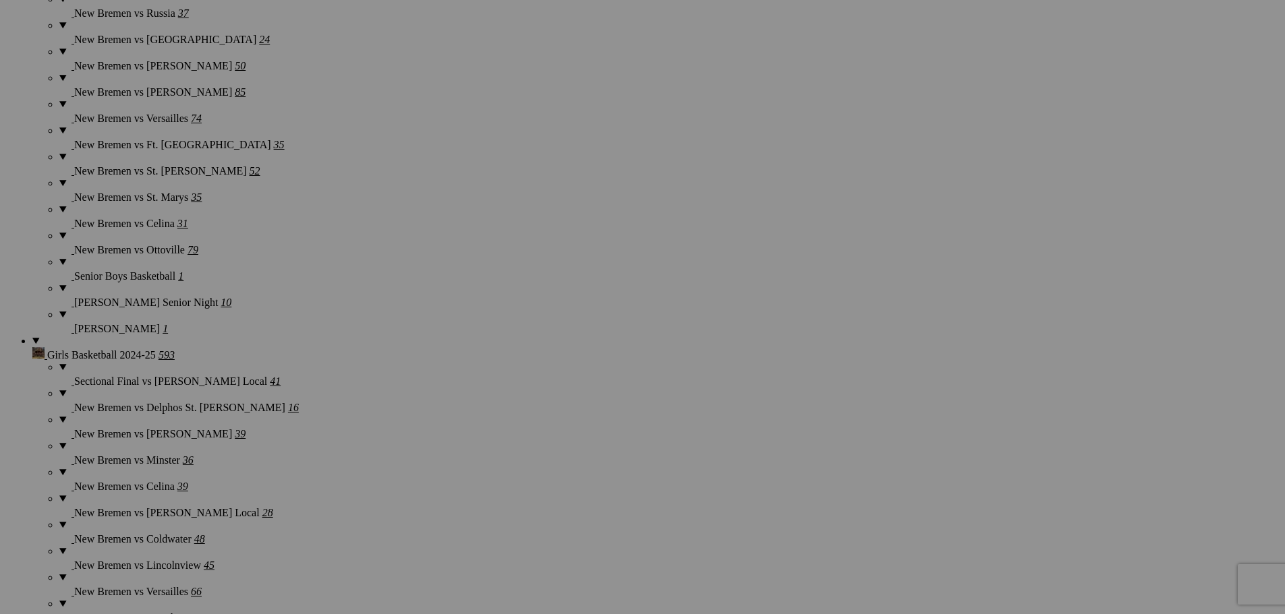
scroll to position [3424, 0]
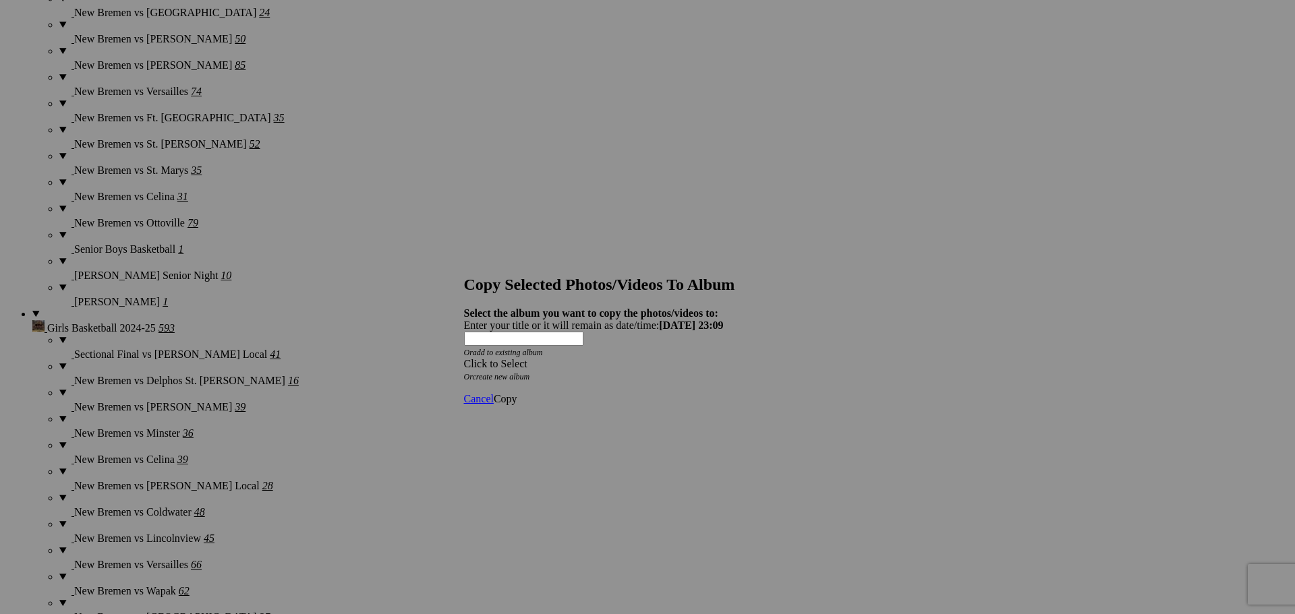
click at [464, 358] on span at bounding box center [464, 363] width 0 height 11
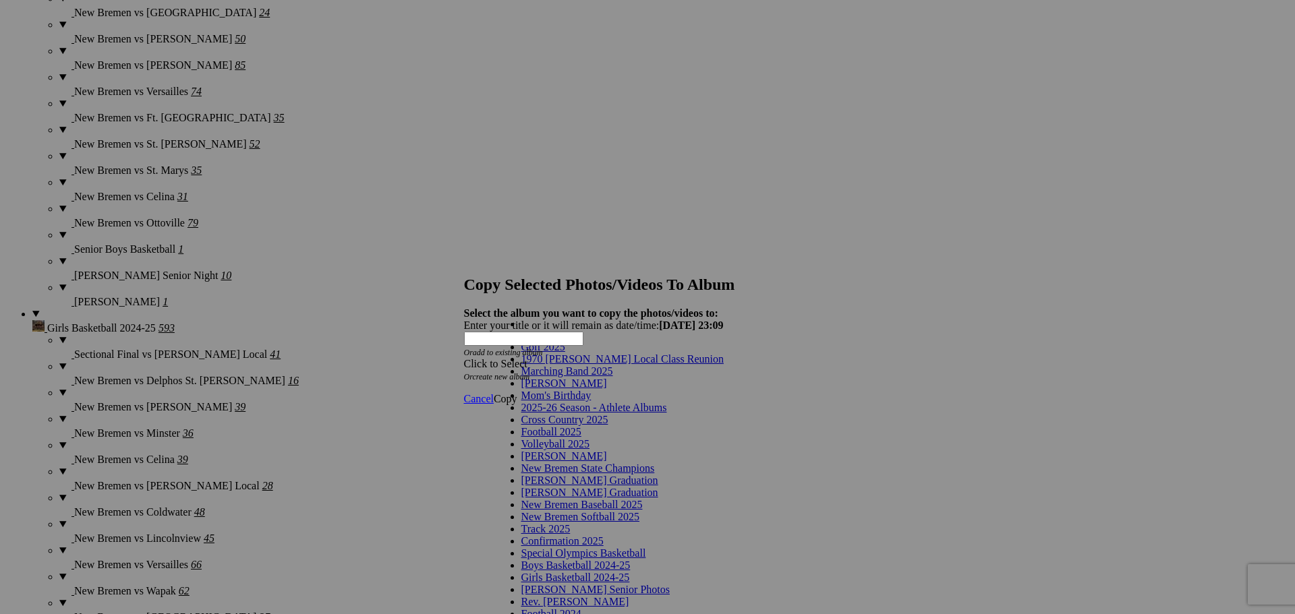
click at [579, 377] on link "Marching Band 2025" at bounding box center [567, 371] width 92 height 11
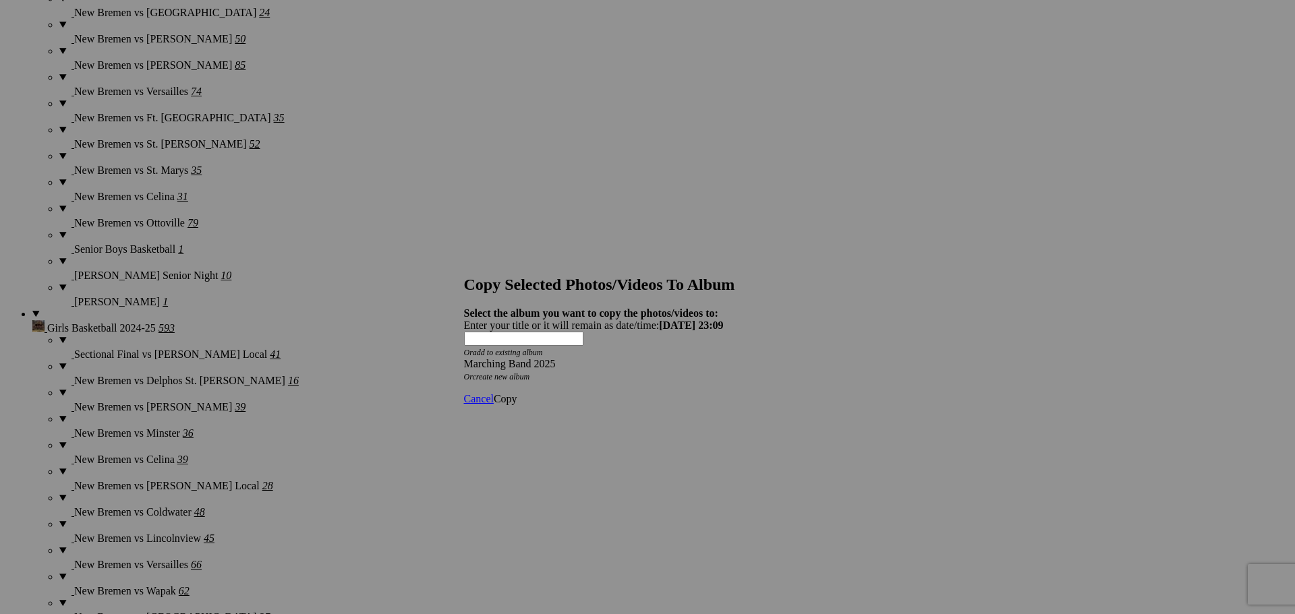
click at [517, 393] on span "Copy" at bounding box center [506, 398] width 24 height 11
click at [507, 356] on span "Ok" at bounding box center [500, 350] width 13 height 11
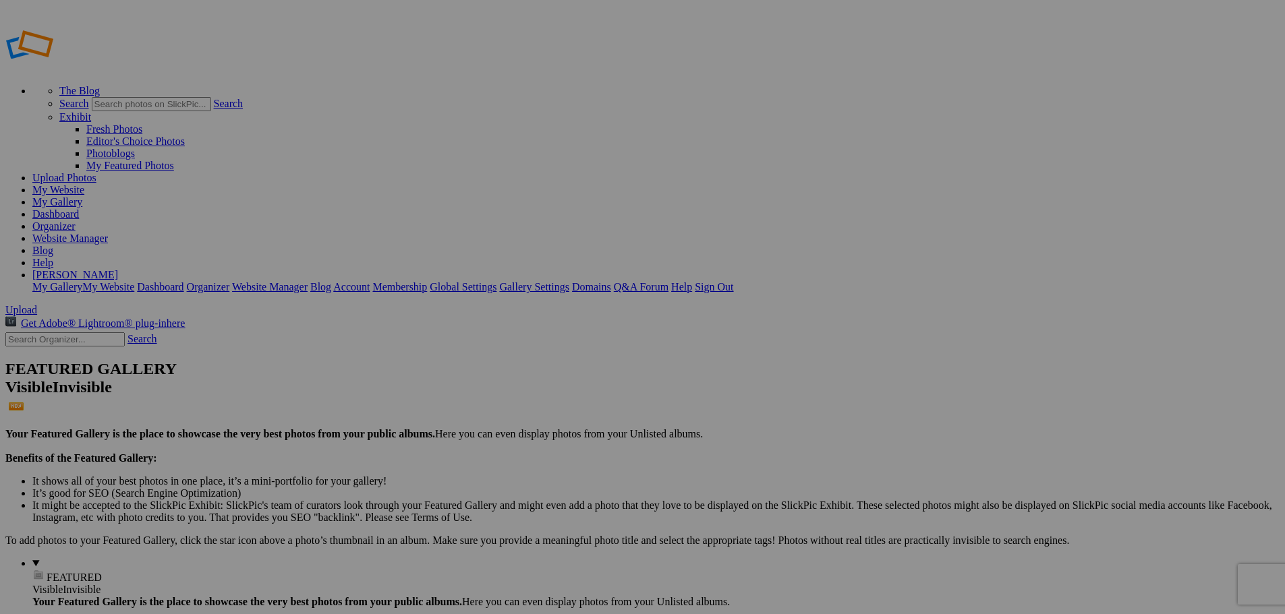
type input "Marching Band 2025"
click at [84, 184] on link "My Website" at bounding box center [58, 189] width 52 height 11
click at [108, 233] on link "Website Manager" at bounding box center [70, 238] width 76 height 11
